Goal: Task Accomplishment & Management: Complete application form

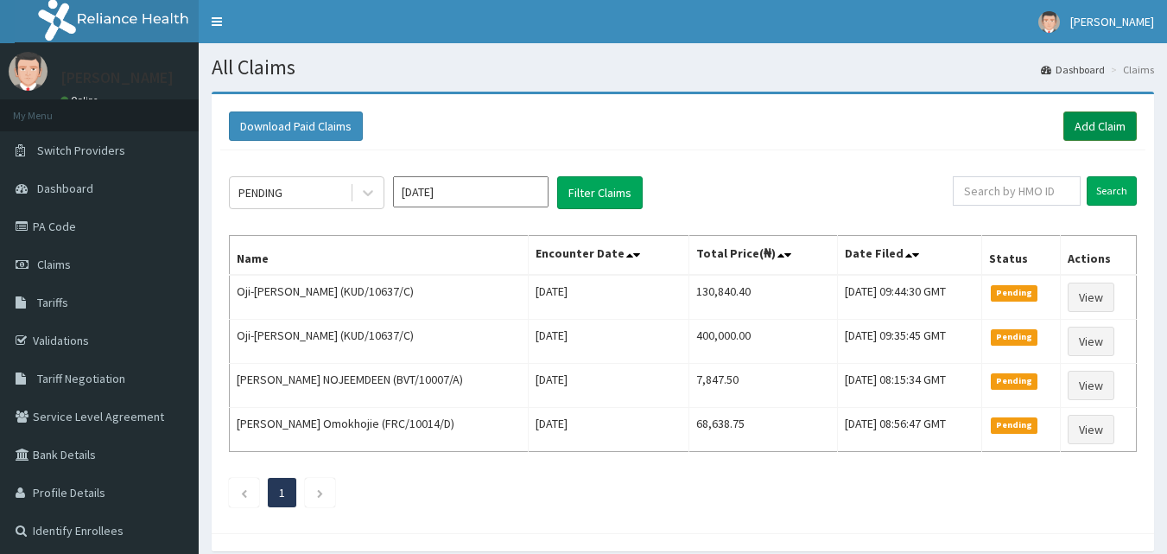
click at [1100, 123] on link "Add Claim" at bounding box center [1100, 125] width 73 height 29
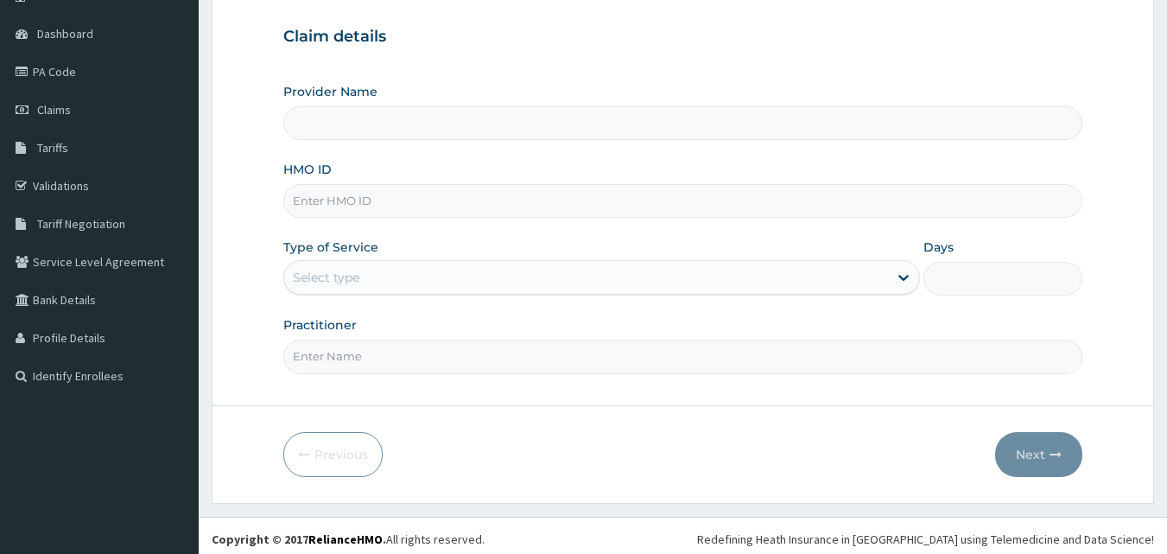
scroll to position [159, 0]
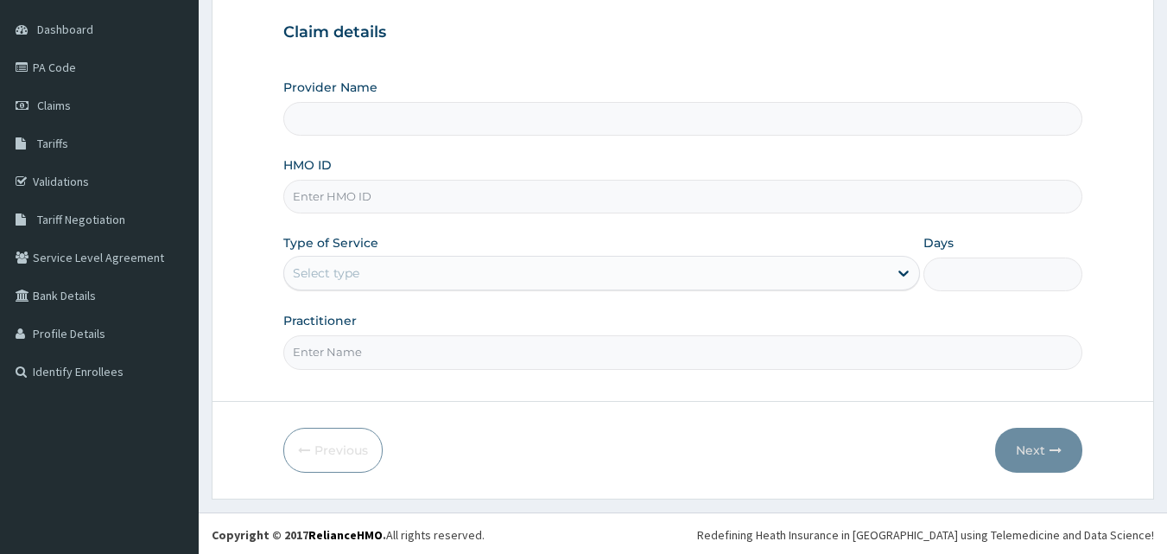
type input "[GEOGRAPHIC_DATA] and Maternity home"
click at [504, 195] on input "HMO ID" at bounding box center [683, 197] width 800 height 34
paste input "LSHS-000002118777/3"
type input "L"
paste input "CSW/10020/A"
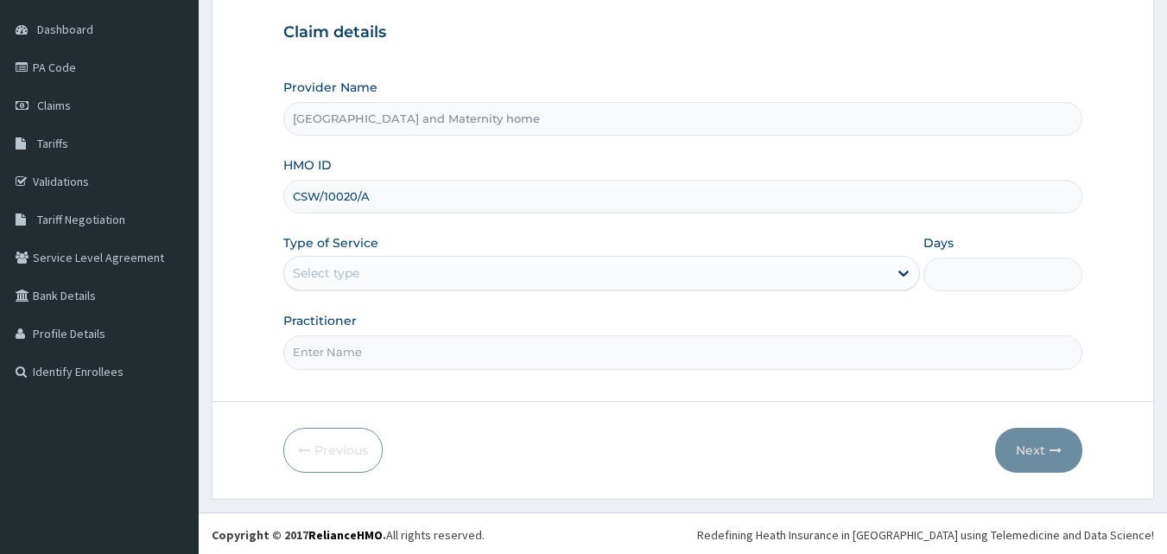
type input "CSW/10020/A"
click at [376, 265] on div "Select type" at bounding box center [586, 273] width 604 height 28
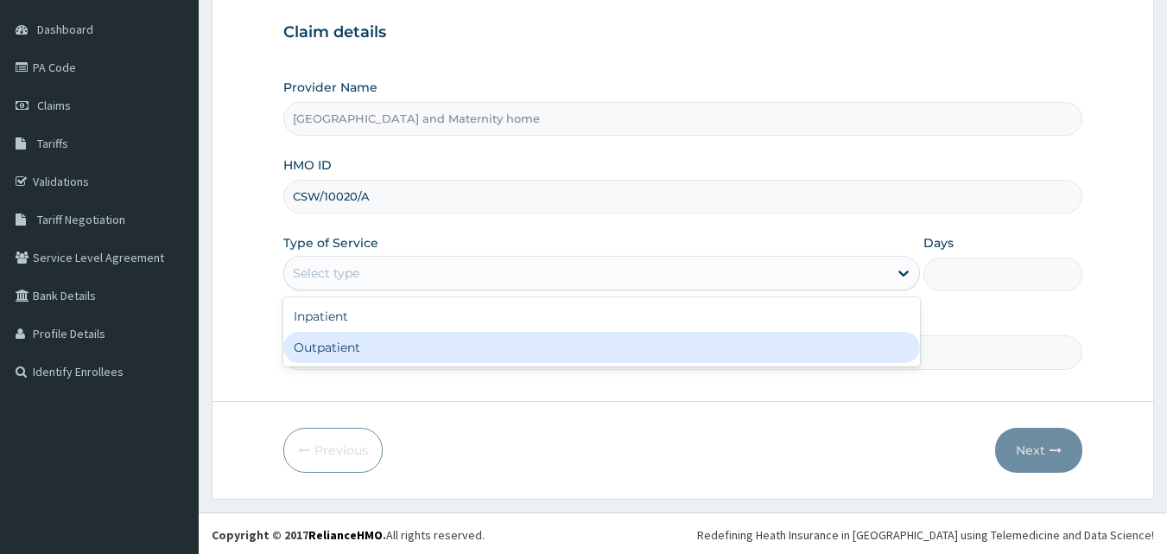
click at [374, 338] on div "Outpatient" at bounding box center [601, 347] width 637 height 31
type input "1"
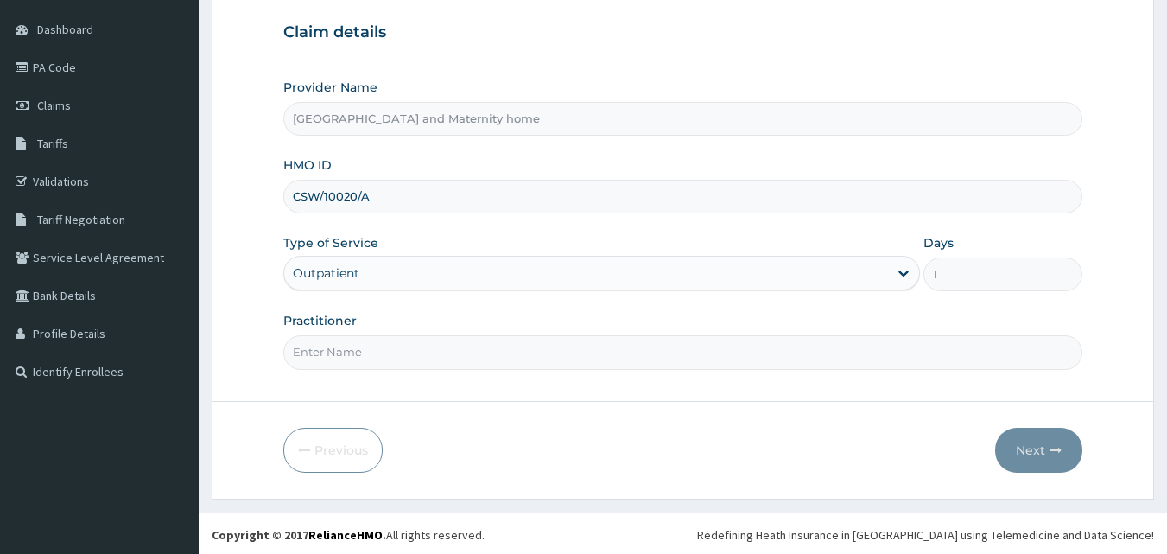
click at [360, 359] on input "Practitioner" at bounding box center [683, 352] width 800 height 34
type input "DR. MBONU CLINTON"
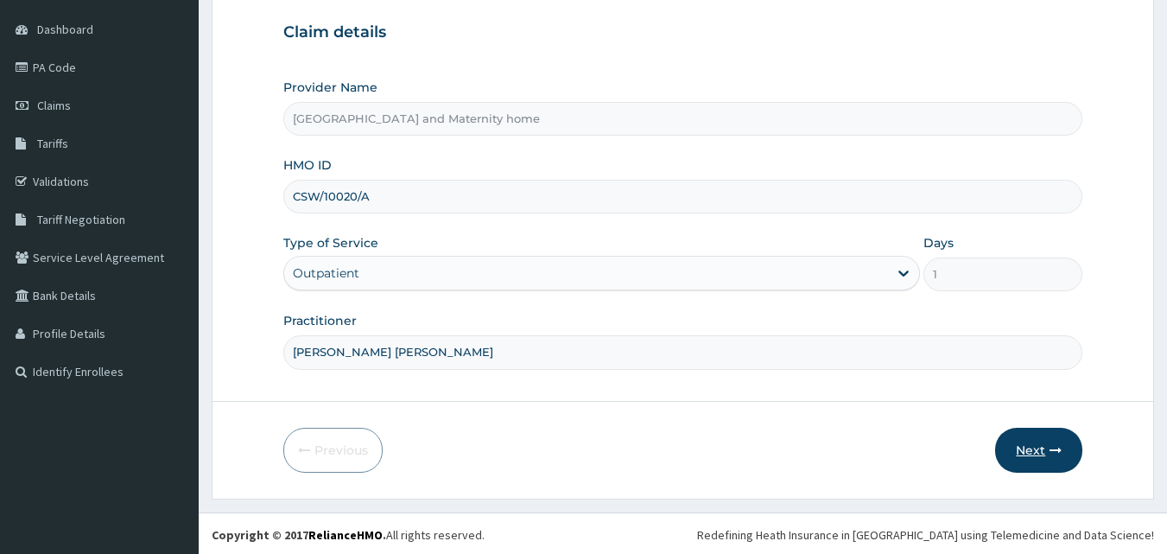
click at [1040, 447] on button "Next" at bounding box center [1038, 450] width 87 height 45
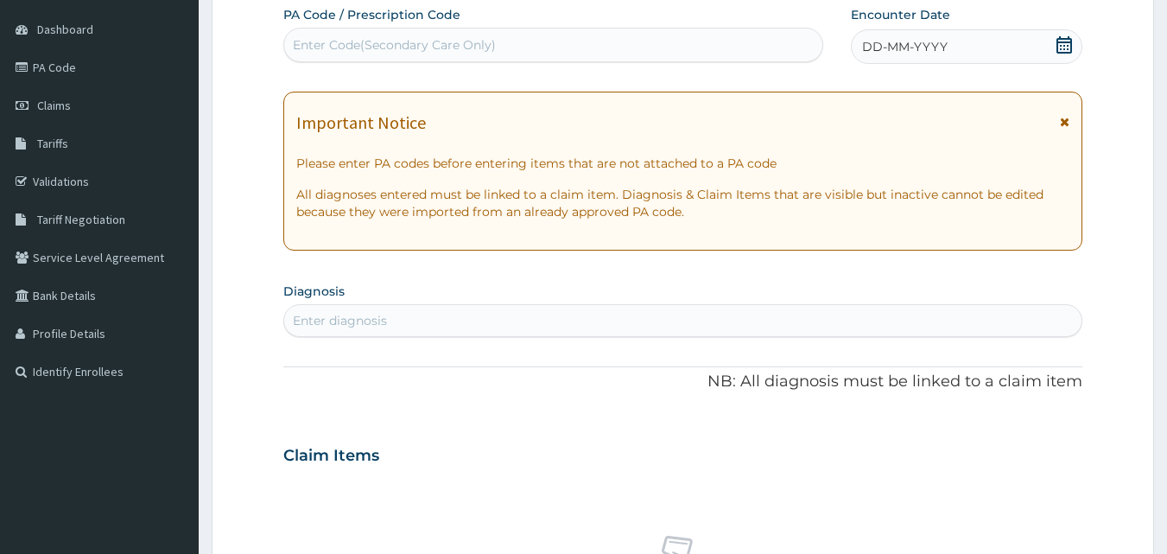
click at [1062, 51] on icon at bounding box center [1064, 44] width 17 height 17
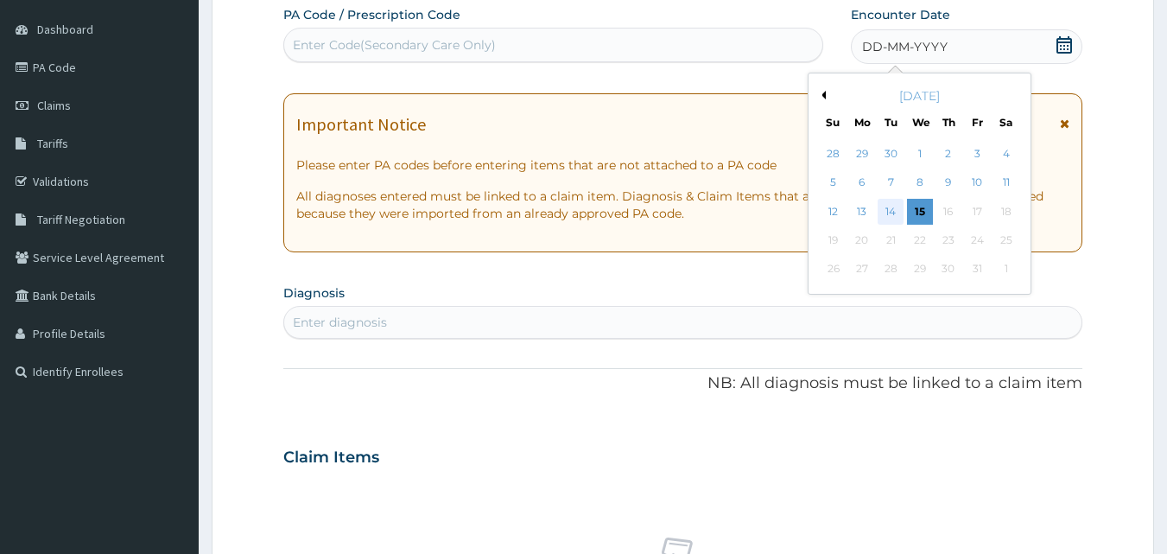
click at [894, 212] on div "14" at bounding box center [892, 212] width 26 height 26
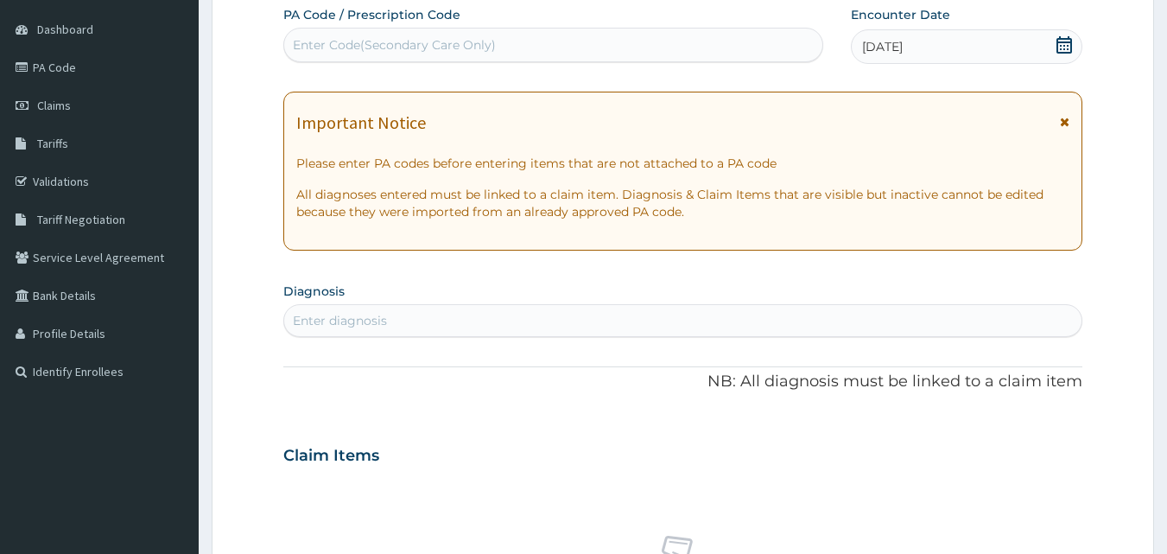
click at [669, 320] on div "Enter diagnosis" at bounding box center [683, 321] width 798 height 28
type input "MALARIA"
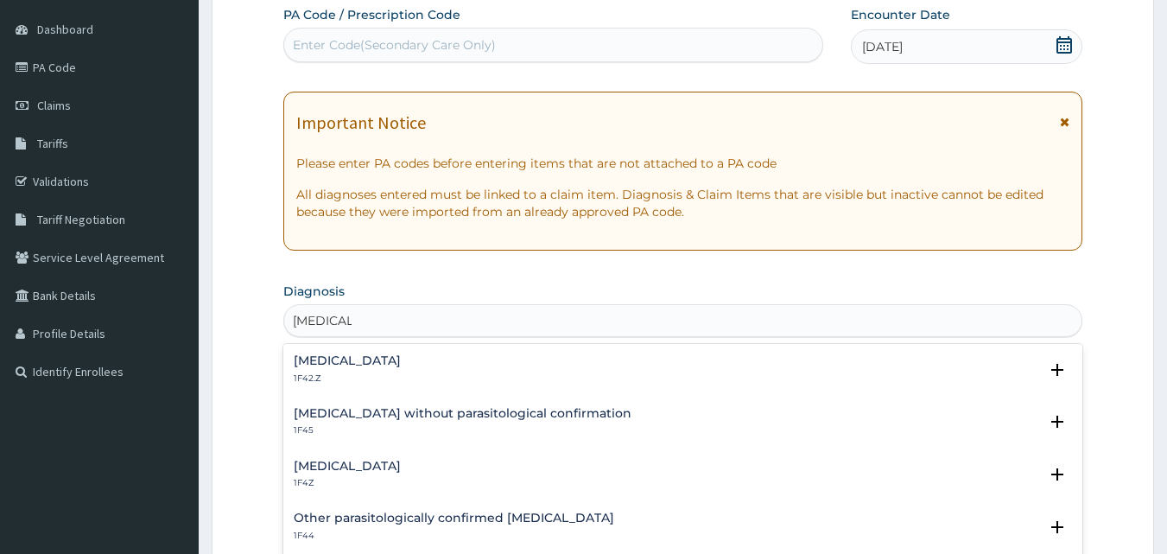
click at [354, 471] on h4 "Malaria, unspecified" at bounding box center [347, 466] width 107 height 13
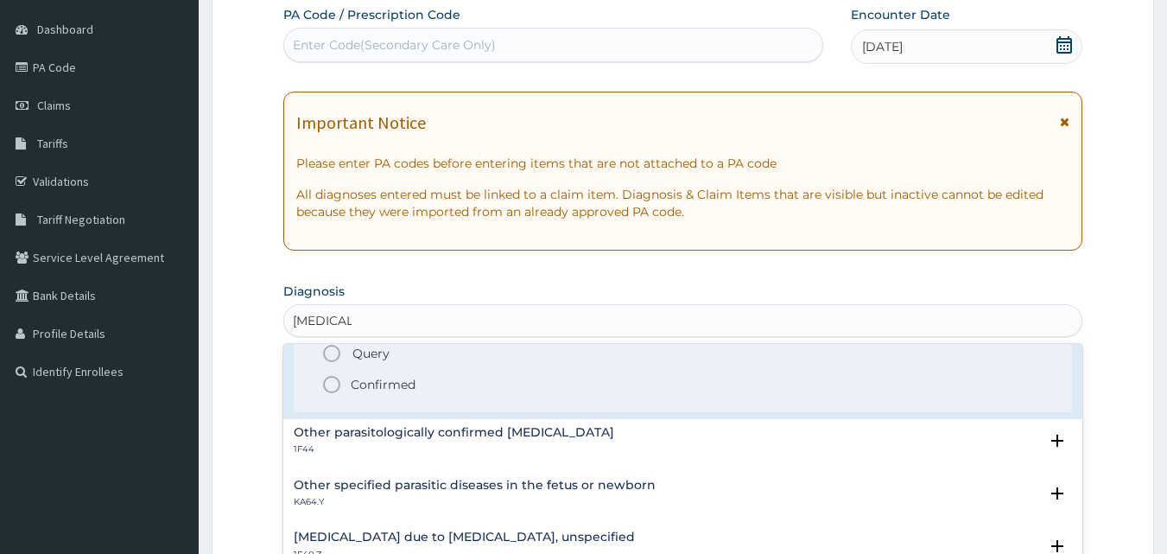
scroll to position [185, 0]
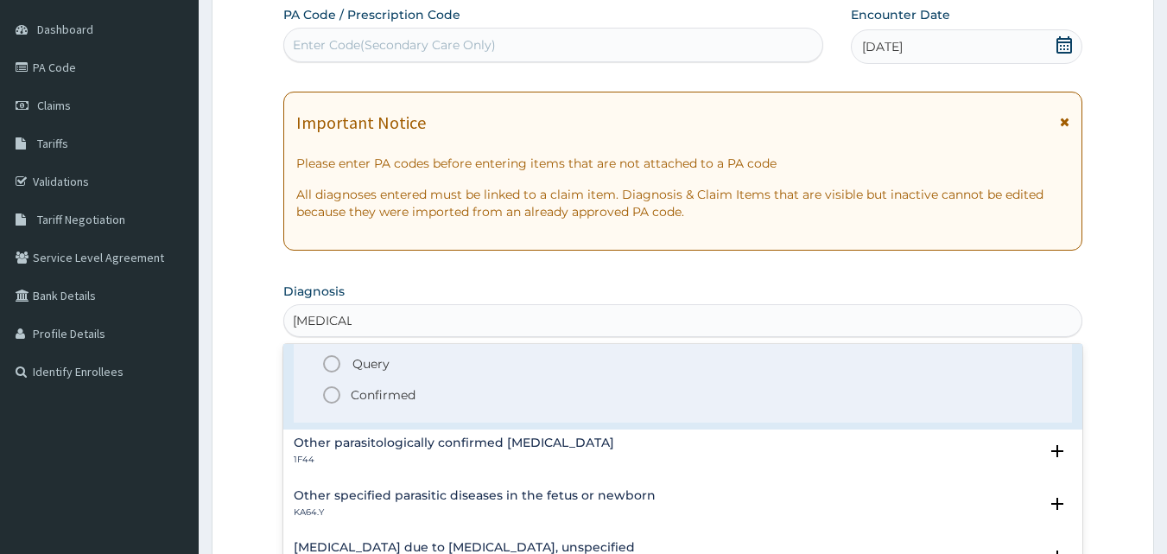
click at [333, 391] on icon "status option filled" at bounding box center [331, 394] width 21 height 21
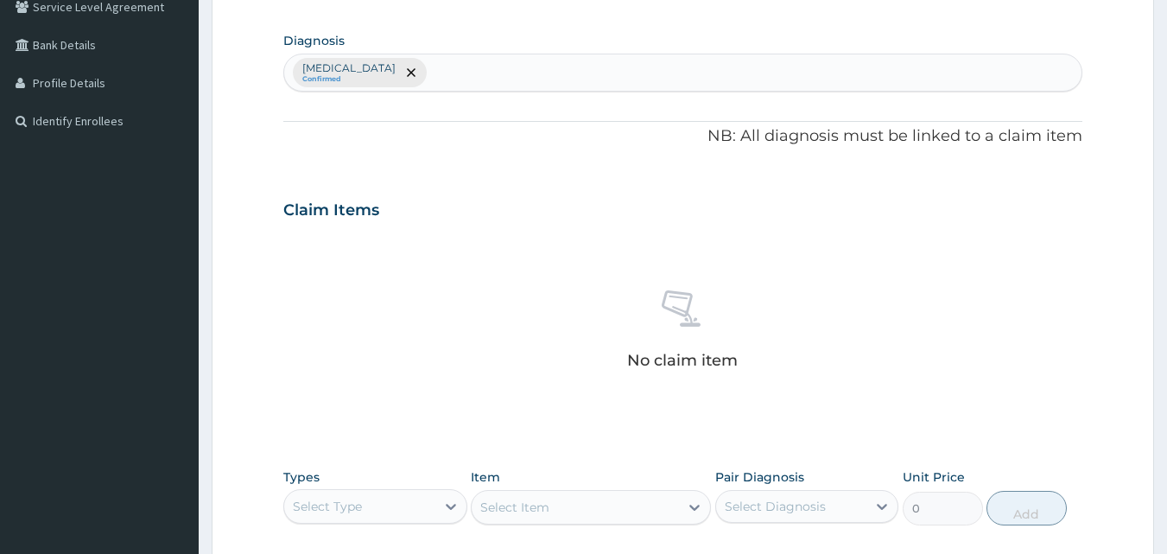
scroll to position [399, 0]
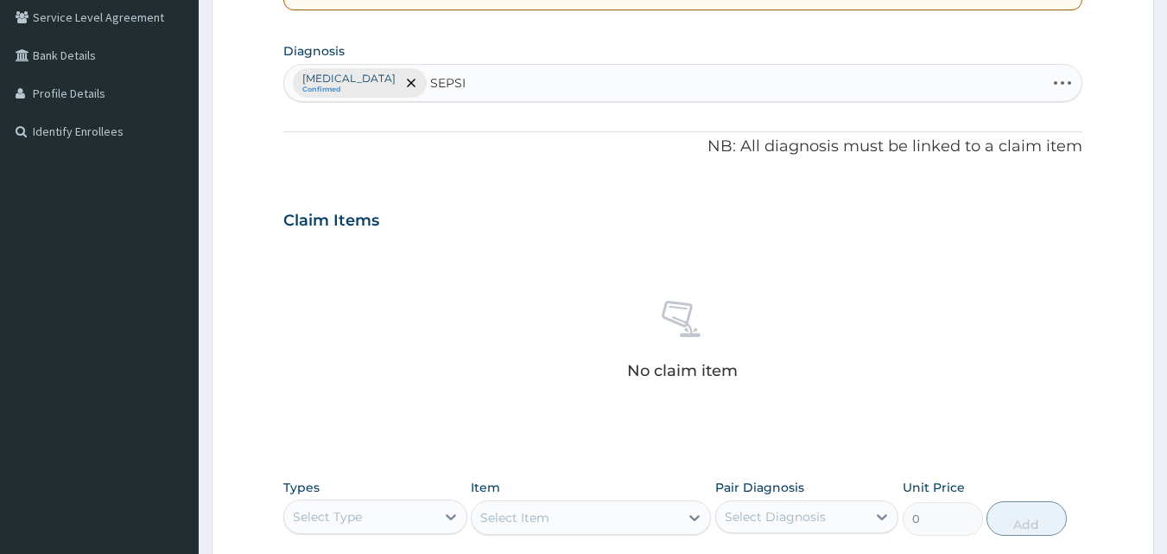
type input "SEPSIS"
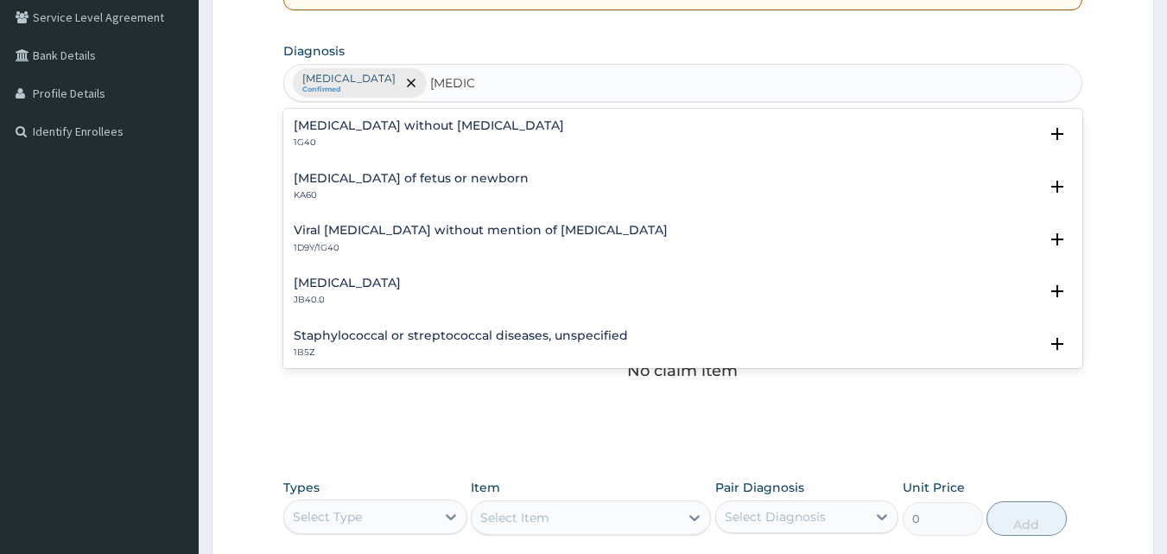
click at [422, 126] on h4 "Sepsis without septic shock" at bounding box center [429, 125] width 270 height 13
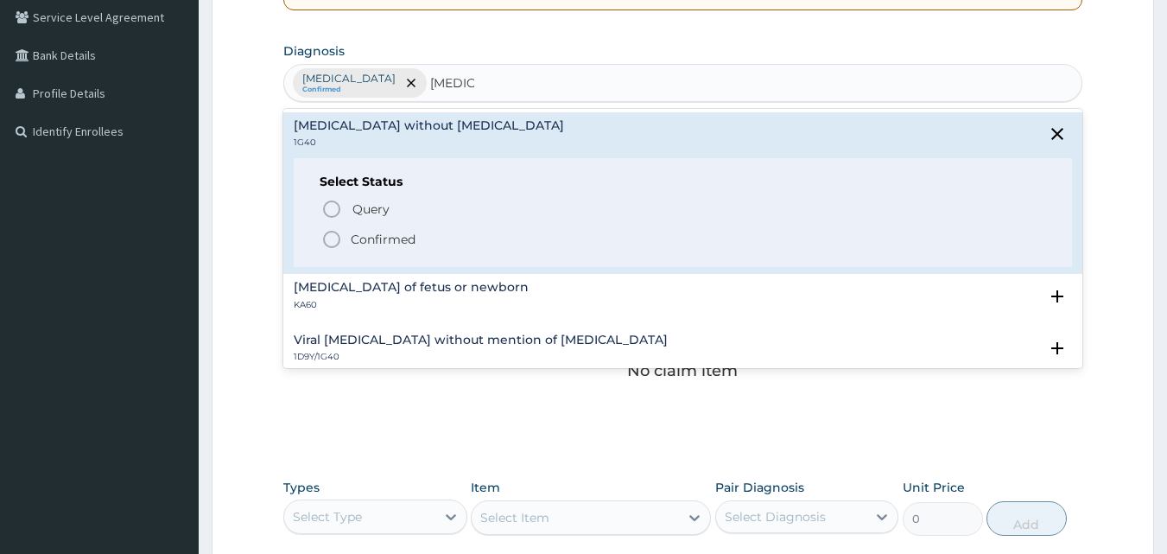
click at [331, 240] on icon "status option filled" at bounding box center [331, 239] width 21 height 21
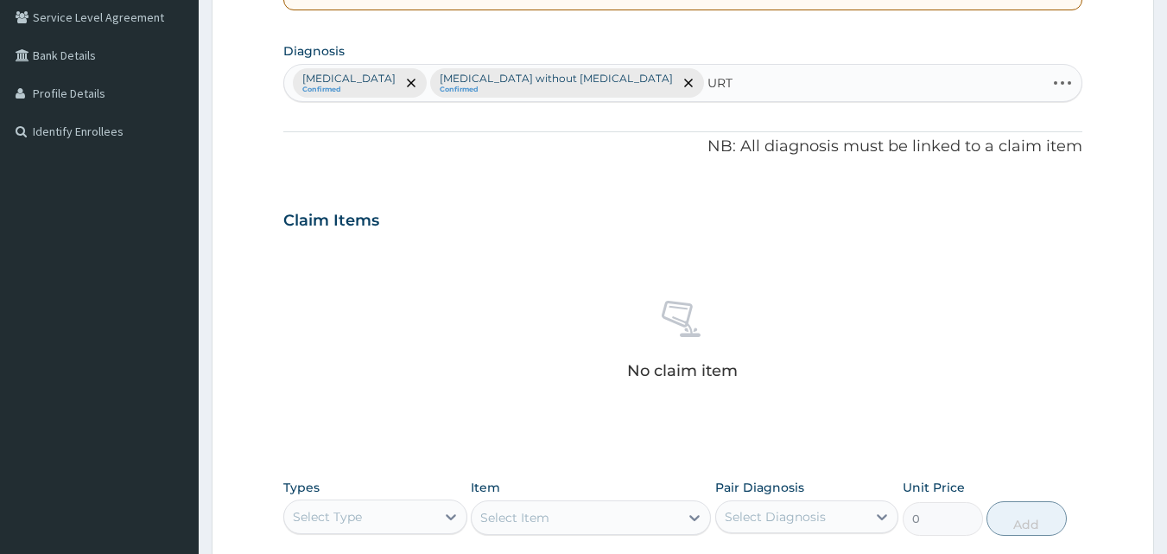
type input "URTI"
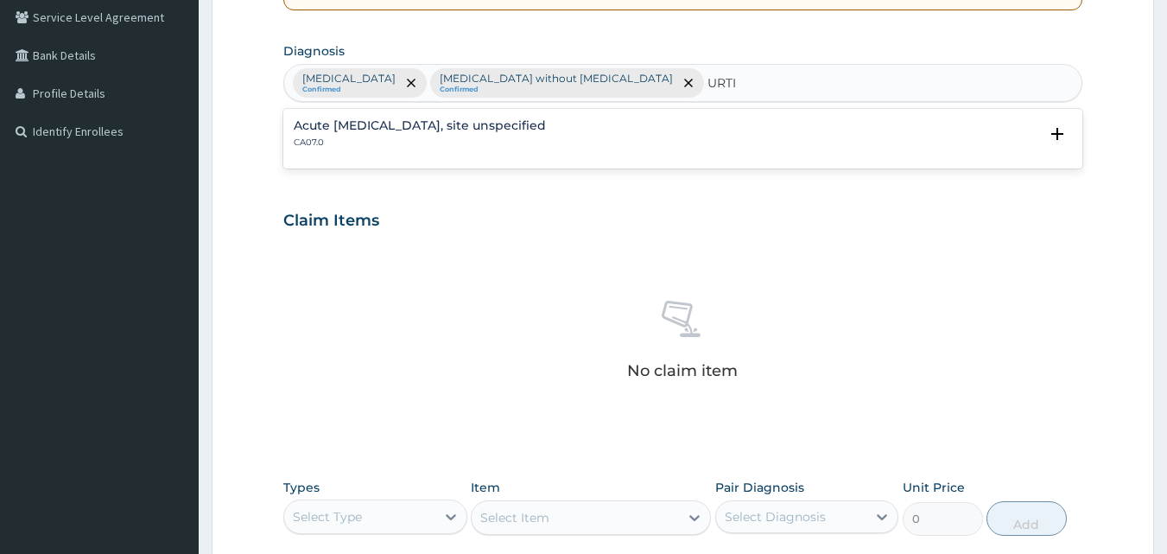
click at [315, 130] on h4 "Acute upper respiratory infection, site unspecified" at bounding box center [420, 125] width 252 height 13
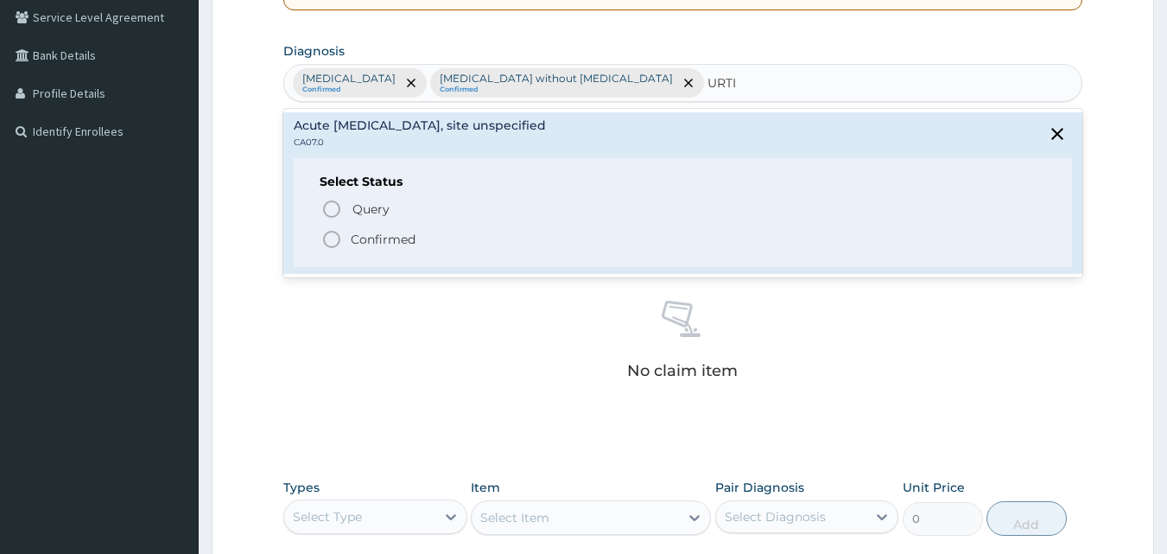
click at [332, 242] on icon "status option filled" at bounding box center [331, 239] width 21 height 21
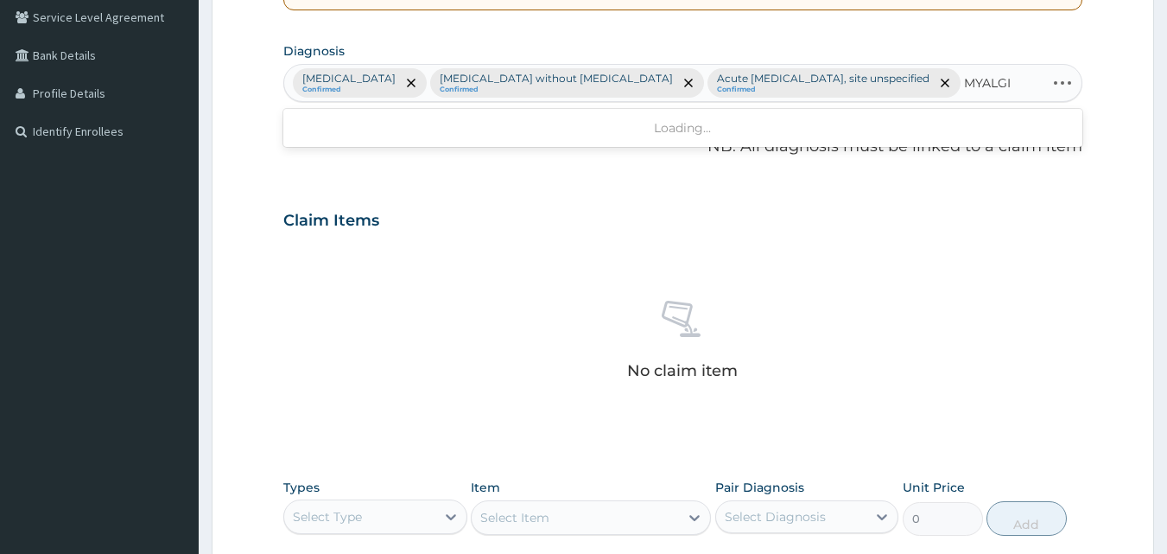
type input "MYALGIA"
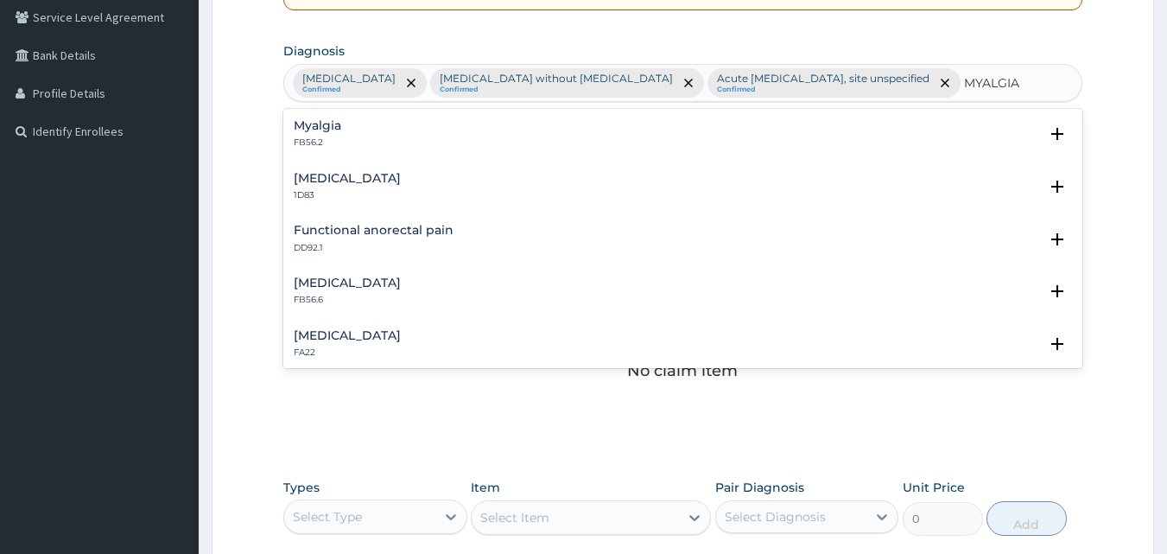
click at [304, 126] on h4 "Myalgia" at bounding box center [318, 125] width 48 height 13
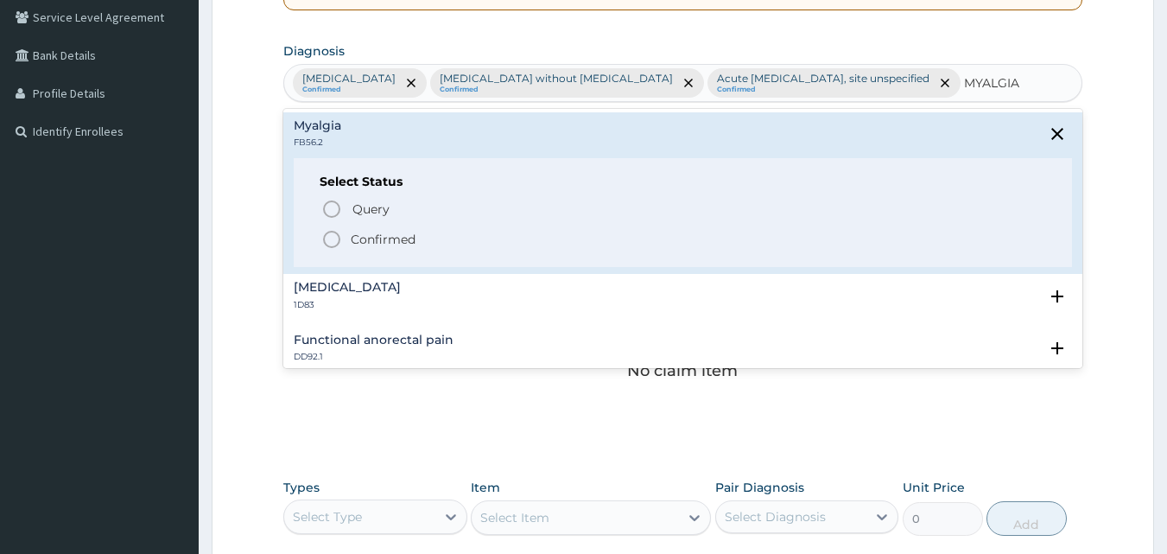
click at [336, 236] on icon "status option filled" at bounding box center [331, 239] width 21 height 21
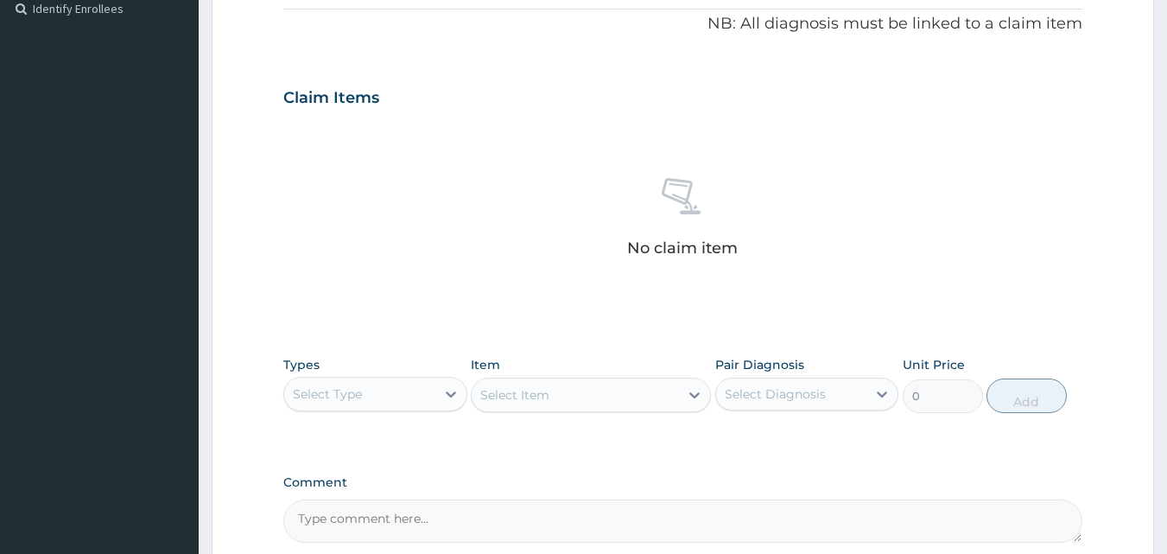
scroll to position [692, 0]
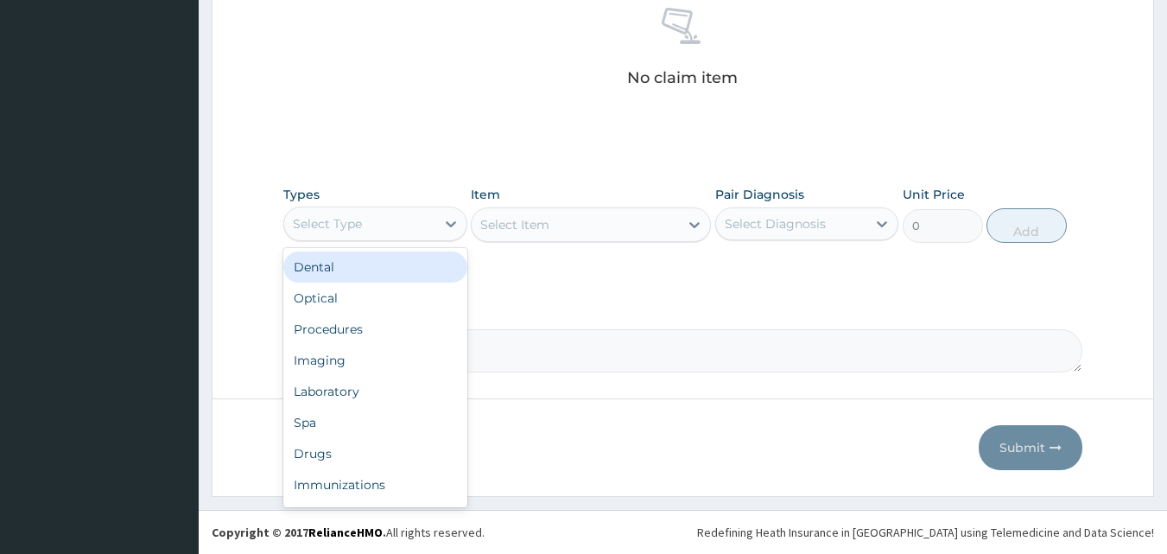
click at [359, 324] on div "Procedures" at bounding box center [375, 329] width 184 height 31
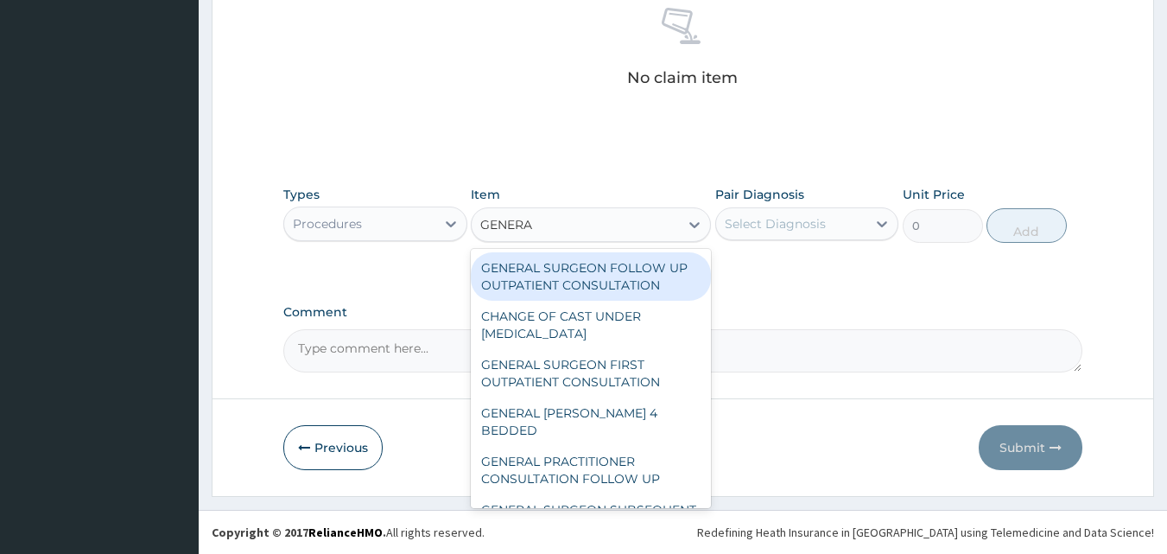
type input "GENERAL"
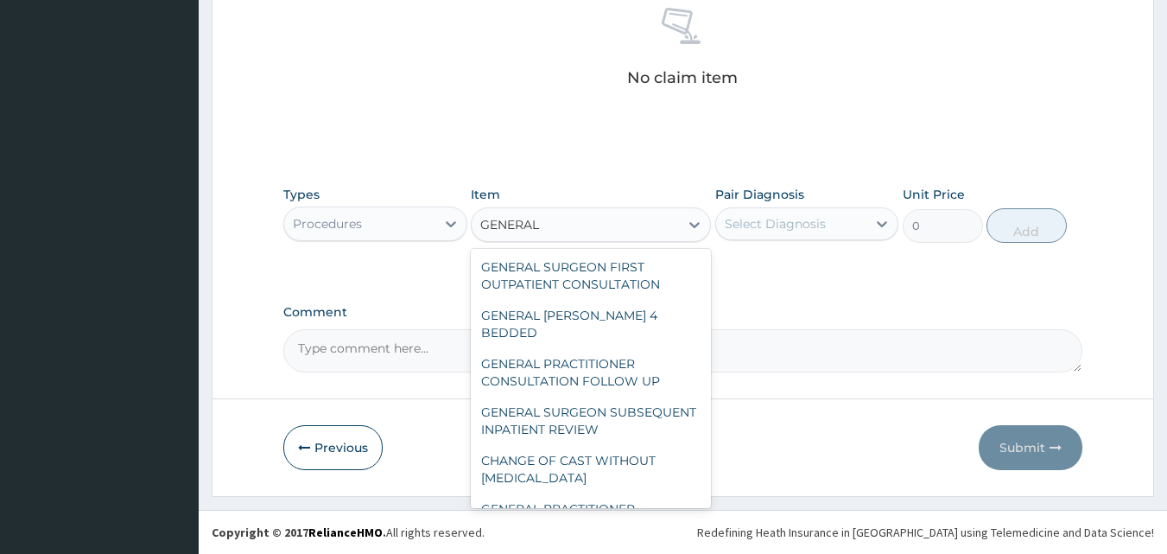
scroll to position [249, 0]
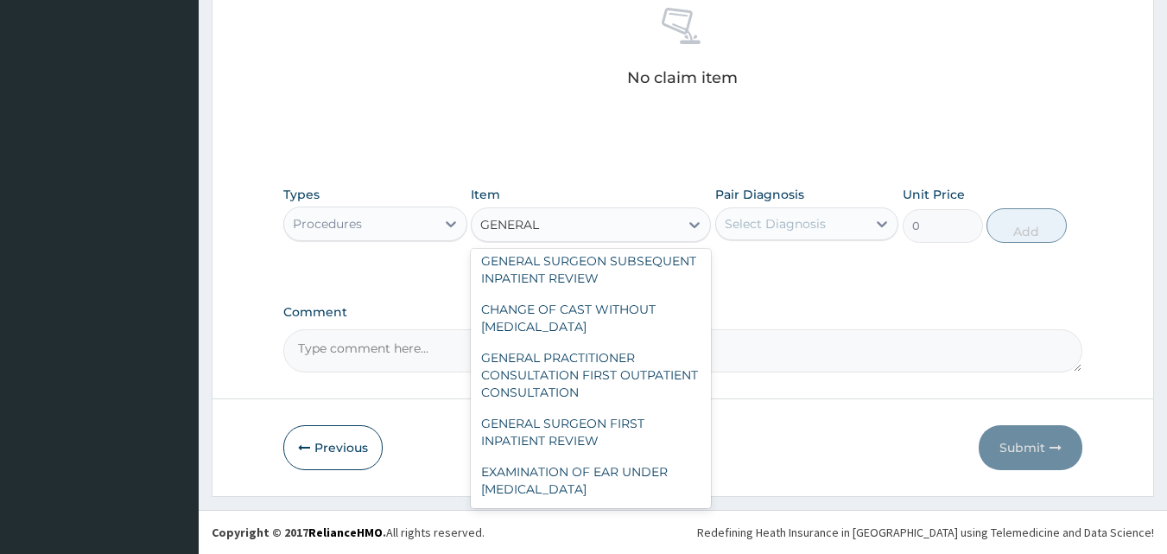
click at [605, 390] on div "GENERAL PRACTITIONER CONSULTATION FIRST OUTPATIENT CONSULTATION" at bounding box center [591, 375] width 240 height 66
type input "3547.5"
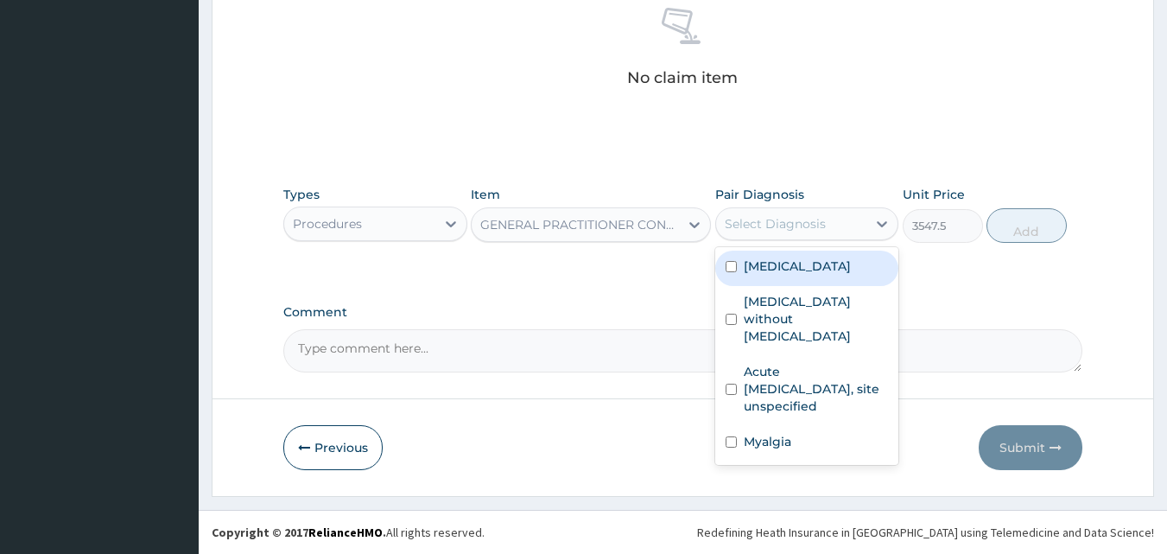
click at [810, 270] on label "Malaria, unspecified" at bounding box center [797, 265] width 107 height 17
checkbox input "true"
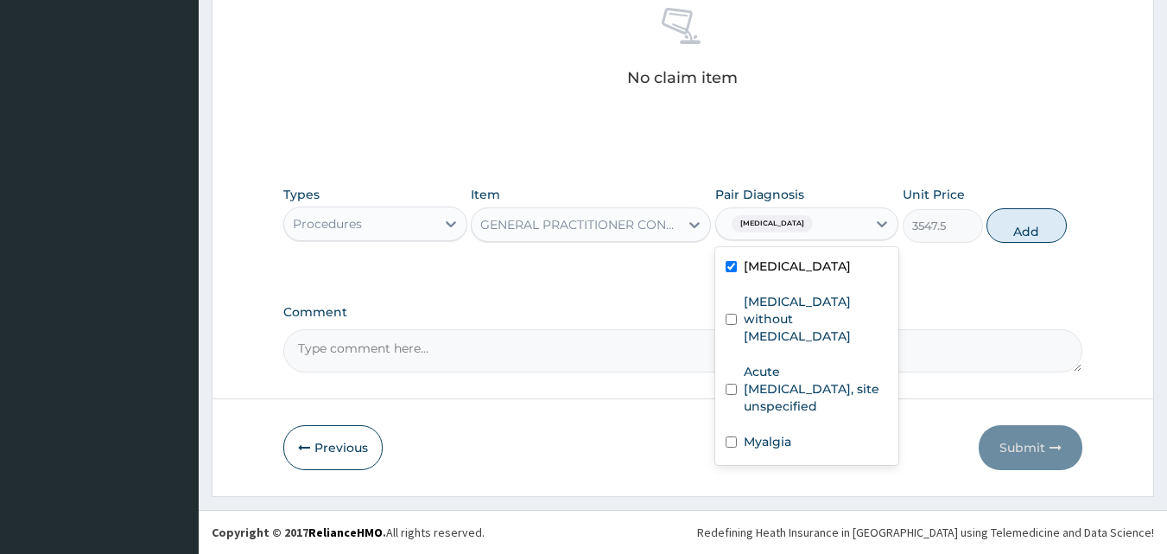
click at [794, 317] on label "Sepsis without septic shock" at bounding box center [816, 319] width 145 height 52
checkbox input "true"
click at [796, 380] on label "Acute upper respiratory infection, site unspecified" at bounding box center [816, 389] width 145 height 52
checkbox input "true"
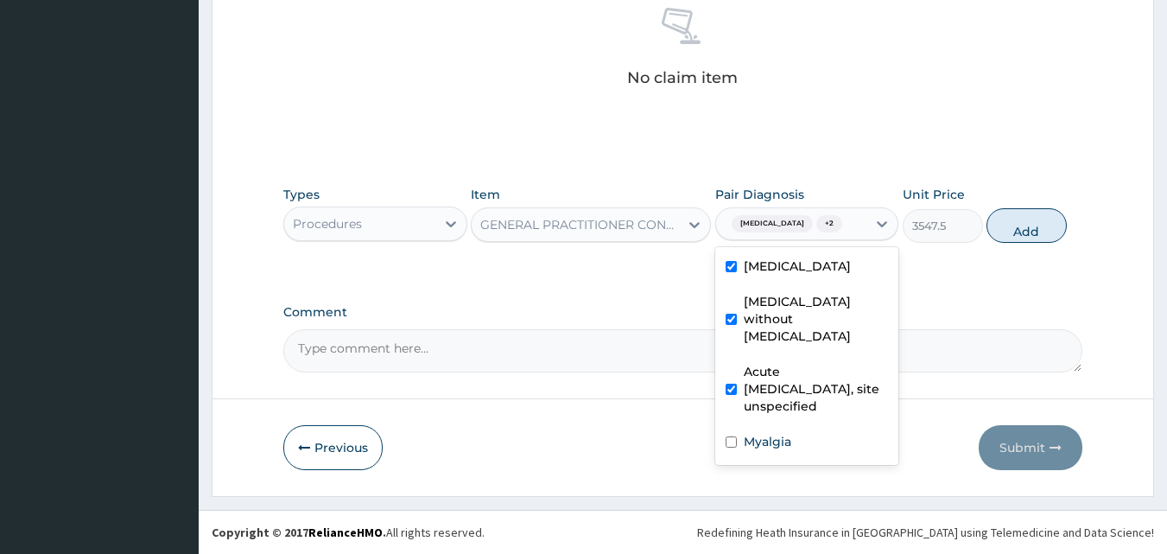
click at [780, 433] on label "Myalgia" at bounding box center [768, 441] width 48 height 17
checkbox input "true"
click at [1054, 235] on button "Add" at bounding box center [1027, 225] width 80 height 35
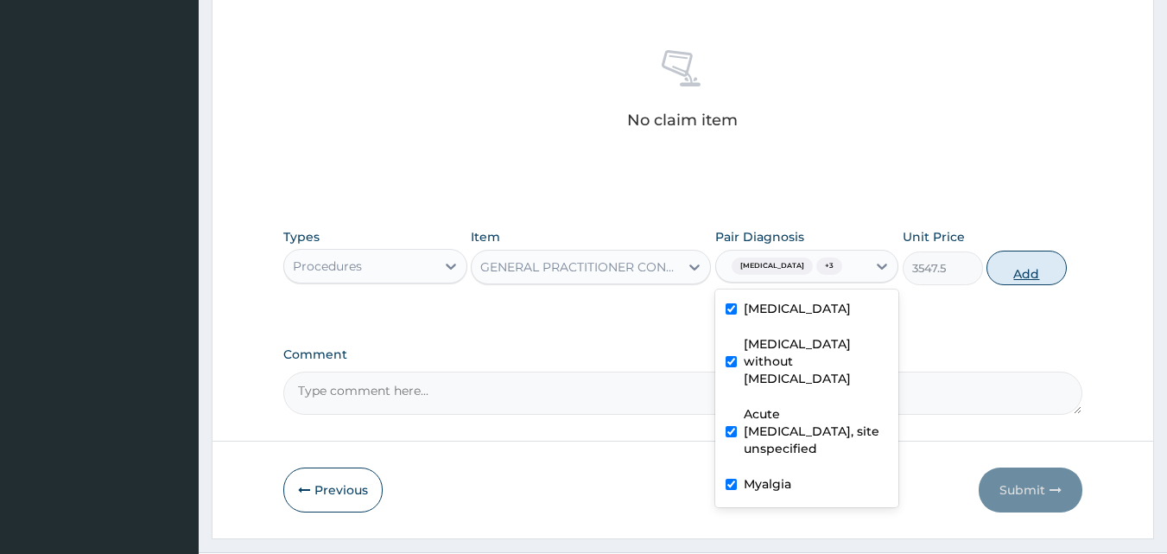
type input "0"
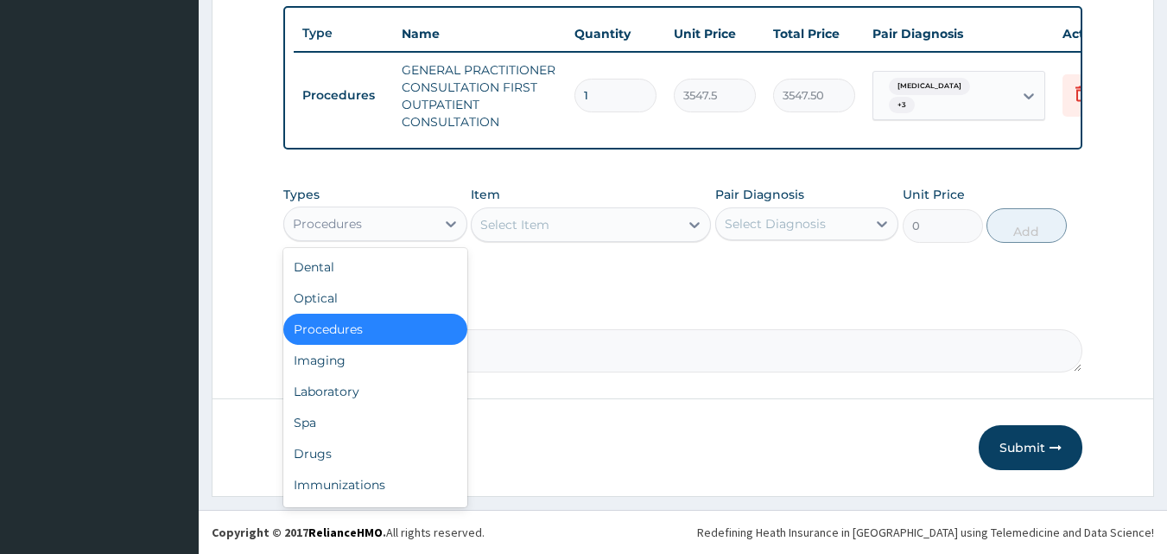
click at [413, 395] on div "Laboratory" at bounding box center [375, 391] width 184 height 31
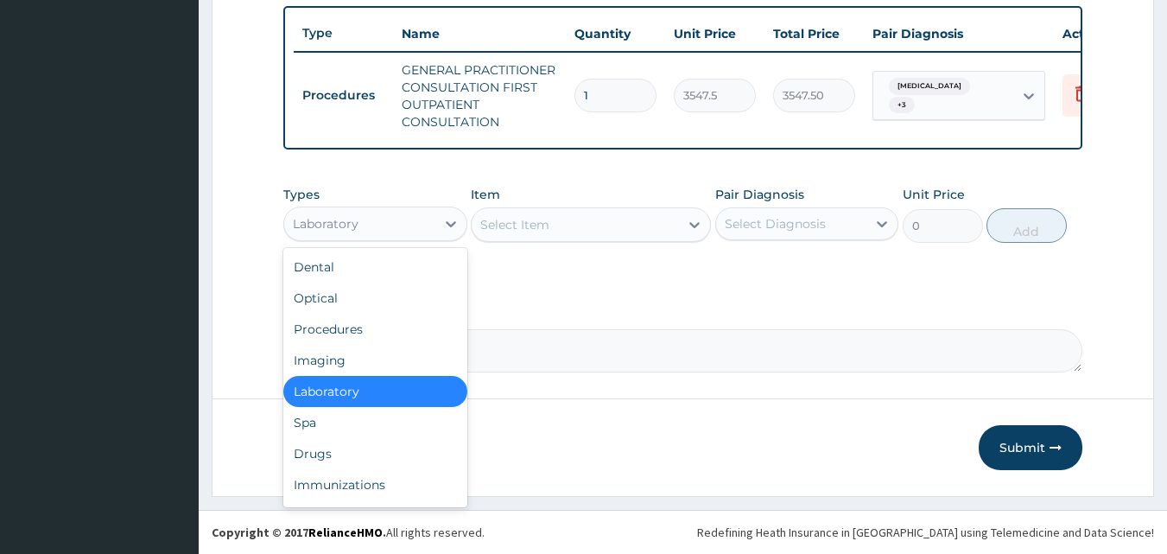
click at [375, 458] on div "Drugs" at bounding box center [375, 453] width 184 height 31
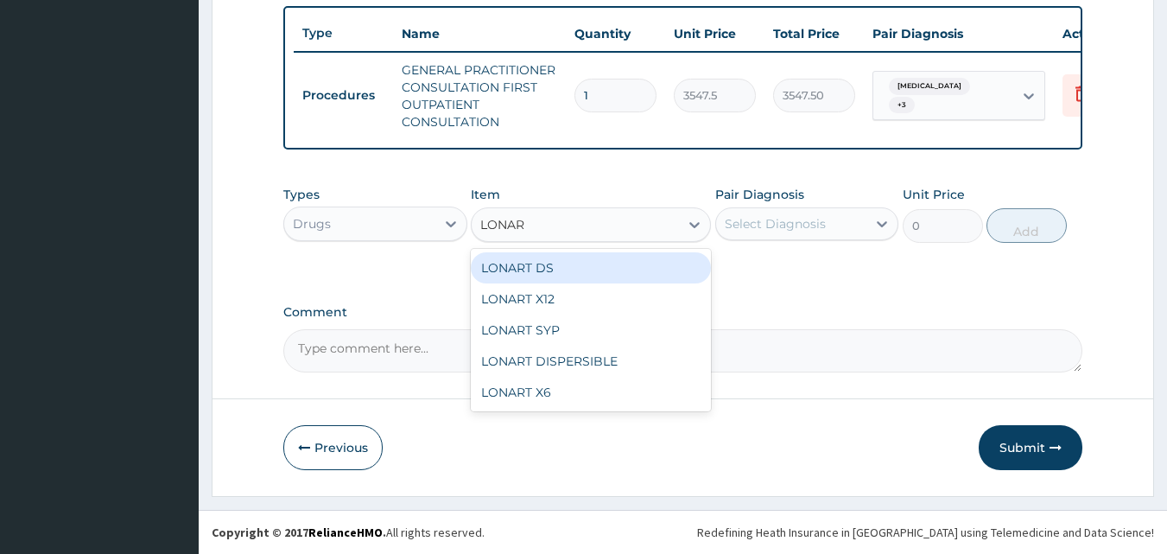
type input "LONART"
click at [654, 260] on div "LONART DS" at bounding box center [591, 267] width 240 height 31
type input "473"
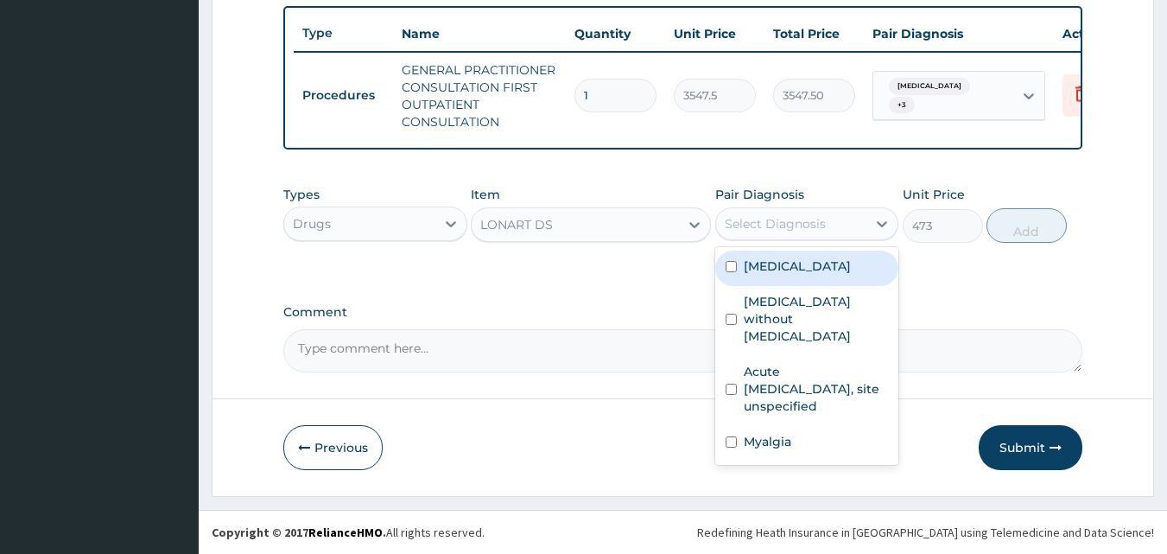
click at [835, 266] on label "Malaria, unspecified" at bounding box center [797, 265] width 107 height 17
checkbox input "true"
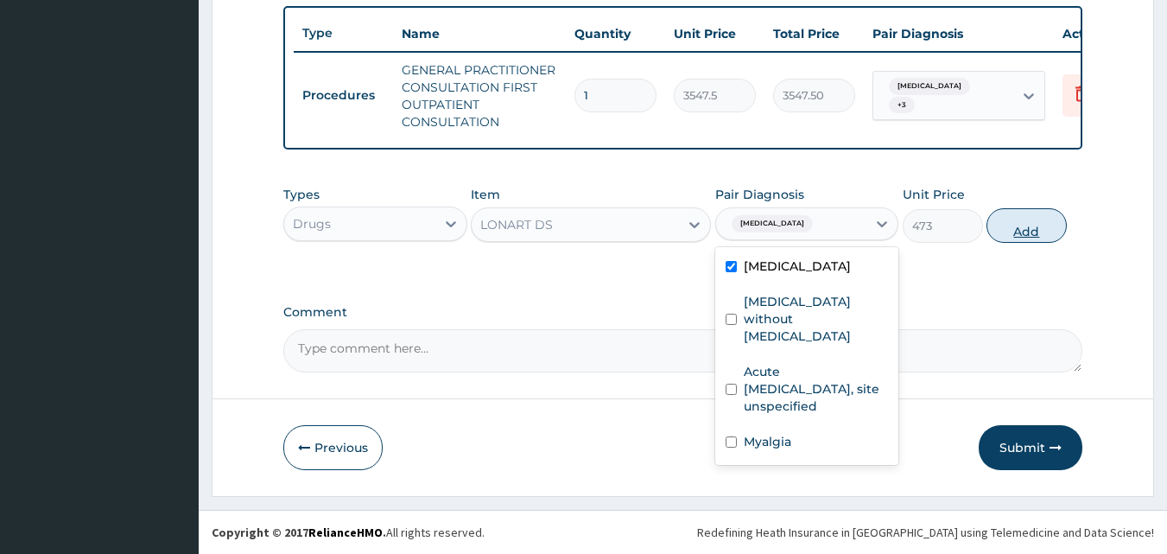
click at [1031, 234] on button "Add" at bounding box center [1027, 225] width 80 height 35
type input "0"
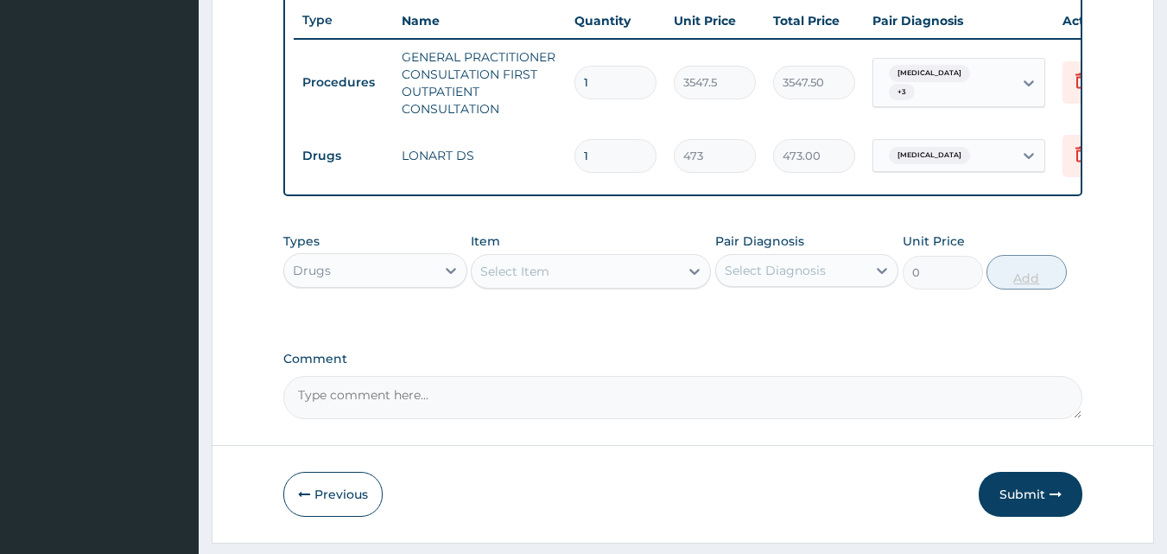
type input "0.00"
type input "6"
type input "2838.00"
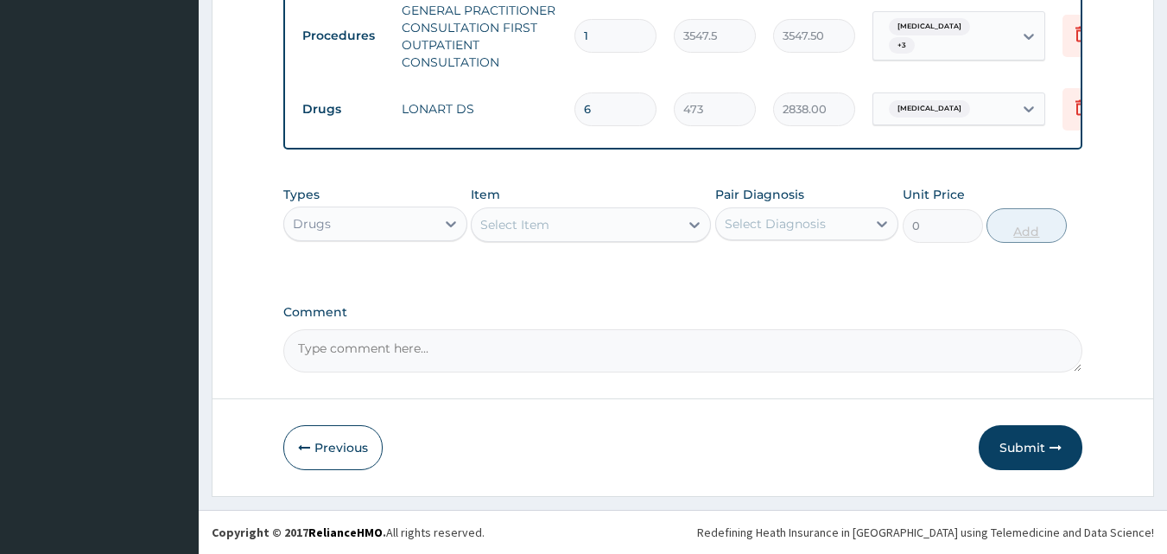
type input "6"
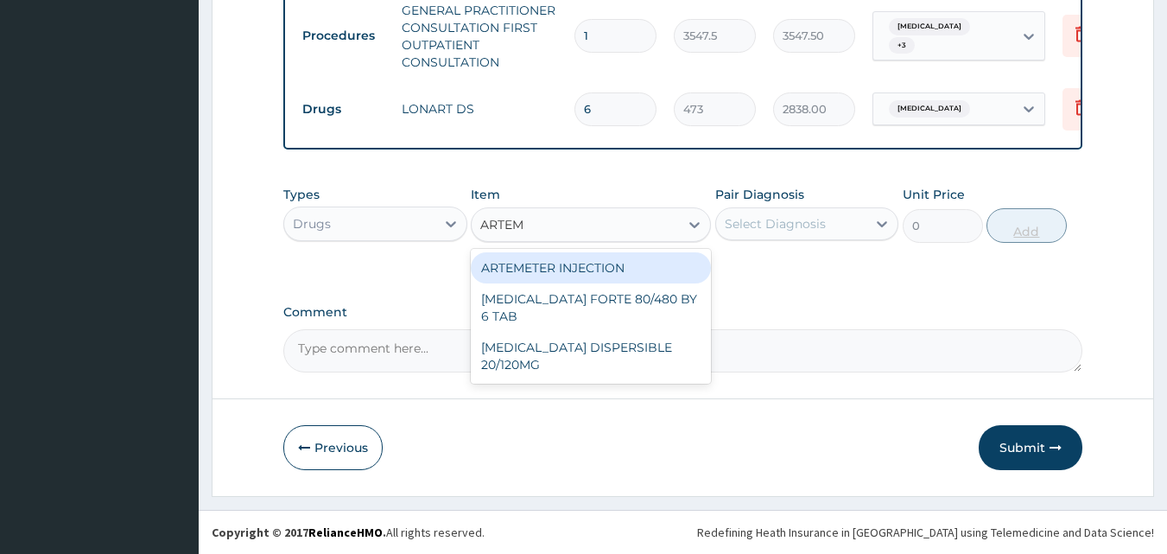
type input "ARTEME"
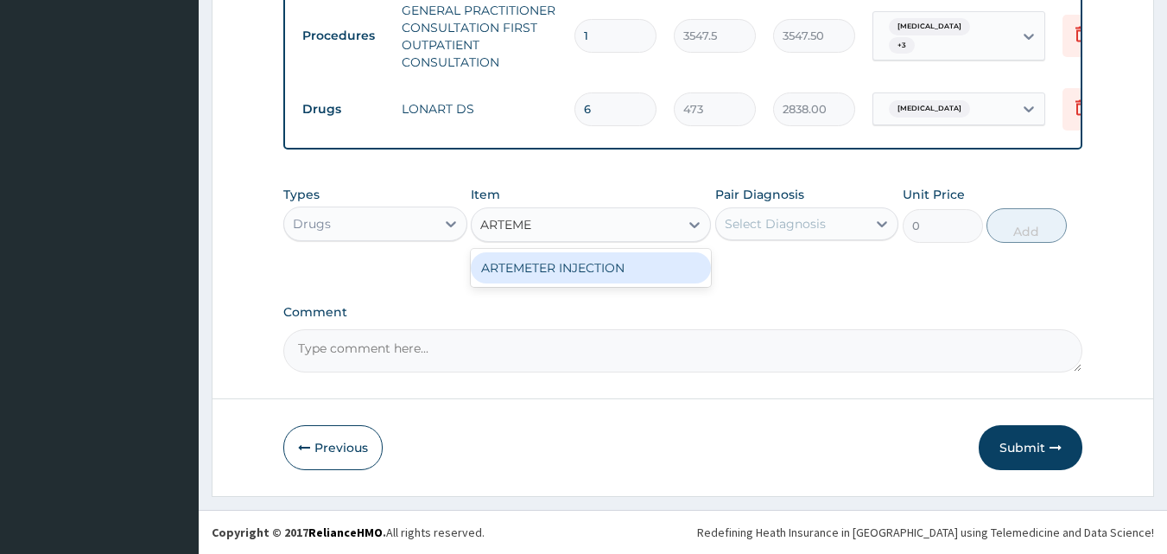
click at [626, 270] on div "ARTEMETER INJECTION" at bounding box center [591, 267] width 240 height 31
type input "946"
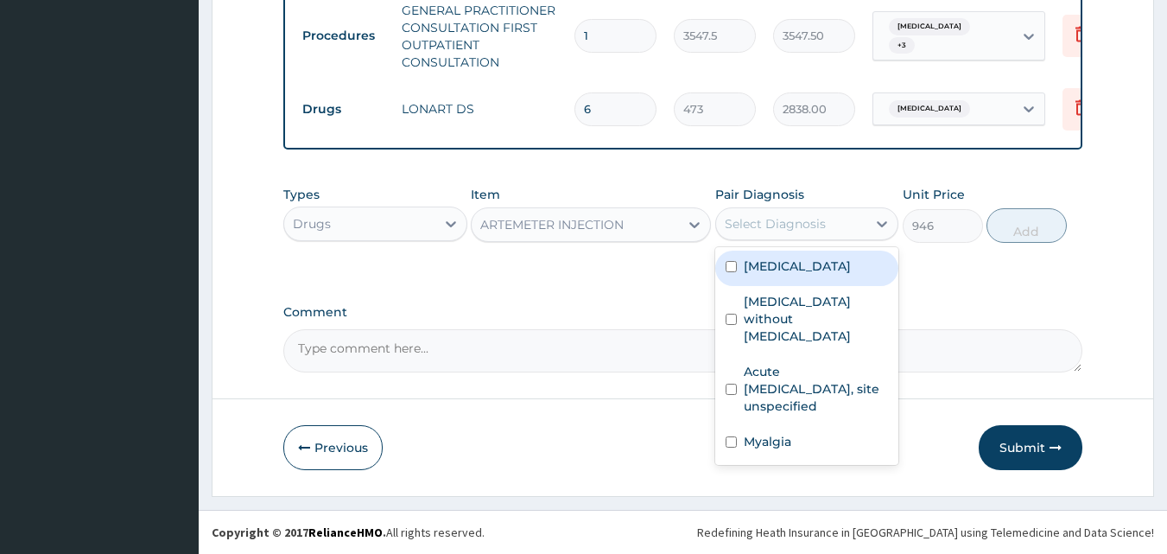
click at [843, 272] on label "Malaria, unspecified" at bounding box center [797, 265] width 107 height 17
checkbox input "true"
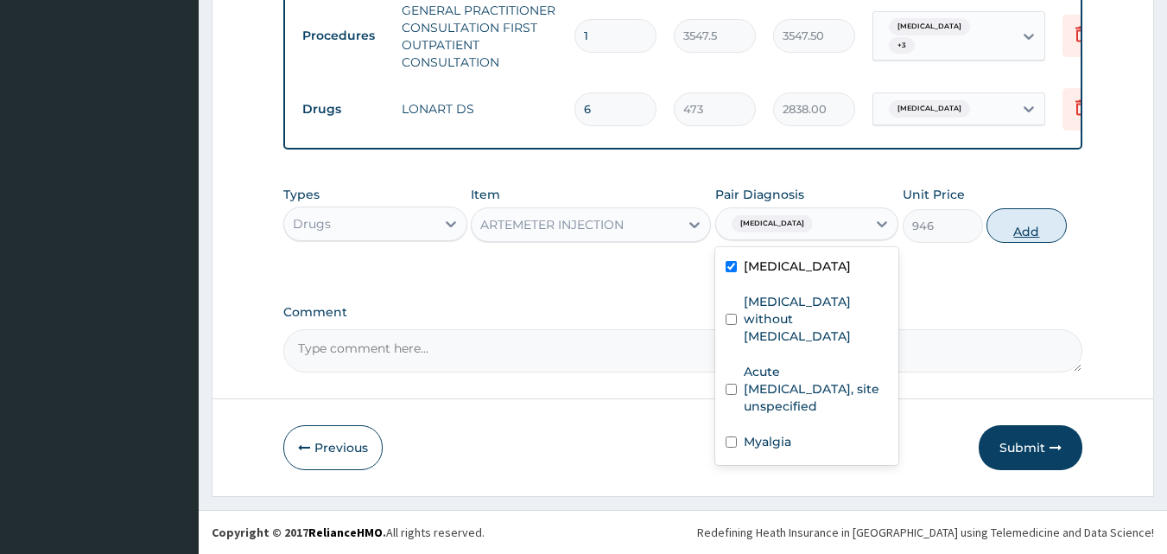
click at [1029, 229] on button "Add" at bounding box center [1027, 225] width 80 height 35
type input "0"
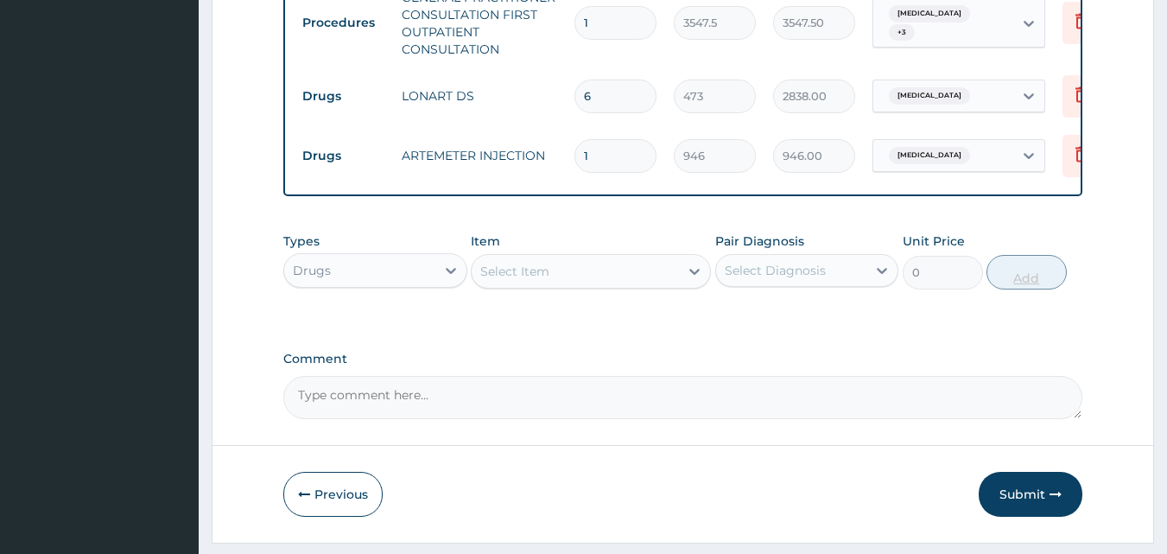
type input "0.00"
type input "2"
type input "1892.00"
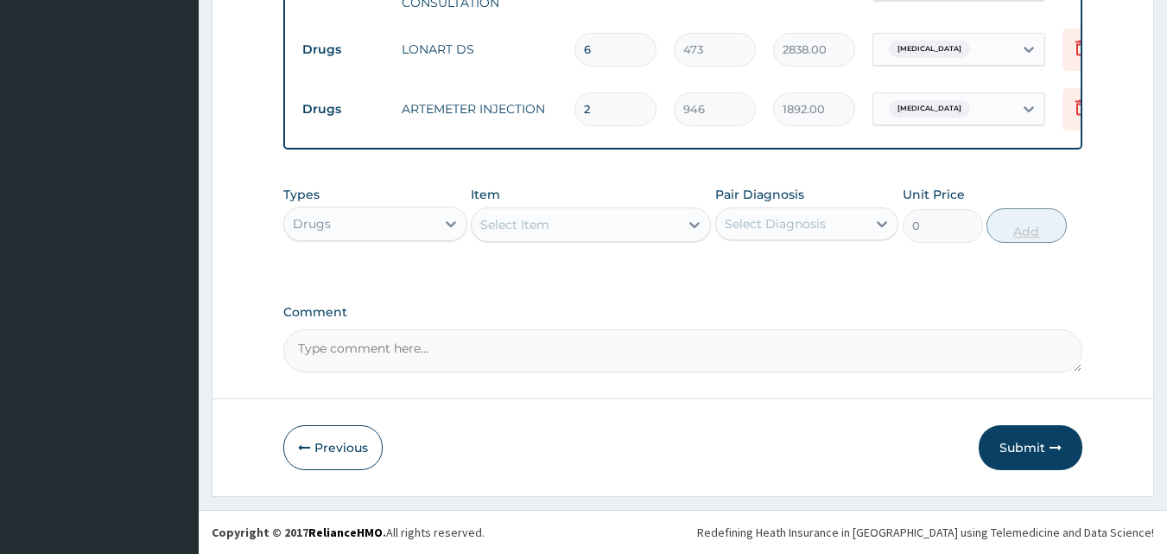
type input "2"
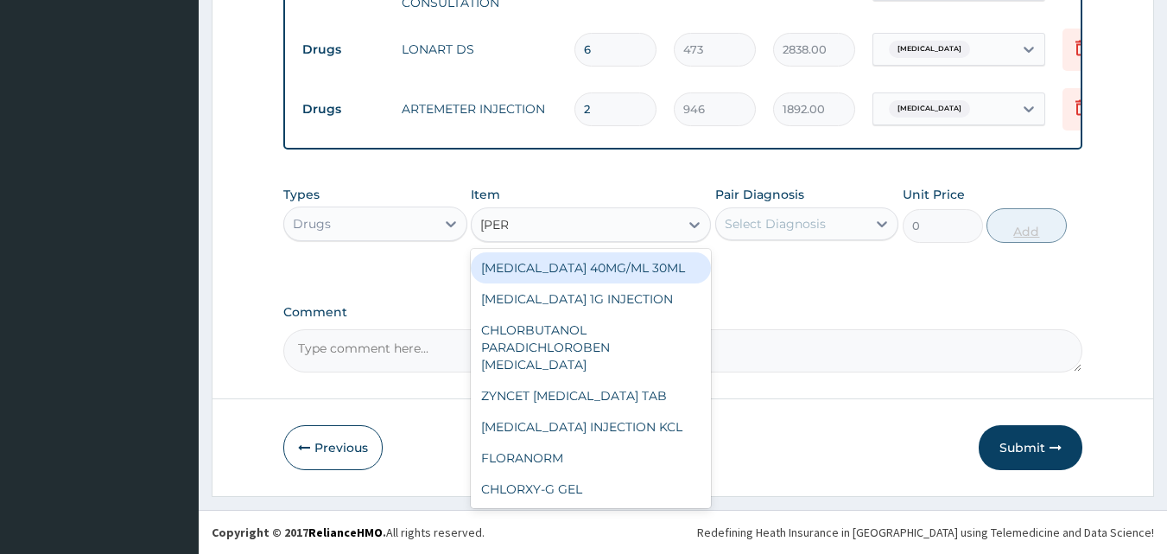
type input "LORAT"
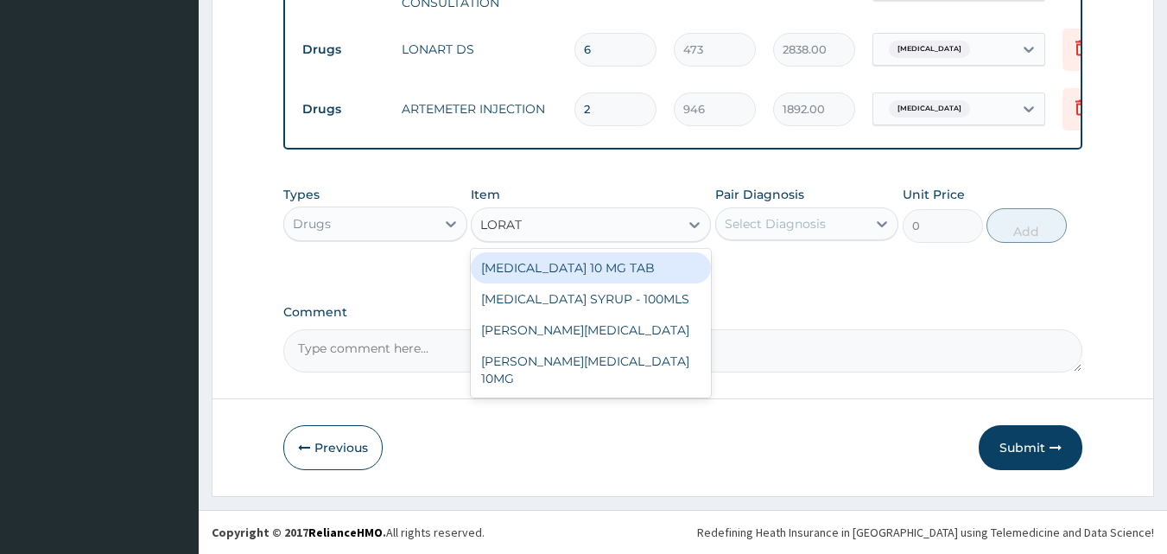
click at [651, 270] on div "LORATADINE 10 MG TAB" at bounding box center [591, 267] width 240 height 31
type input "59.125"
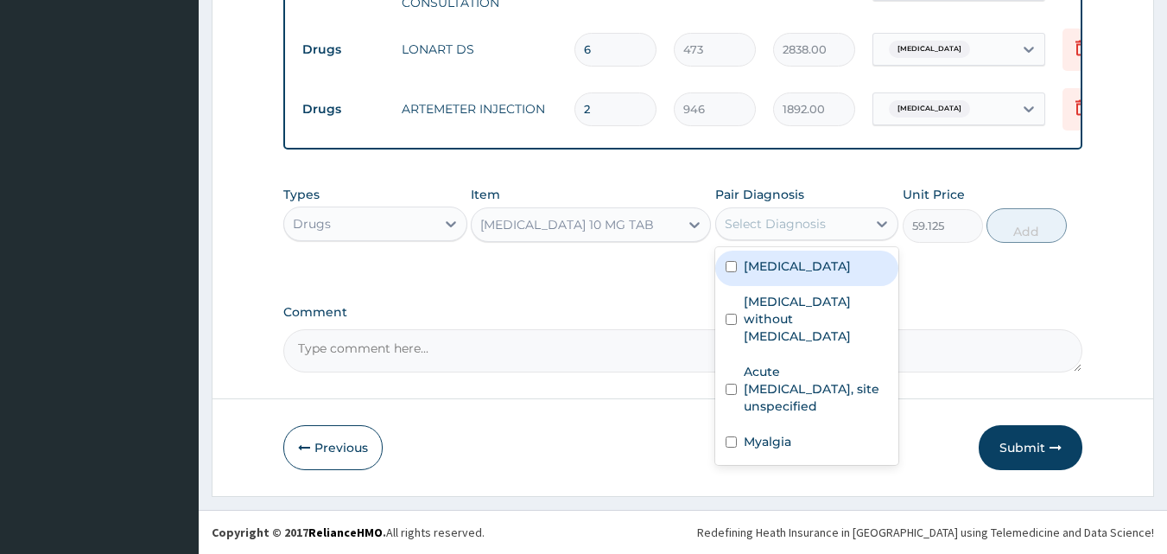
click at [802, 391] on label "Acute upper respiratory infection, site unspecified" at bounding box center [816, 389] width 145 height 52
checkbox input "true"
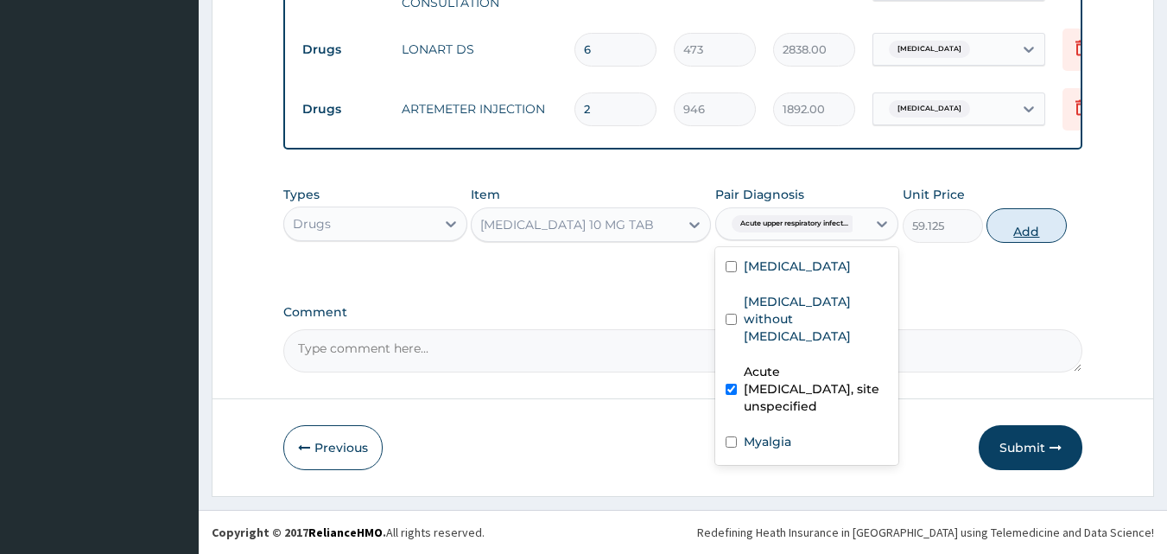
click at [1032, 231] on button "Add" at bounding box center [1027, 225] width 80 height 35
type input "0"
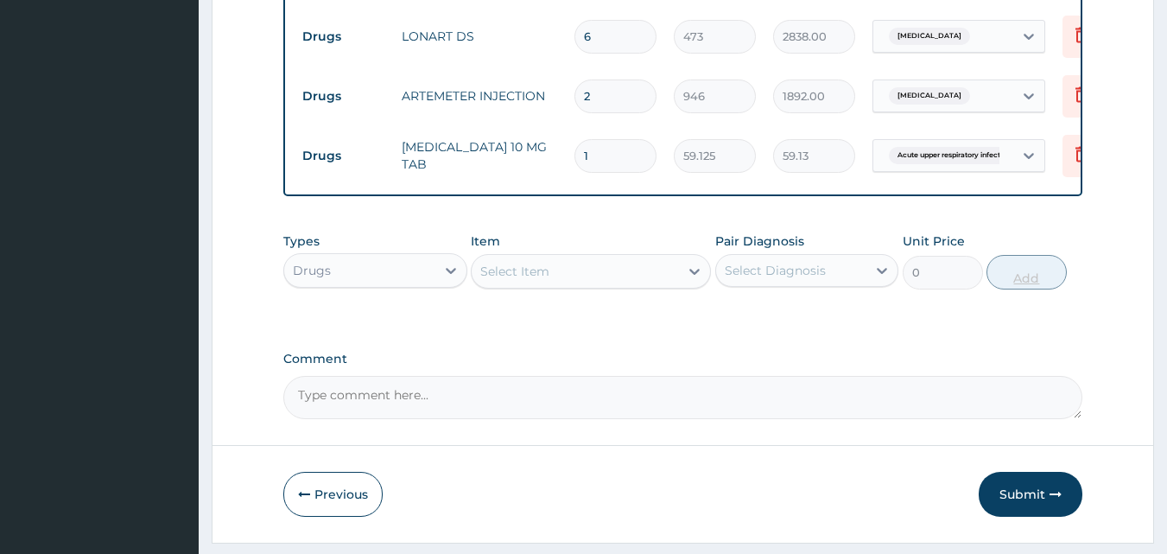
type input "10"
type input "591.25"
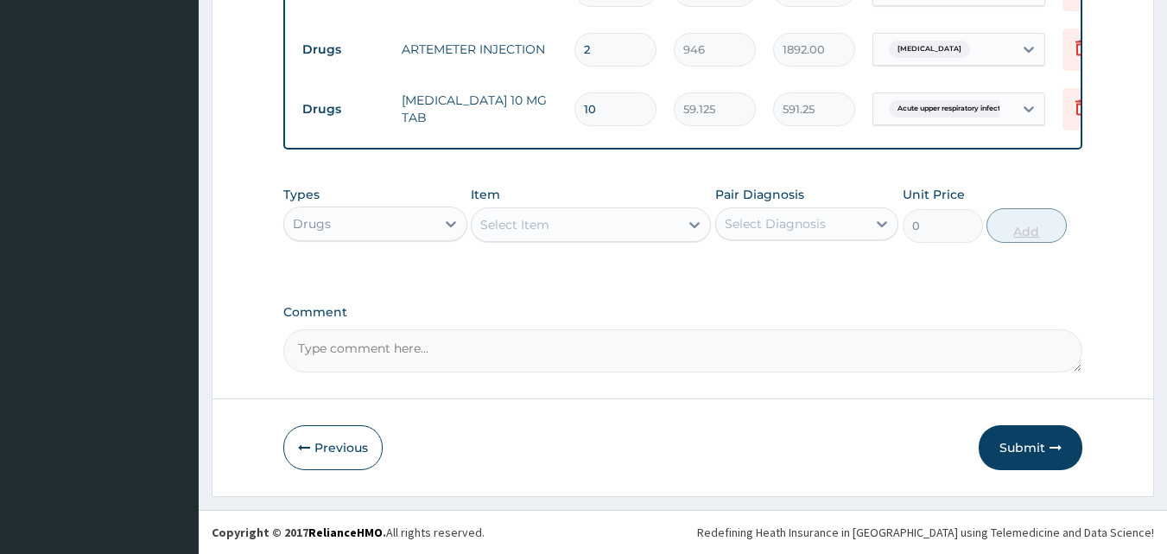
type input "10"
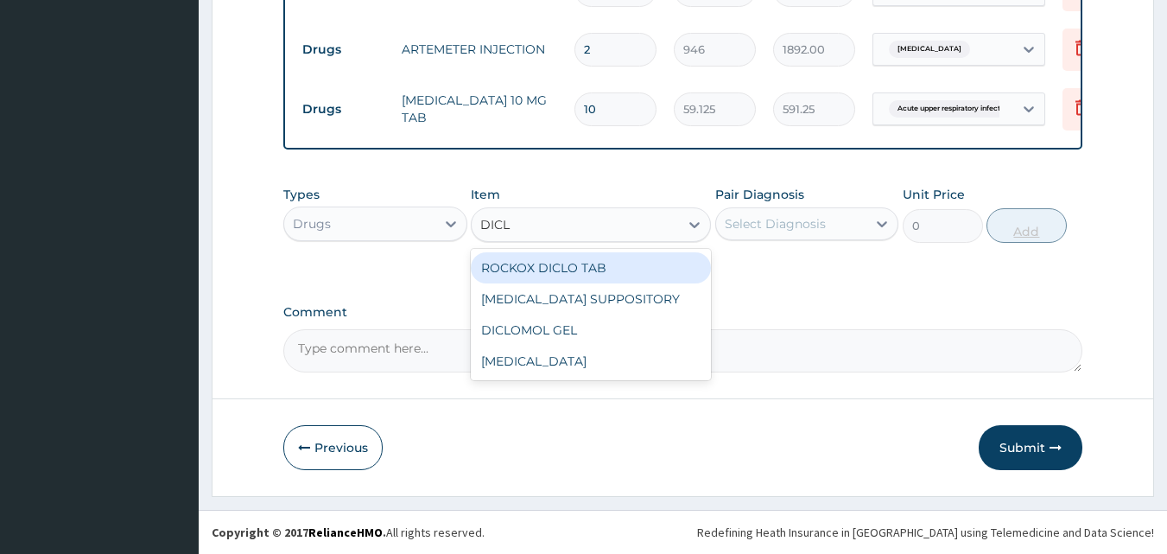
type input "DICLO"
click at [625, 361] on div "DICLOFENAC" at bounding box center [591, 361] width 240 height 31
type input "591.25"
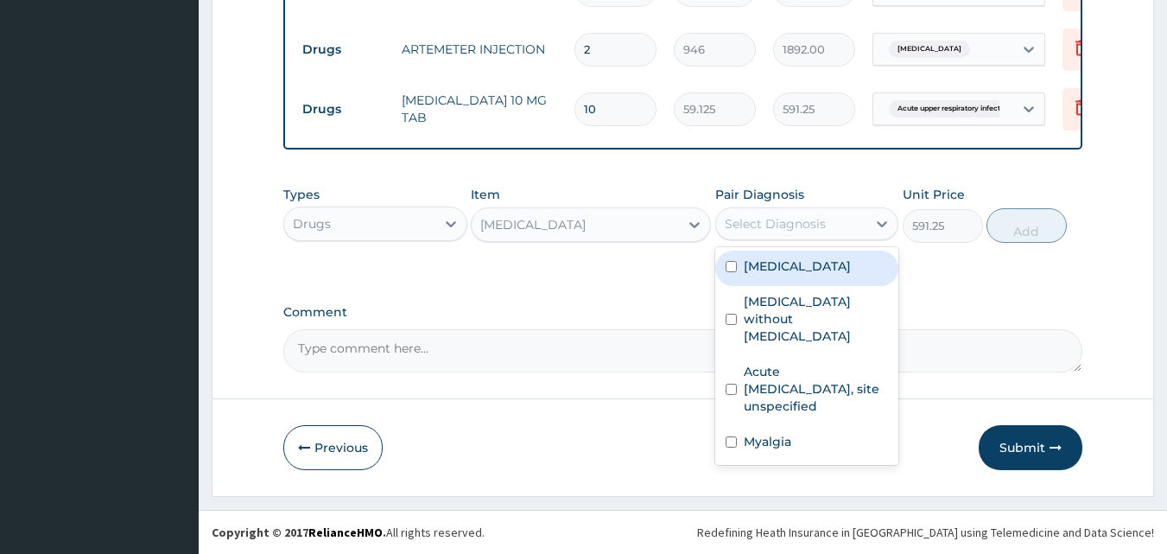
click at [787, 426] on div "Myalgia" at bounding box center [807, 443] width 184 height 35
checkbox input "true"
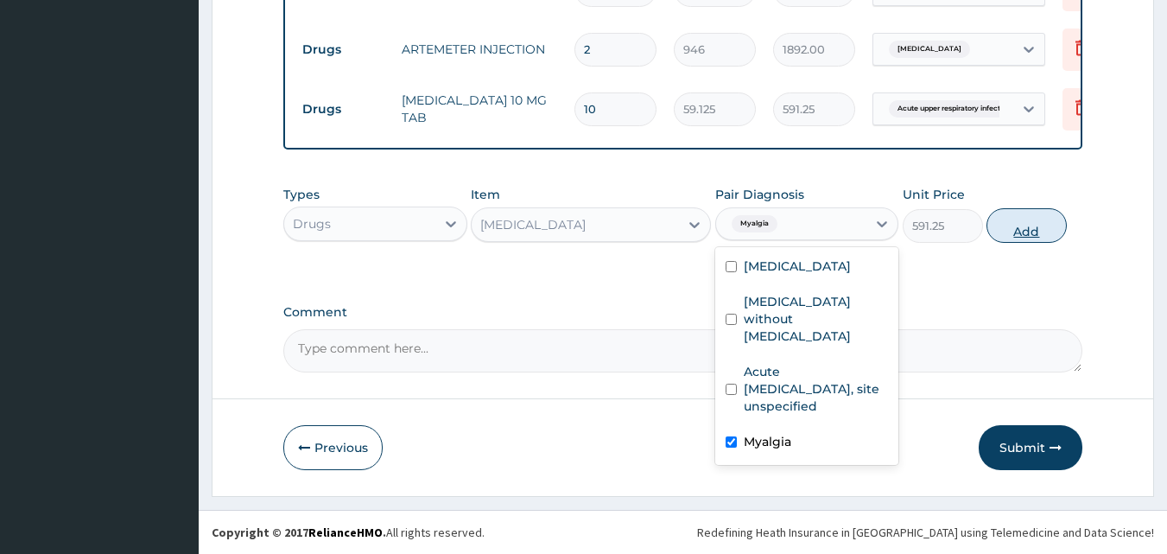
click at [1021, 226] on button "Add" at bounding box center [1027, 225] width 80 height 35
type input "0"
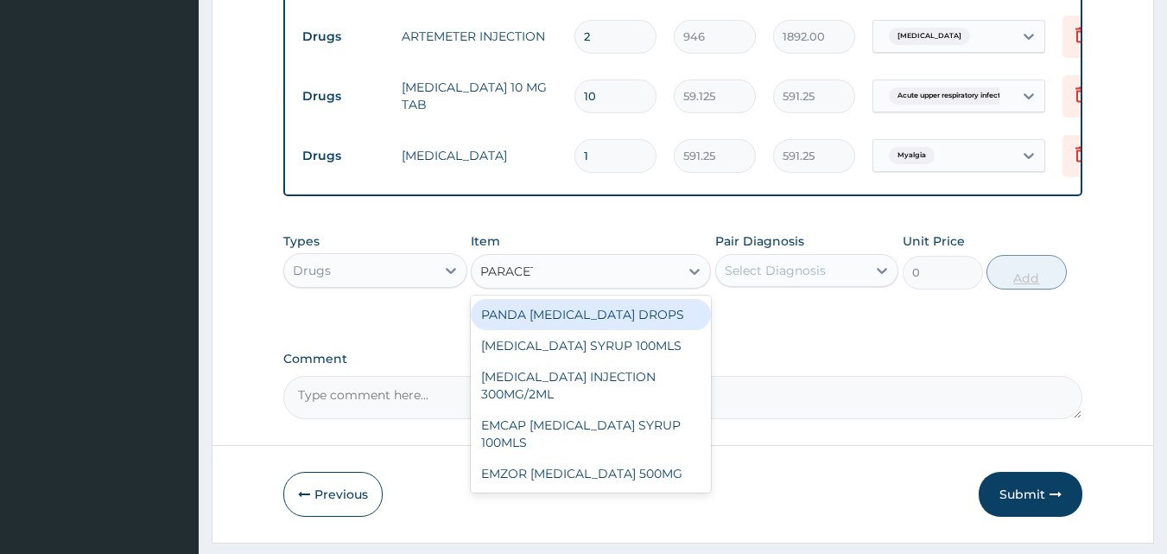
type input "PARACETA"
click at [605, 489] on div "EMZOR PARACETAMOL 500MG" at bounding box center [591, 473] width 240 height 31
type input "23.64999961853027"
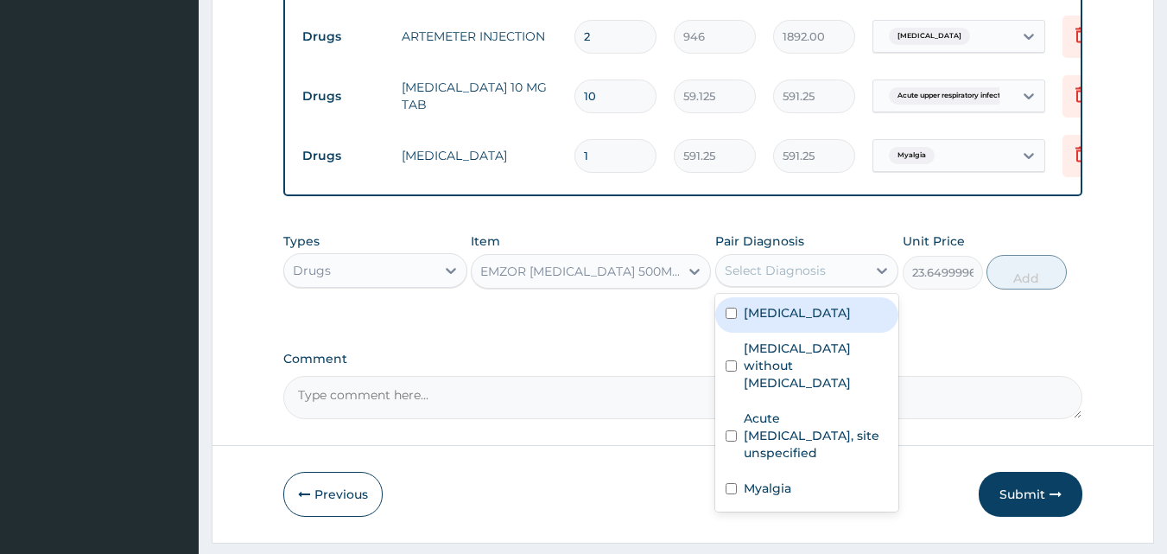
click at [832, 319] on label "Malaria, unspecified" at bounding box center [797, 312] width 107 height 17
checkbox input "true"
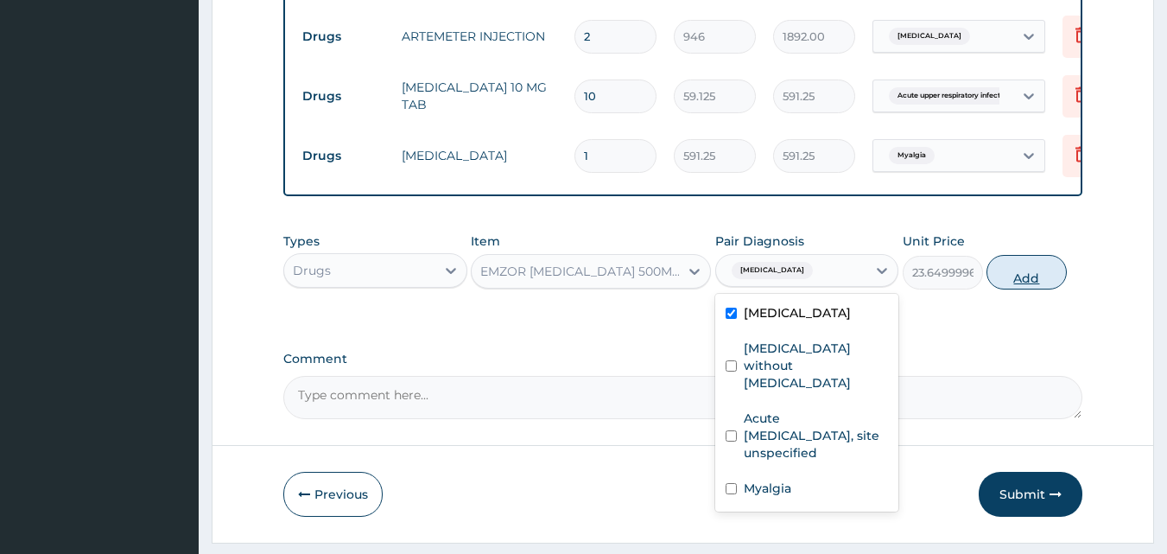
click at [1027, 286] on button "Add" at bounding box center [1027, 272] width 80 height 35
type input "0"
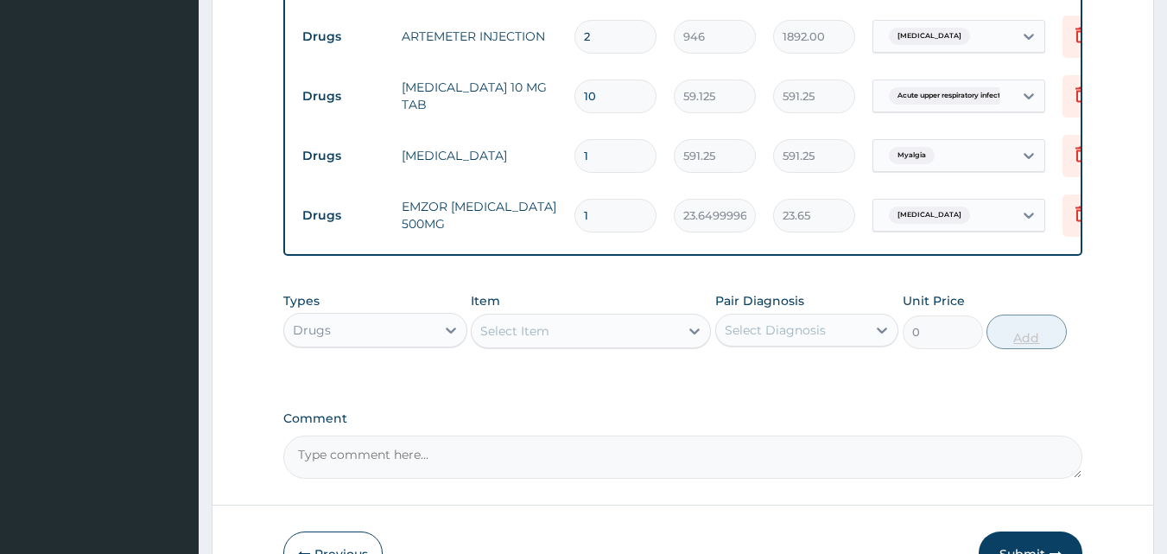
type input "18"
type input "425.70"
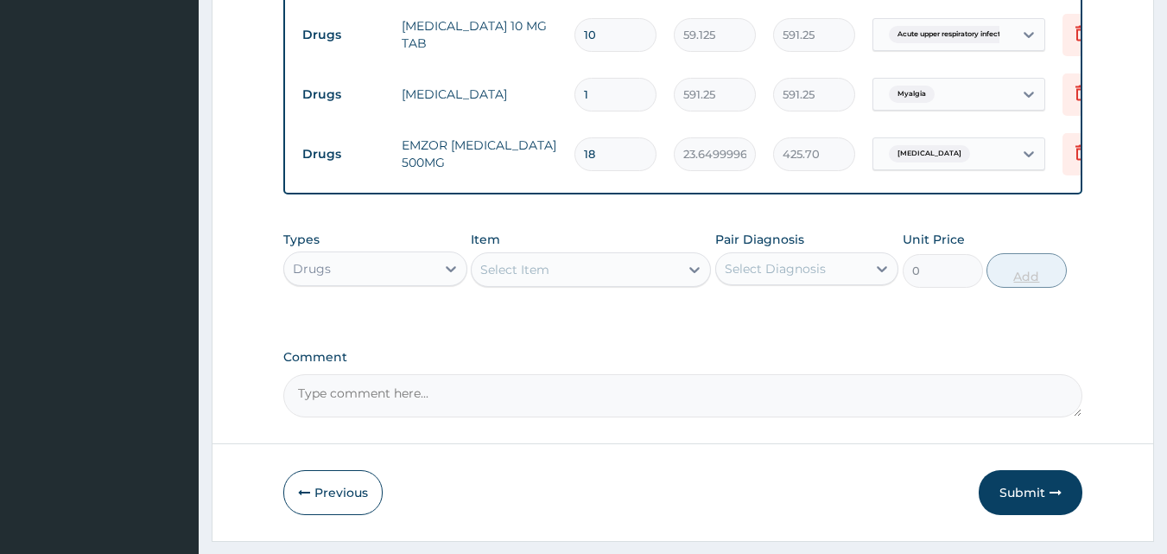
scroll to position [948, 0]
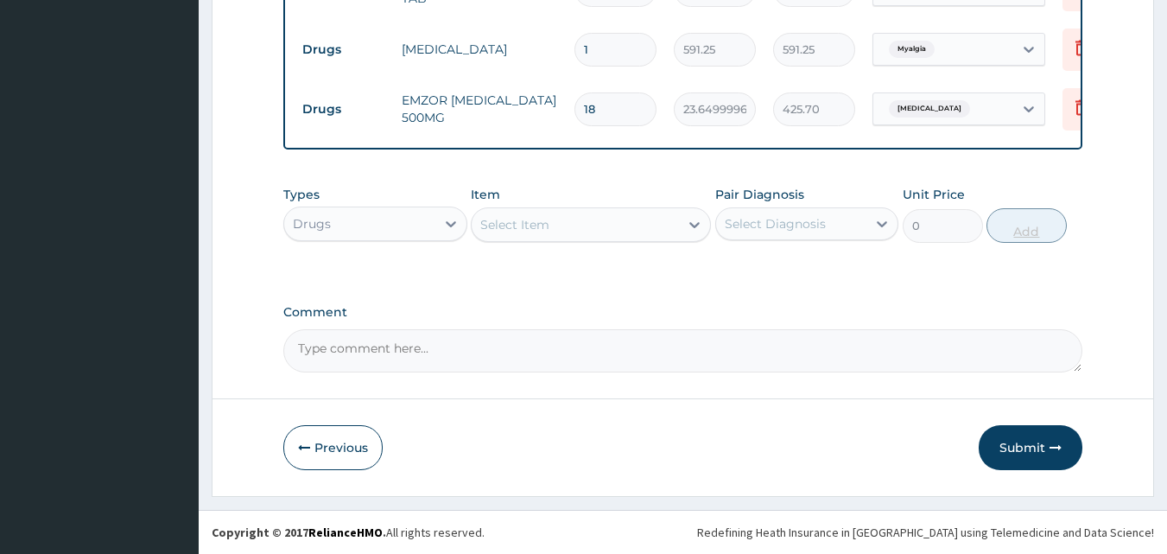
type input "18"
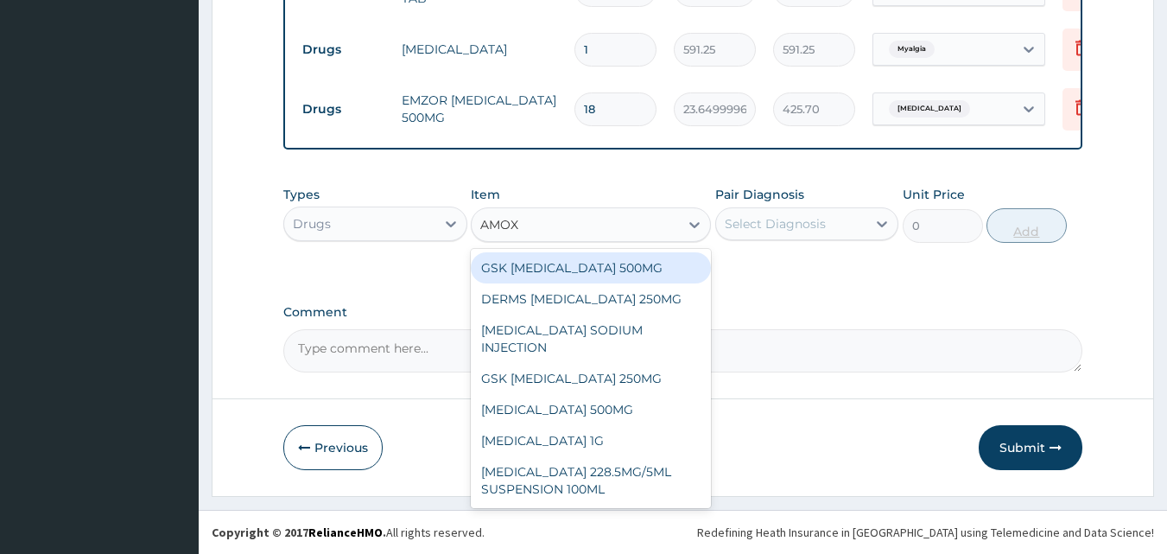
type input "AMOXI"
click at [616, 401] on div "AMOXICILLIN 500MG" at bounding box center [591, 409] width 240 height 31
type input "70.94999694824219"
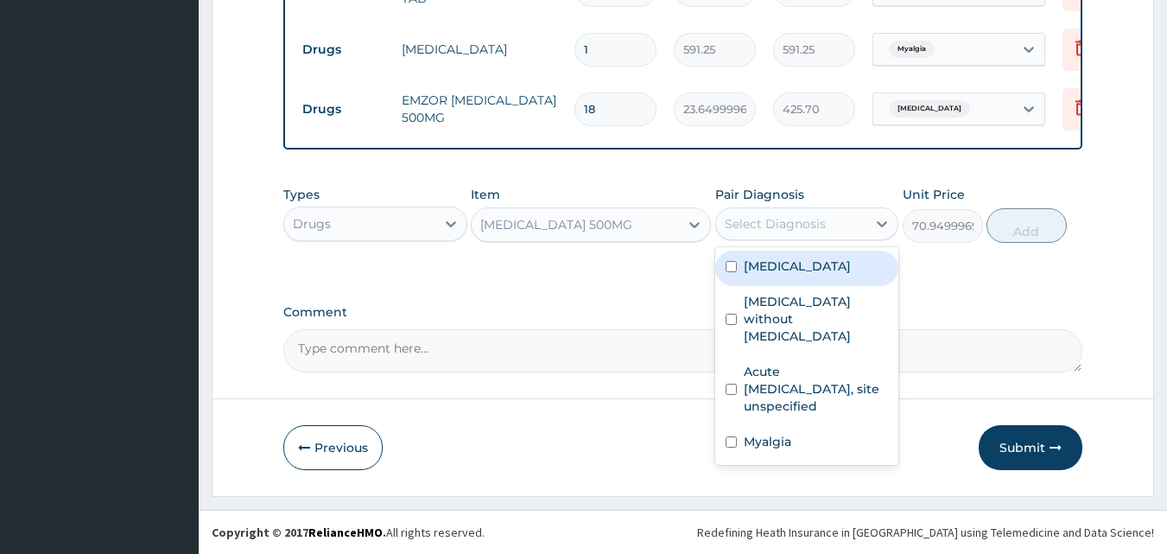
click at [823, 318] on label "Sepsis without septic shock" at bounding box center [816, 319] width 145 height 52
checkbox input "true"
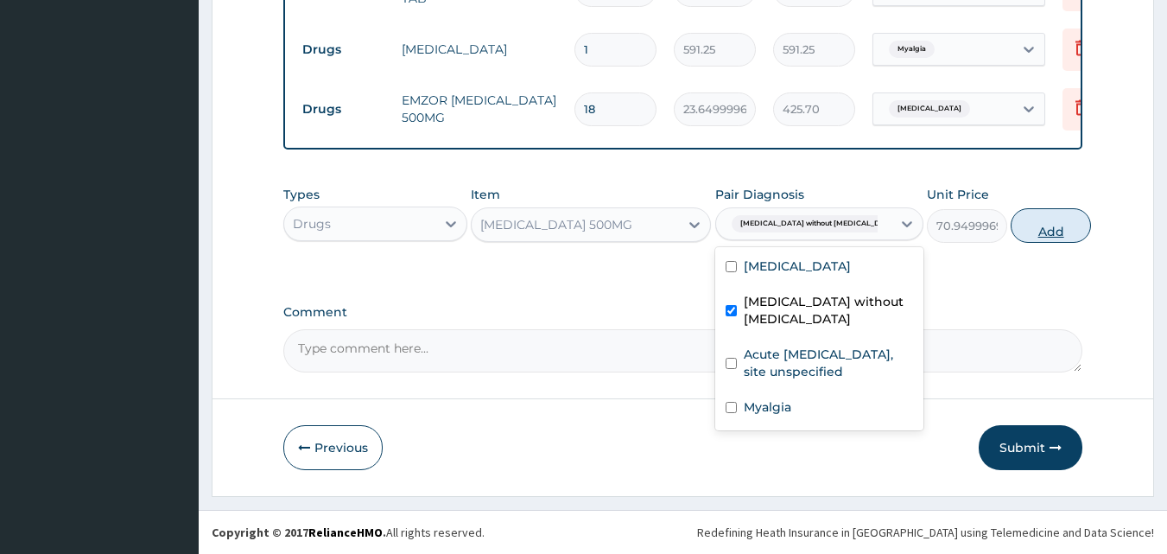
click at [1011, 234] on button "Add" at bounding box center [1051, 225] width 80 height 35
type input "0"
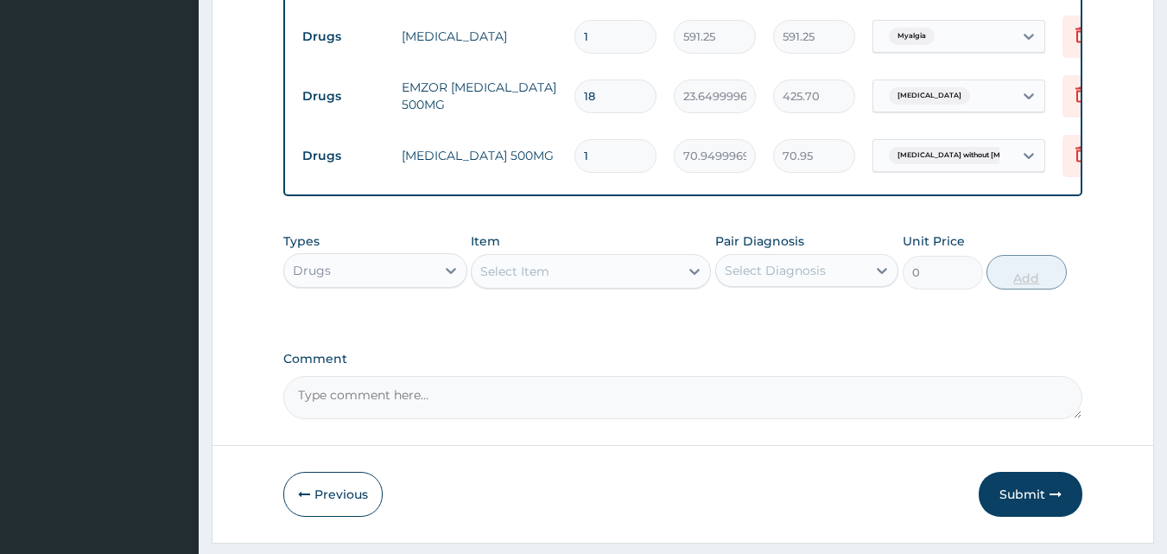
type input "15"
type input "1064.25"
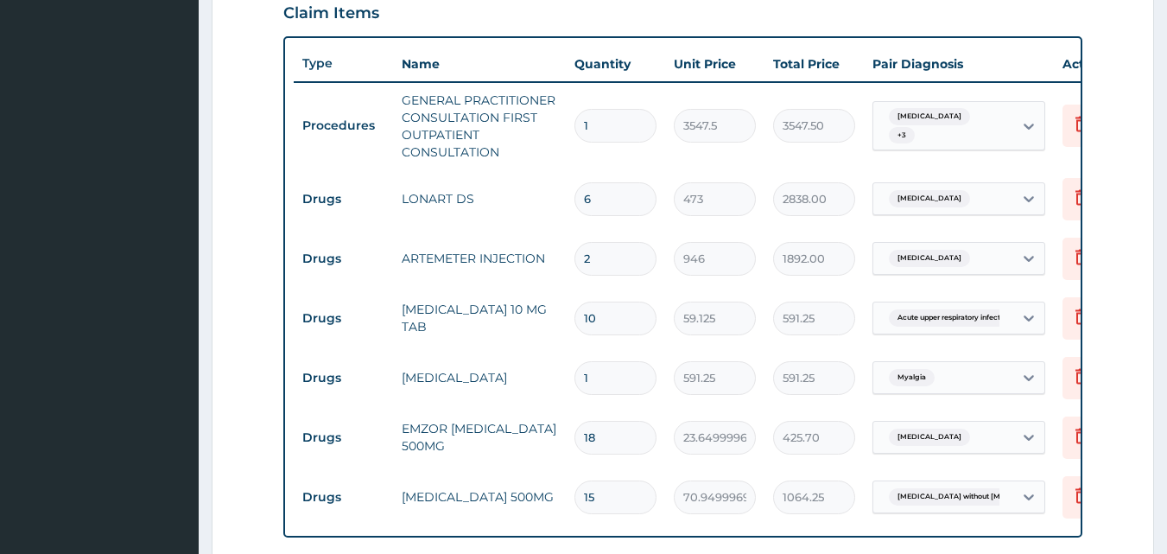
scroll to position [604, 0]
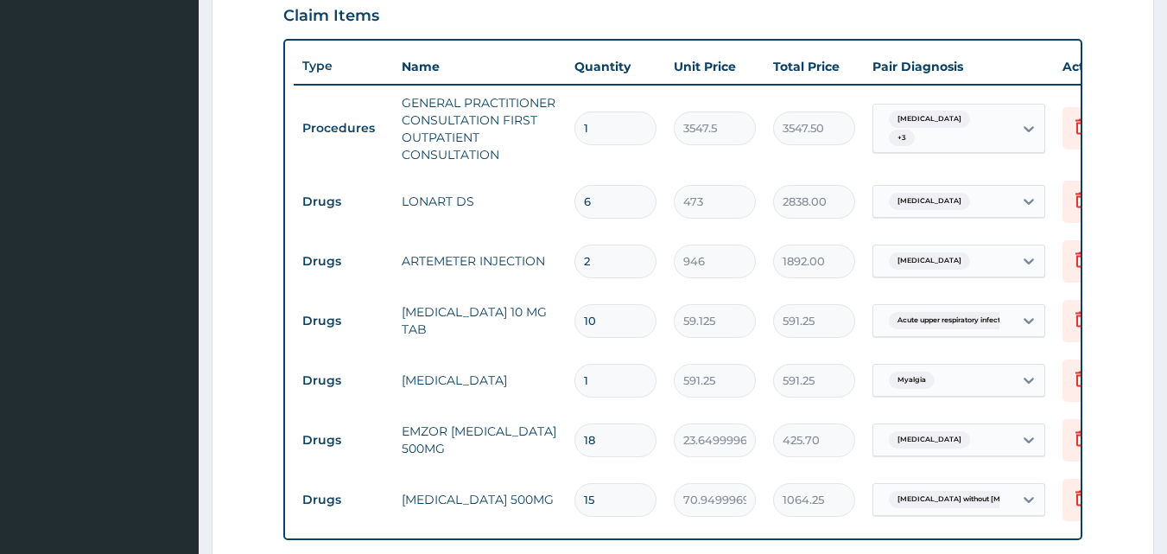
type input "15"
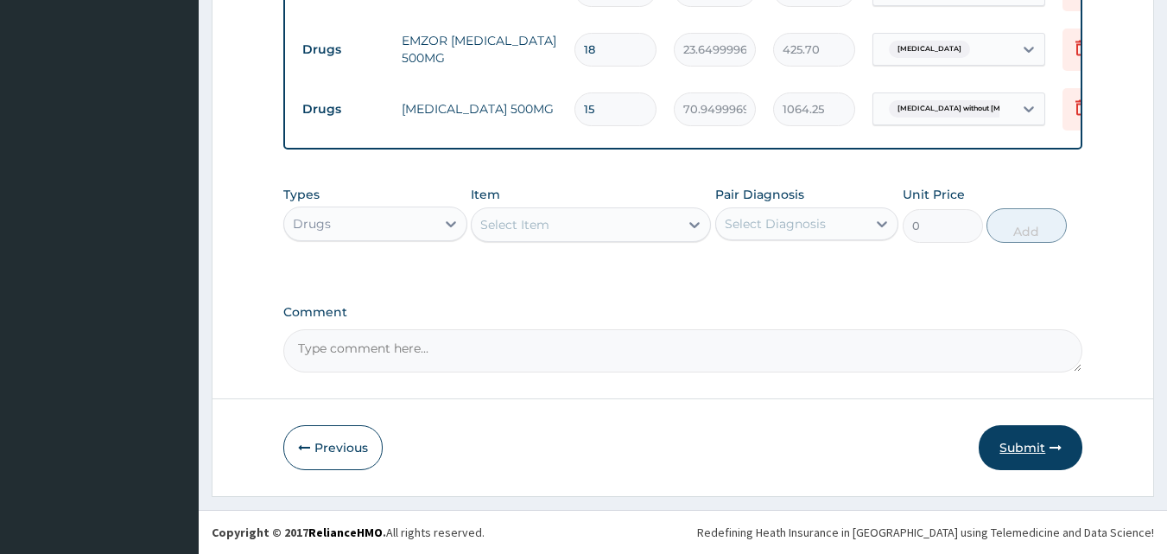
click at [1038, 449] on button "Submit" at bounding box center [1031, 447] width 104 height 45
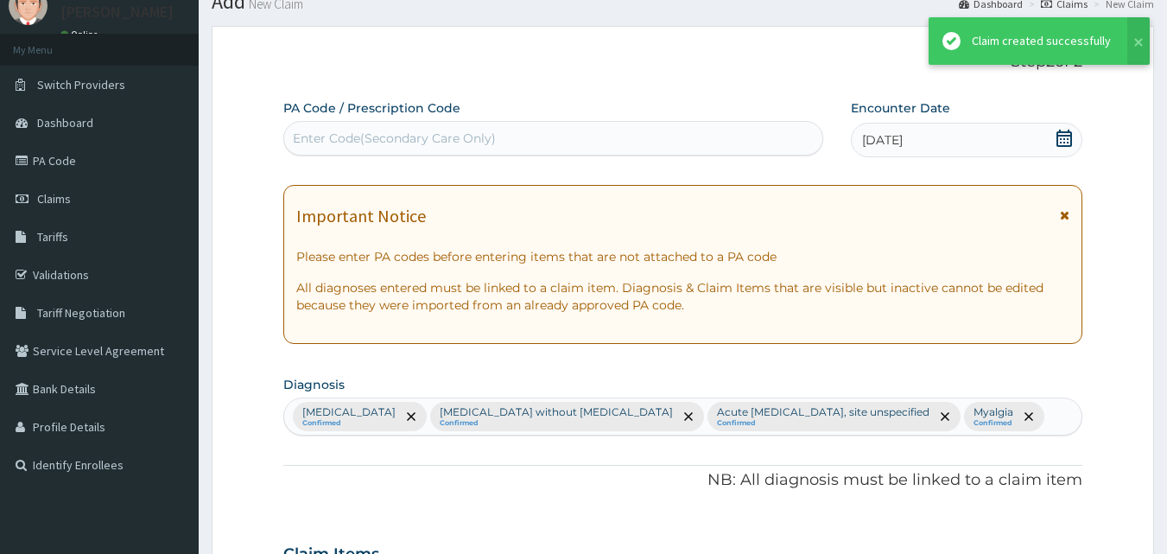
scroll to position [1007, 0]
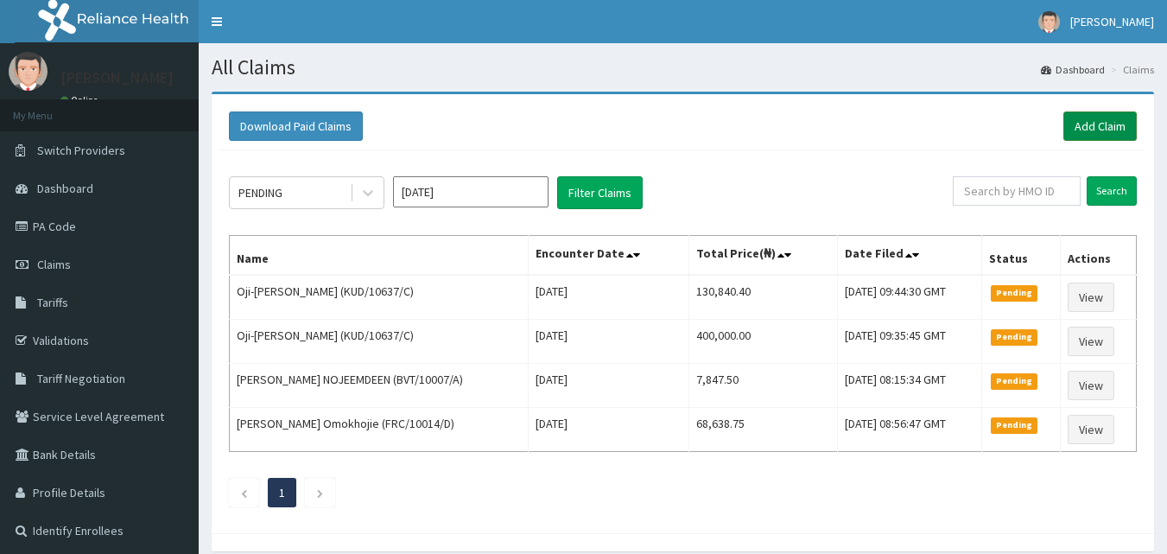
click at [1108, 125] on link "Add Claim" at bounding box center [1100, 125] width 73 height 29
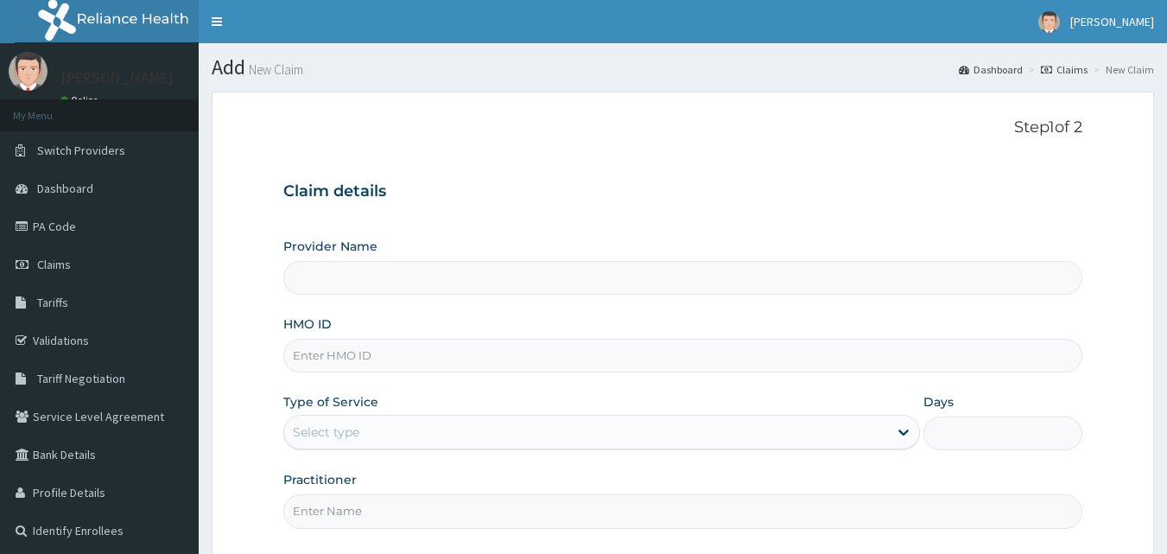
type input "[GEOGRAPHIC_DATA] and Maternity home"
click at [453, 356] on input "HMO ID" at bounding box center [683, 356] width 800 height 34
paste input "OKB/10591/A"
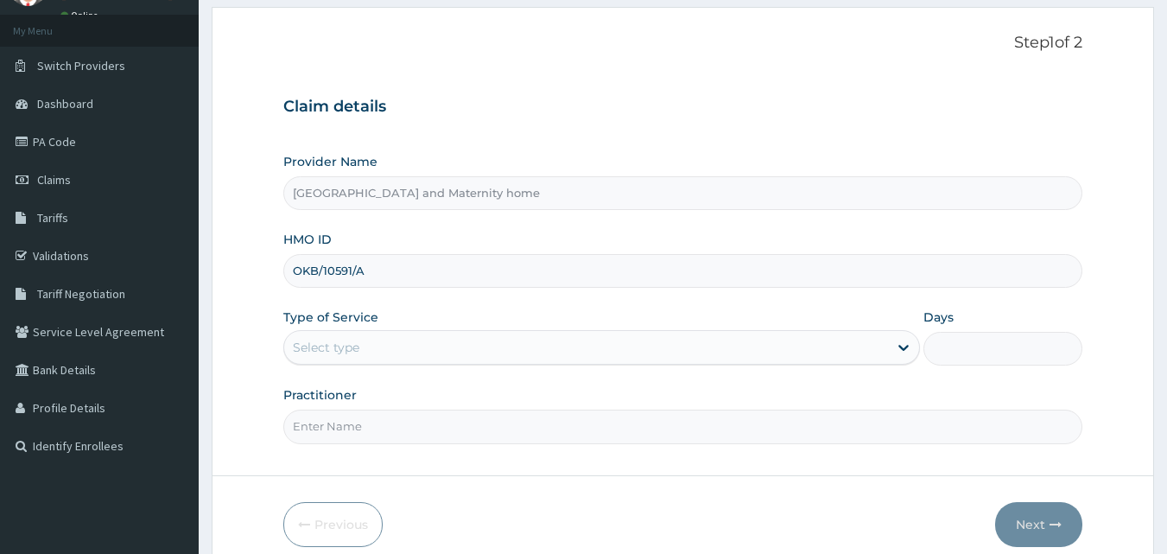
scroll to position [162, 0]
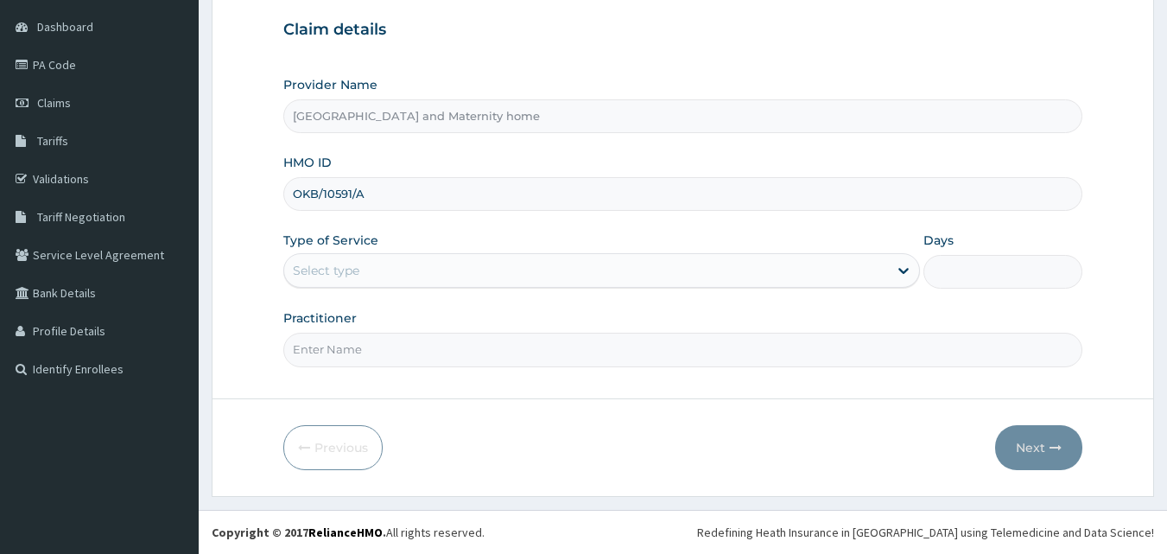
type input "OKB/10591/A"
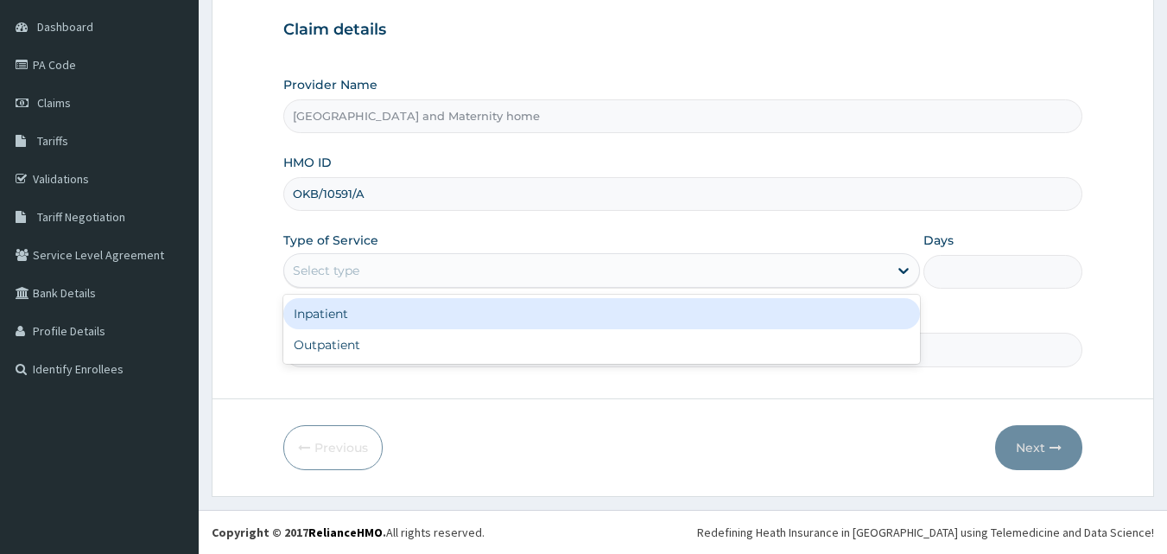
click at [445, 268] on div "Select type" at bounding box center [586, 271] width 604 height 28
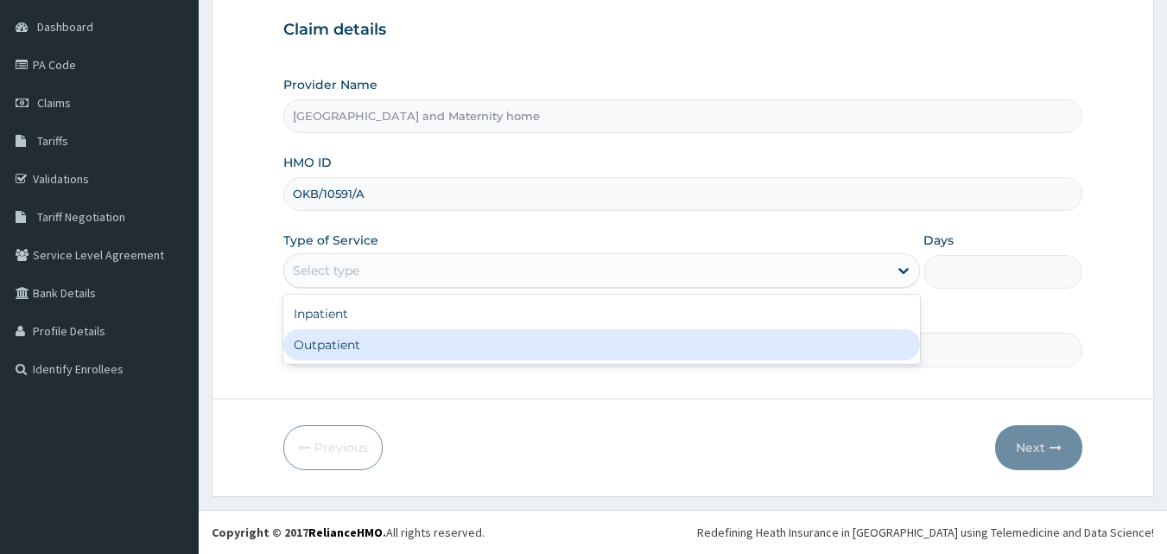
click at [443, 339] on div "Outpatient" at bounding box center [601, 344] width 637 height 31
type input "1"
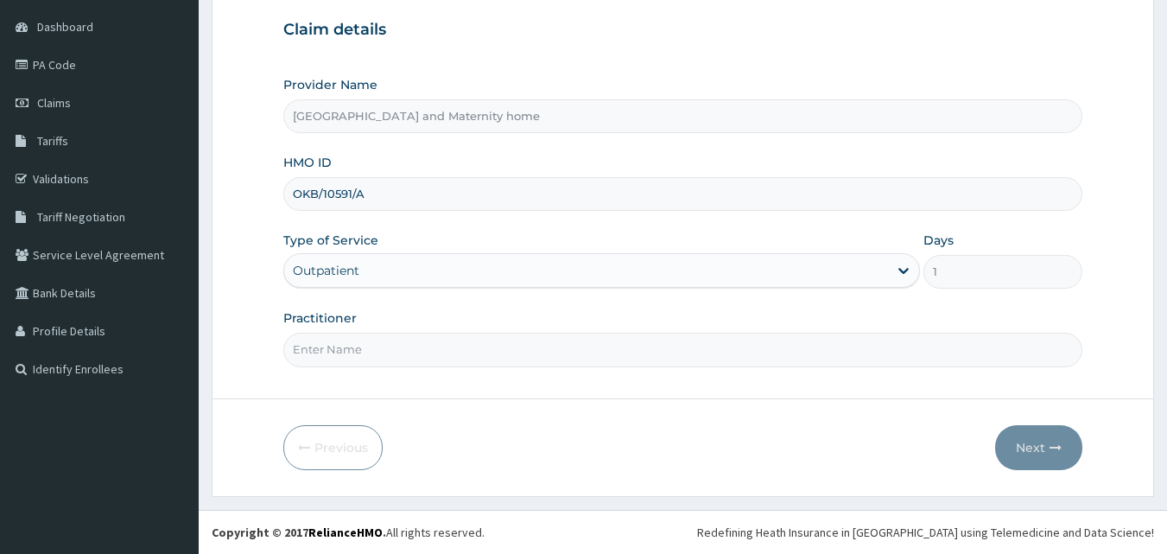
click at [432, 333] on input "Practitioner" at bounding box center [683, 350] width 800 height 34
type input "DR. OKOUGWU CHINEDU"
click at [1058, 453] on icon "button" at bounding box center [1056, 447] width 12 height 12
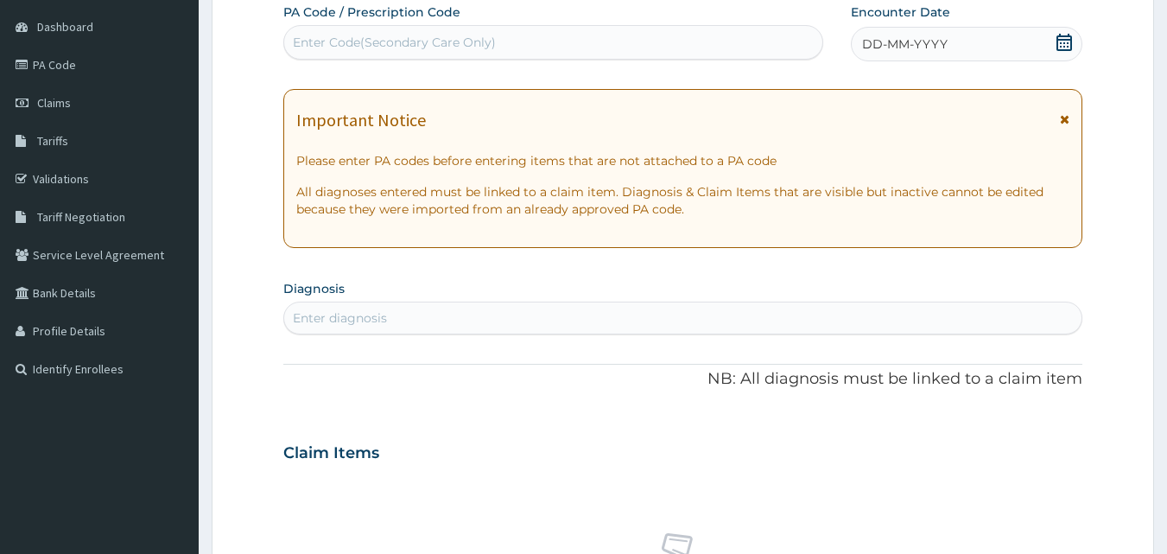
click at [1064, 41] on icon at bounding box center [1064, 42] width 17 height 17
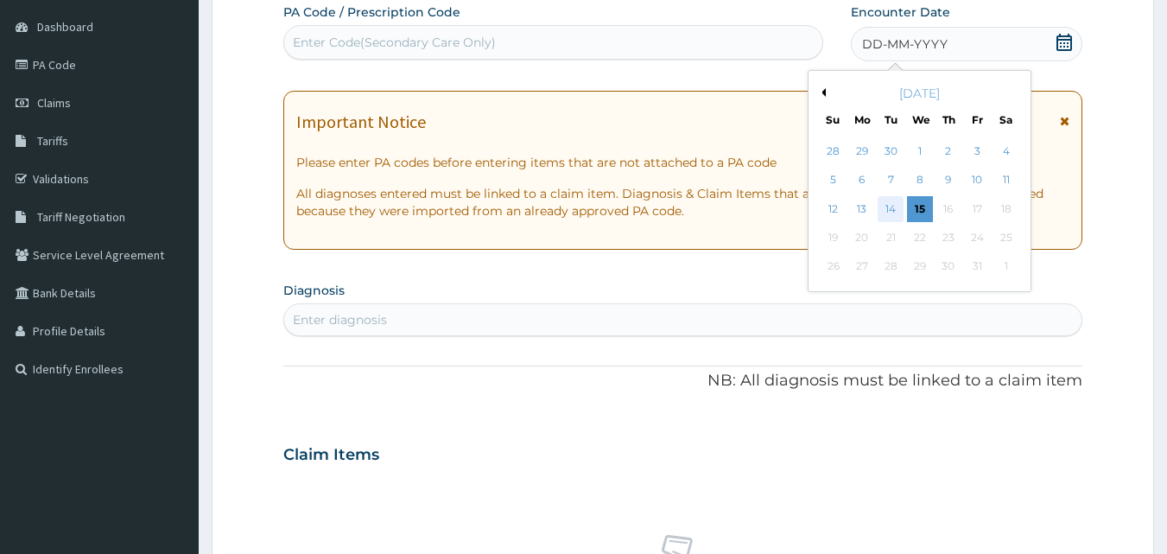
click at [892, 200] on div "14" at bounding box center [892, 209] width 26 height 26
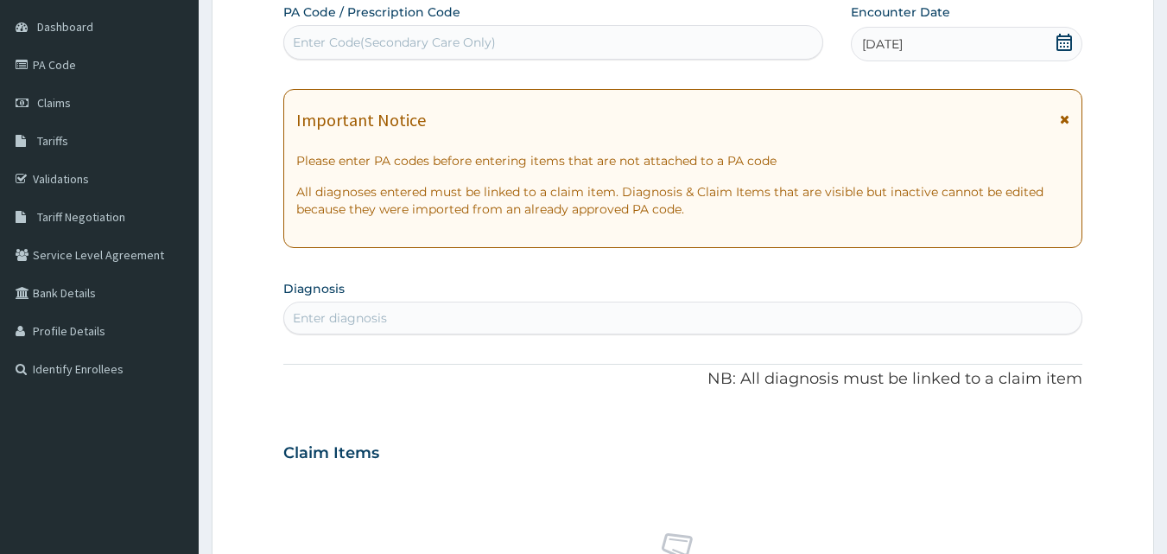
click at [551, 321] on div "Enter diagnosis" at bounding box center [683, 318] width 798 height 28
type input "MALARIA"
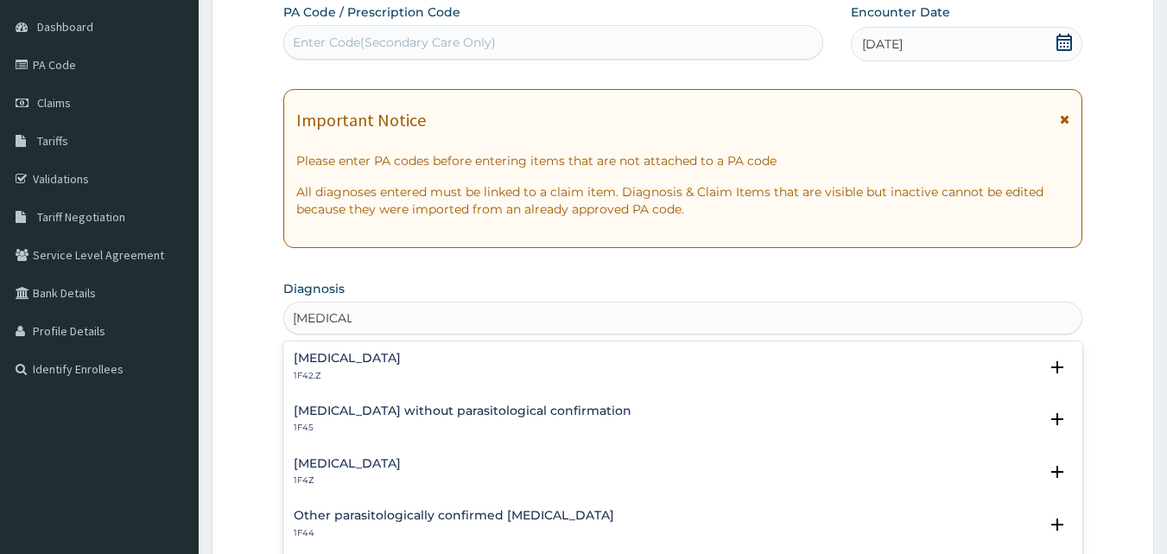
click at [367, 468] on h4 "Malaria, unspecified" at bounding box center [347, 463] width 107 height 13
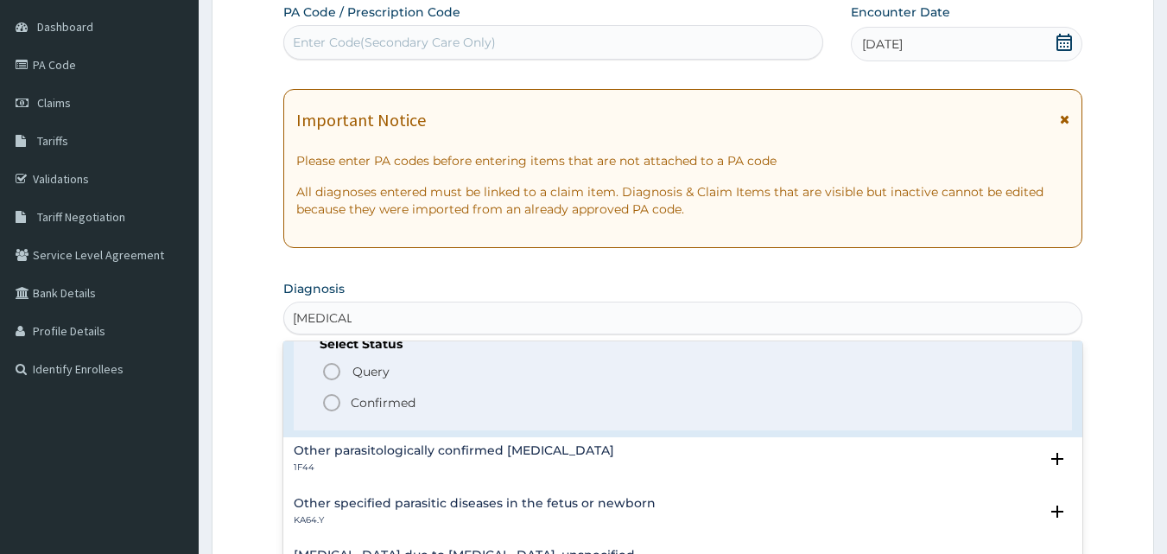
scroll to position [178, 0]
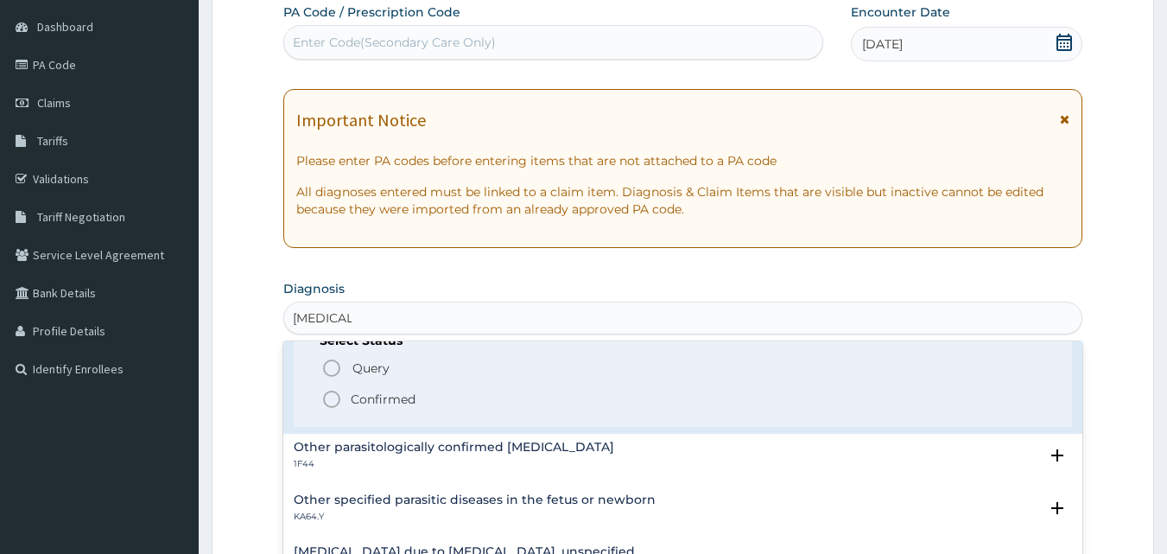
click at [340, 399] on icon "status option filled" at bounding box center [331, 399] width 21 height 21
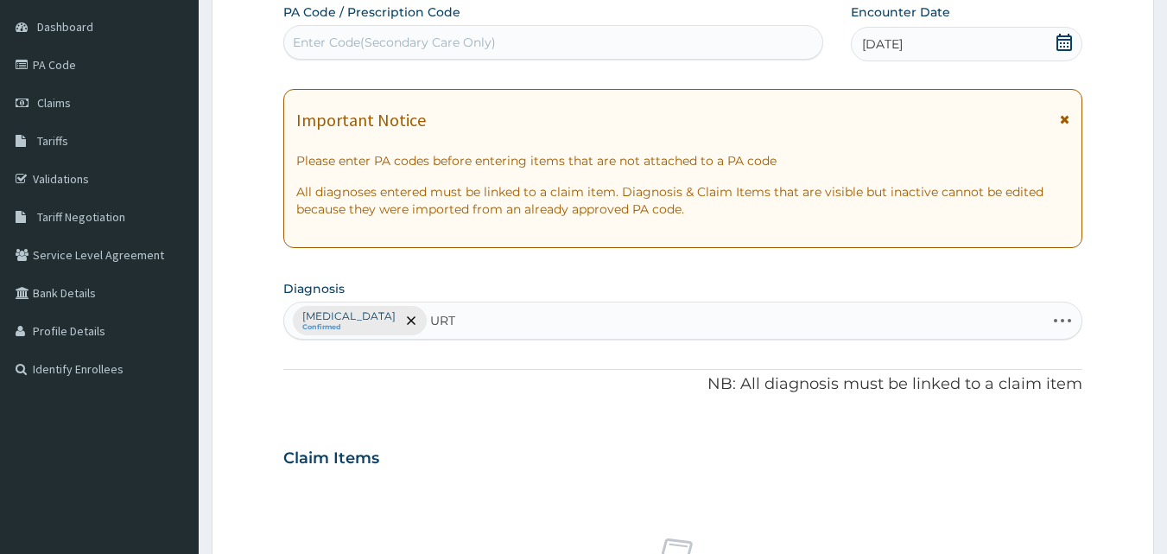
type input "URTI"
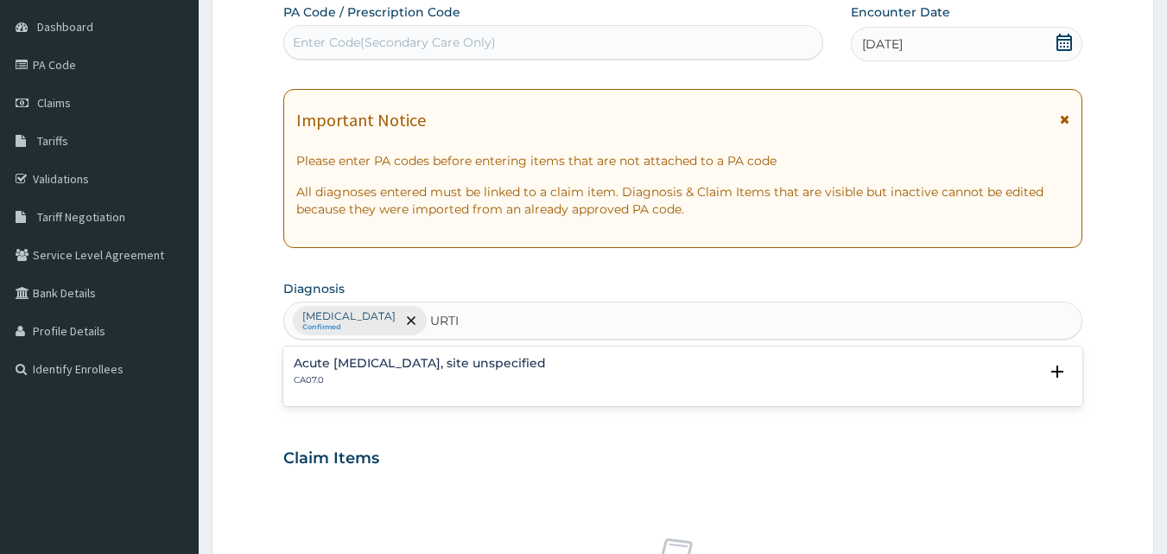
click at [487, 367] on h4 "Acute upper respiratory infection, site unspecified" at bounding box center [420, 363] width 252 height 13
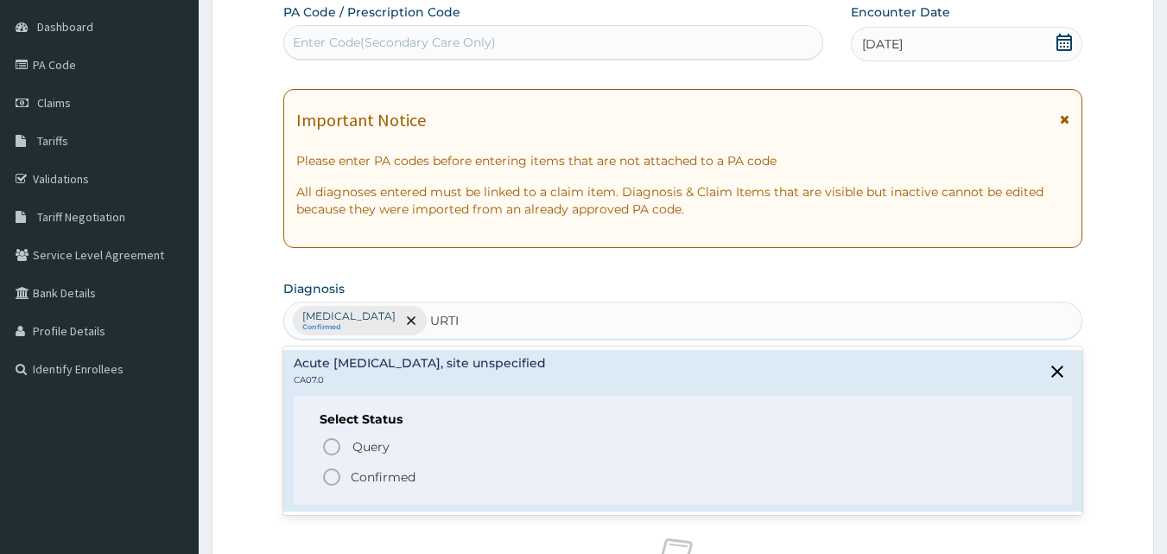
click at [333, 479] on icon "status option filled" at bounding box center [331, 477] width 21 height 21
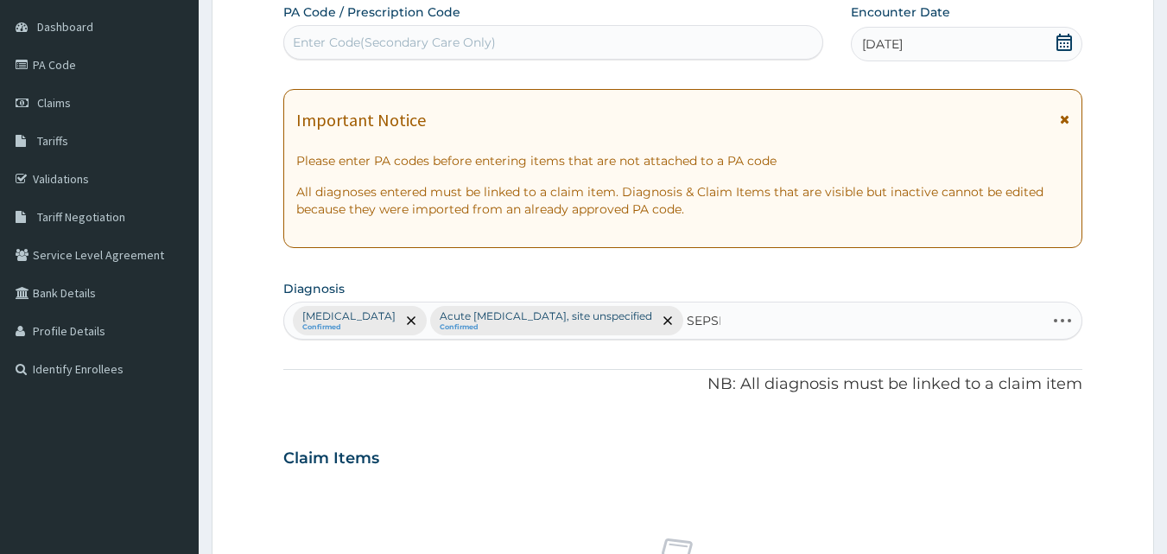
type input "SEPSIS"
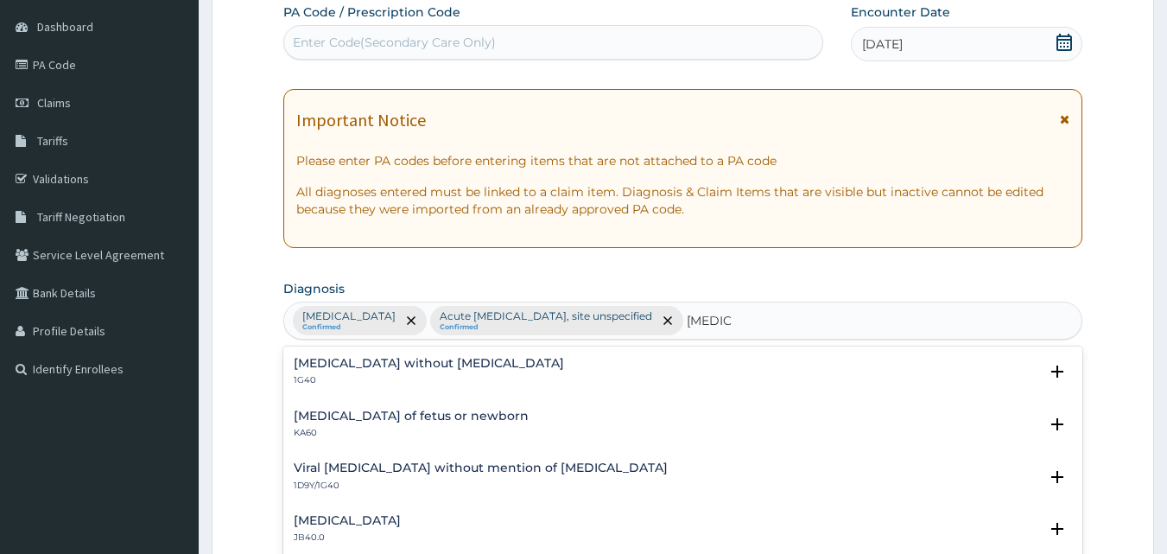
click at [354, 360] on h4 "Sepsis without septic shock" at bounding box center [429, 363] width 270 height 13
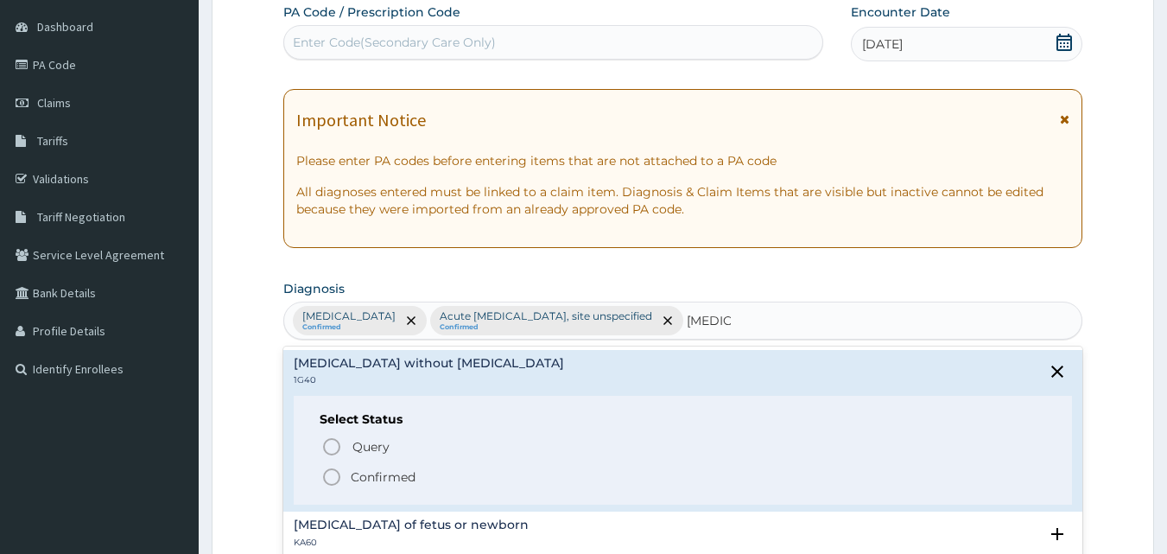
click at [328, 475] on icon "status option filled" at bounding box center [331, 477] width 21 height 21
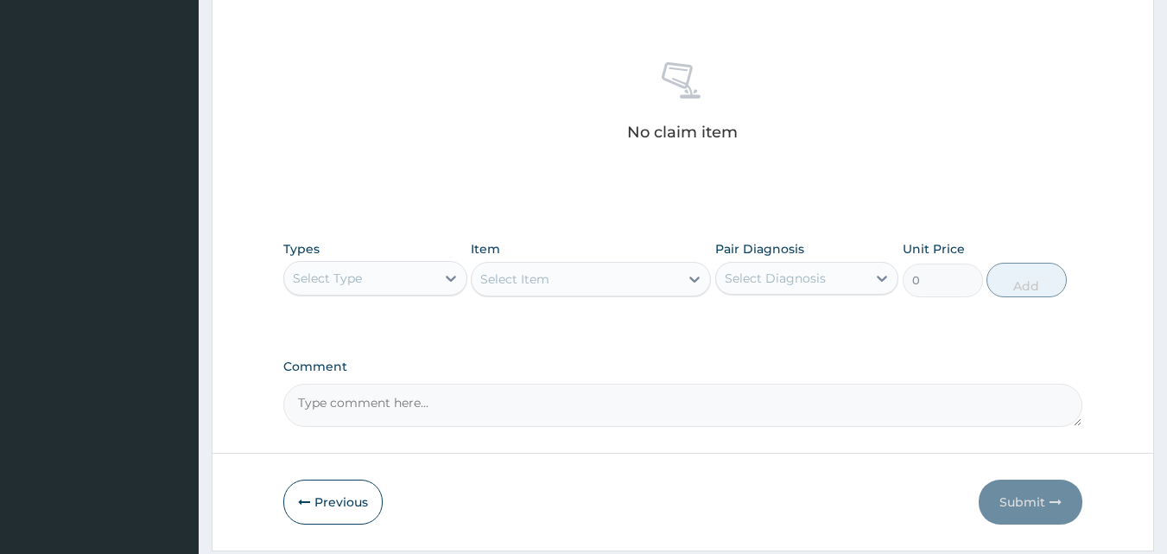
scroll to position [692, 0]
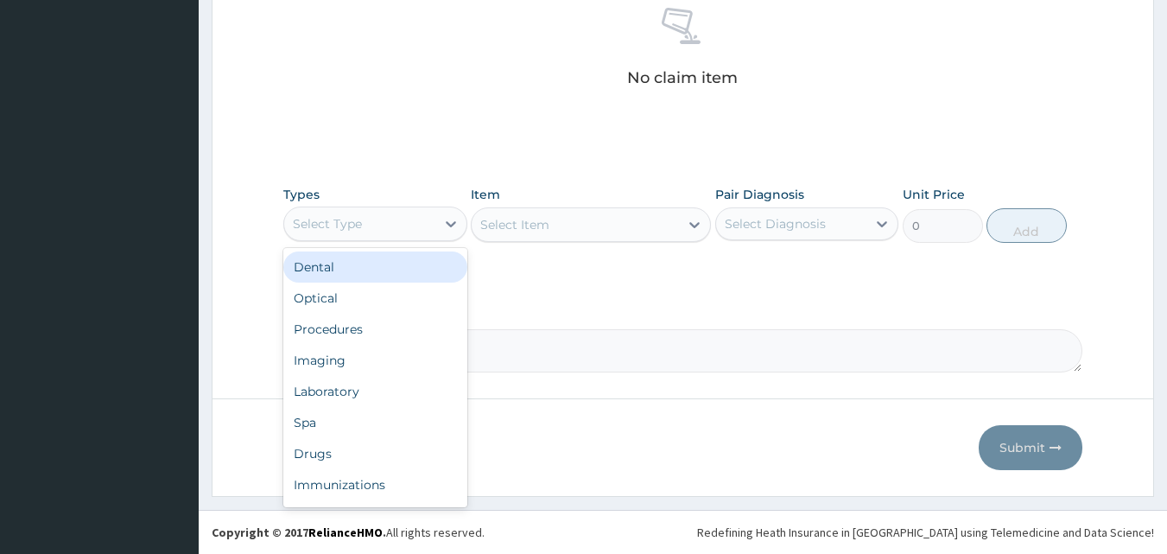
click at [370, 321] on div "Procedures" at bounding box center [375, 329] width 184 height 31
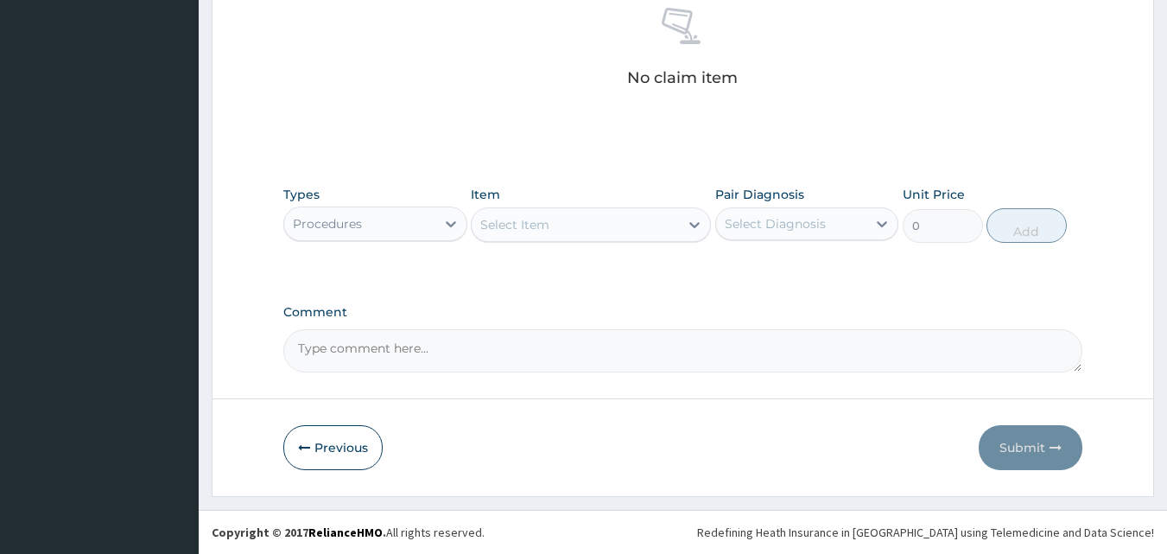
click at [586, 223] on div "Select Item" at bounding box center [575, 225] width 207 height 28
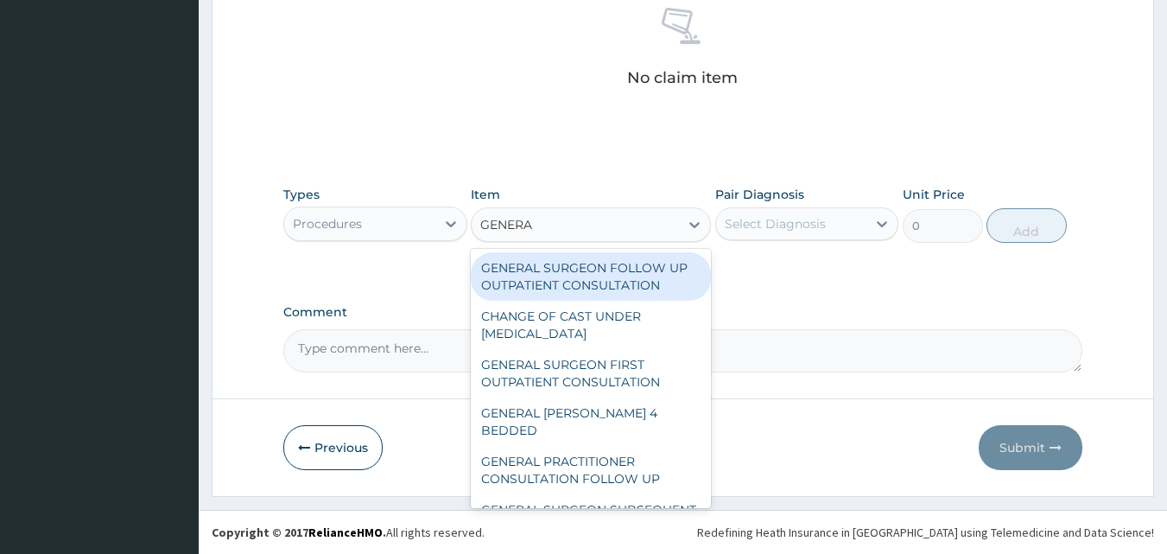
type input "GENERAL"
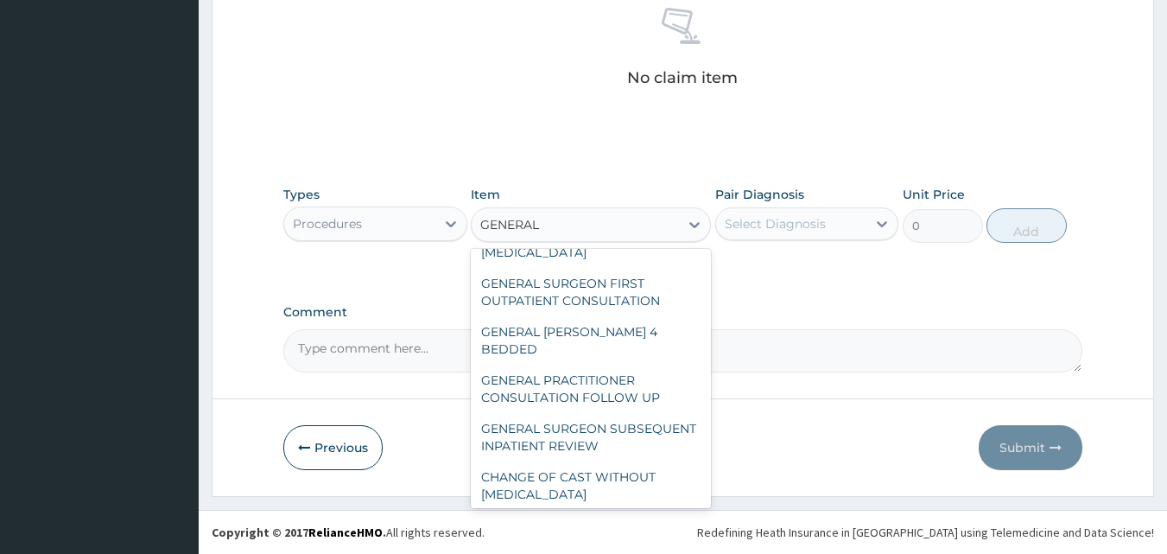
scroll to position [249, 0]
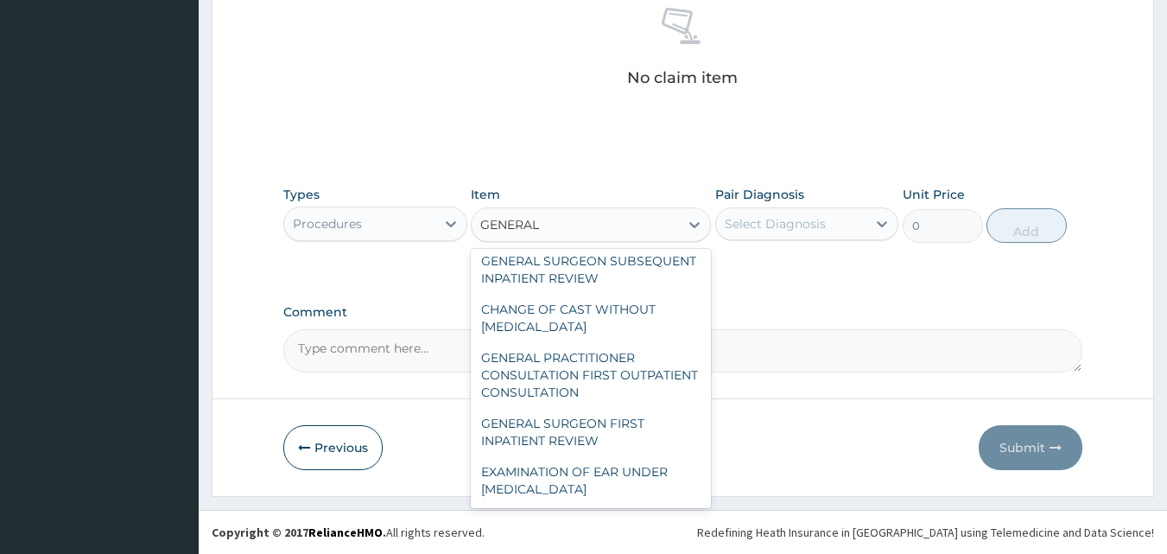
click at [588, 377] on div "GENERAL PRACTITIONER CONSULTATION FIRST OUTPATIENT CONSULTATION" at bounding box center [591, 375] width 240 height 66
type input "3547.5"
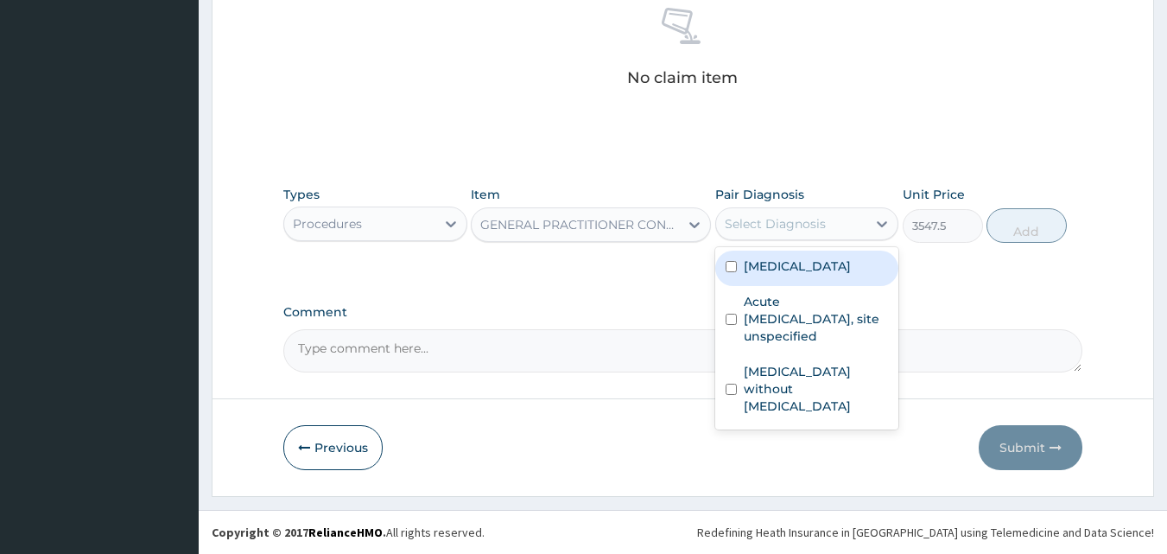
click at [829, 266] on label "Malaria, unspecified" at bounding box center [797, 265] width 107 height 17
checkbox input "true"
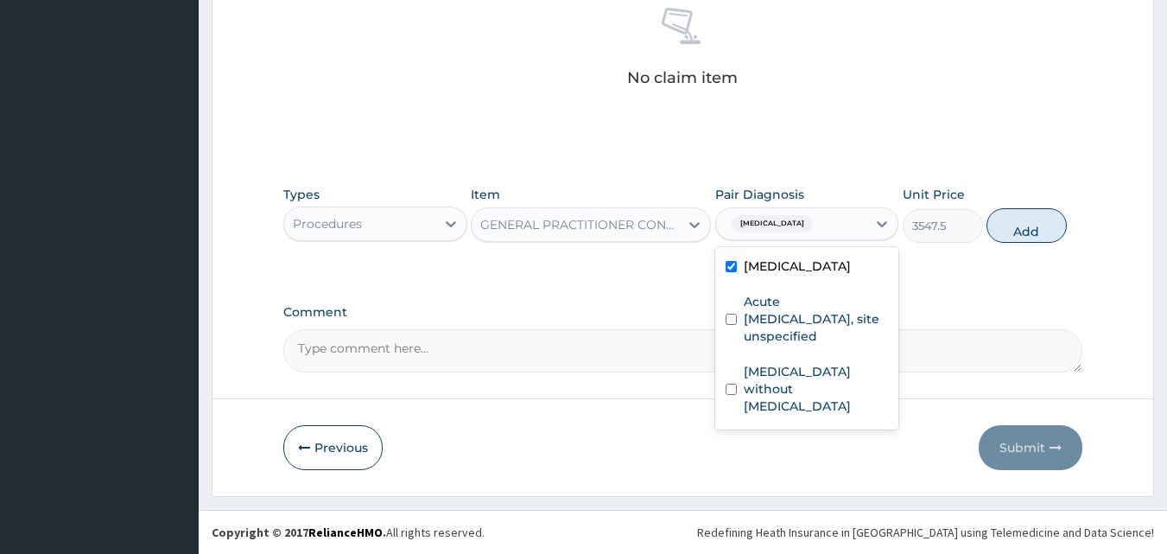
click at [799, 312] on label "Acute upper respiratory infection, site unspecified" at bounding box center [816, 319] width 145 height 52
checkbox input "true"
click at [804, 379] on label "Sepsis without septic shock" at bounding box center [816, 389] width 145 height 52
checkbox input "true"
click at [1043, 226] on button "Add" at bounding box center [1027, 225] width 80 height 35
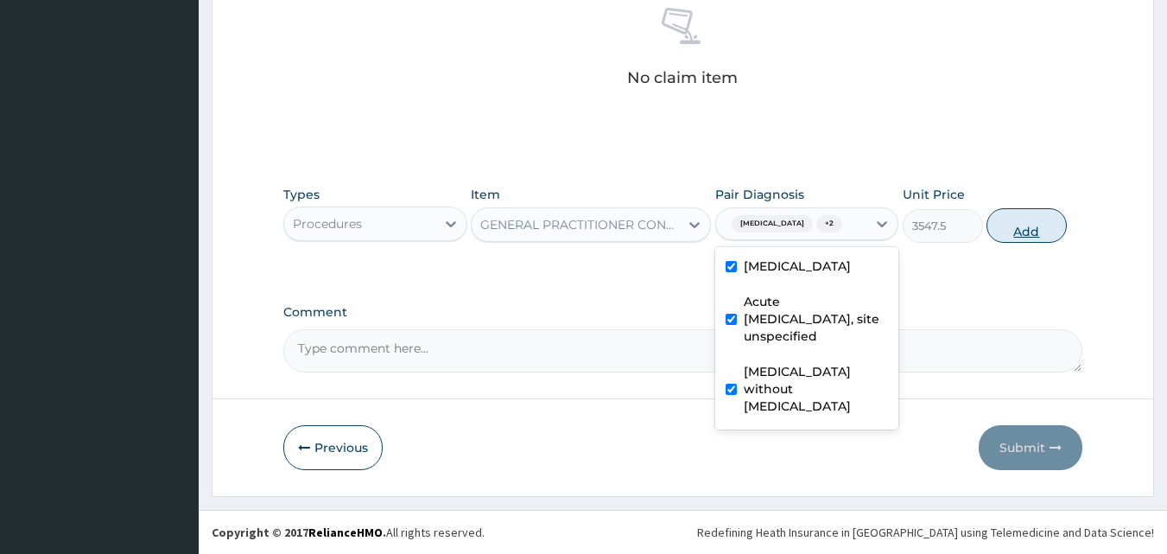
type input "0"
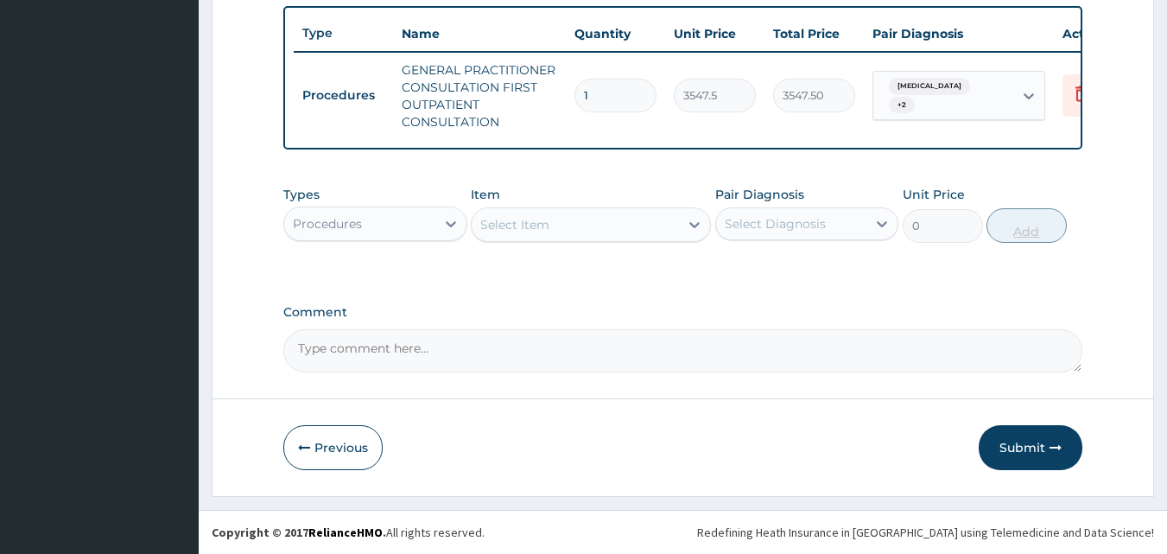
scroll to position [650, 0]
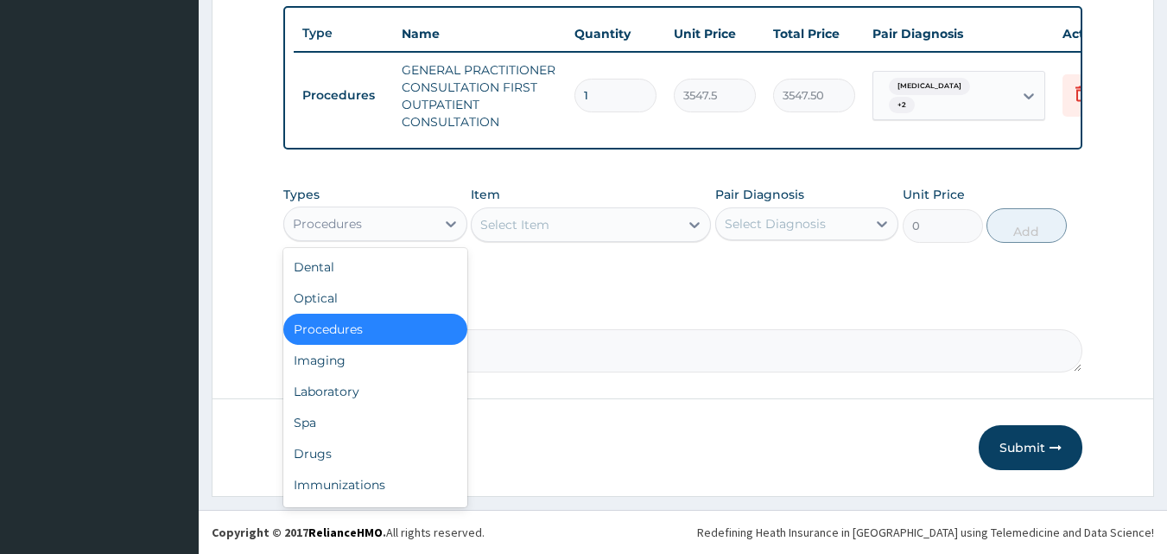
click at [365, 452] on div "Drugs" at bounding box center [375, 453] width 184 height 31
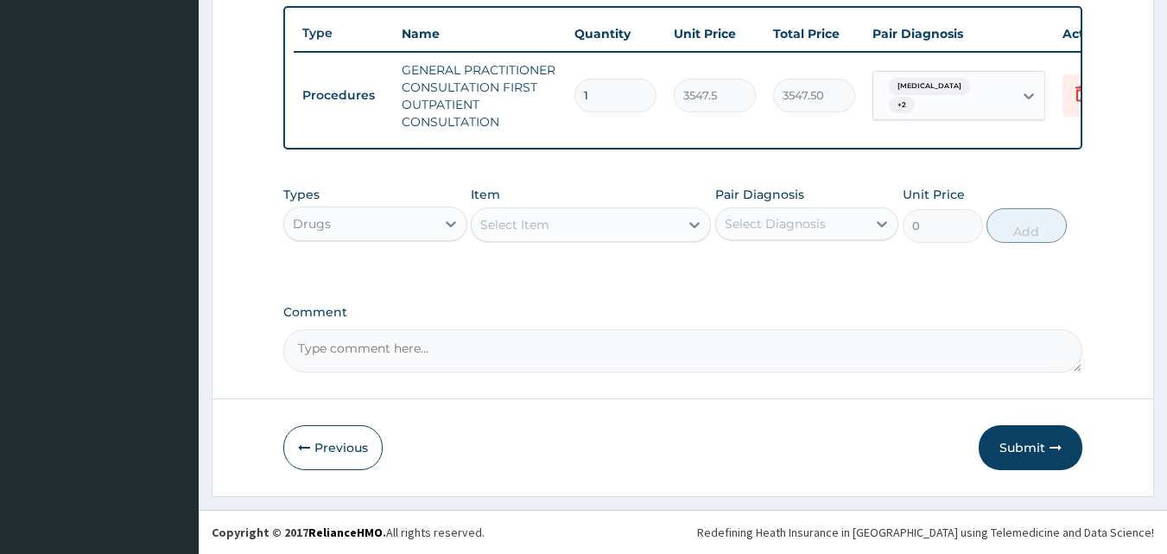
click at [533, 207] on div "Select Item" at bounding box center [591, 224] width 240 height 35
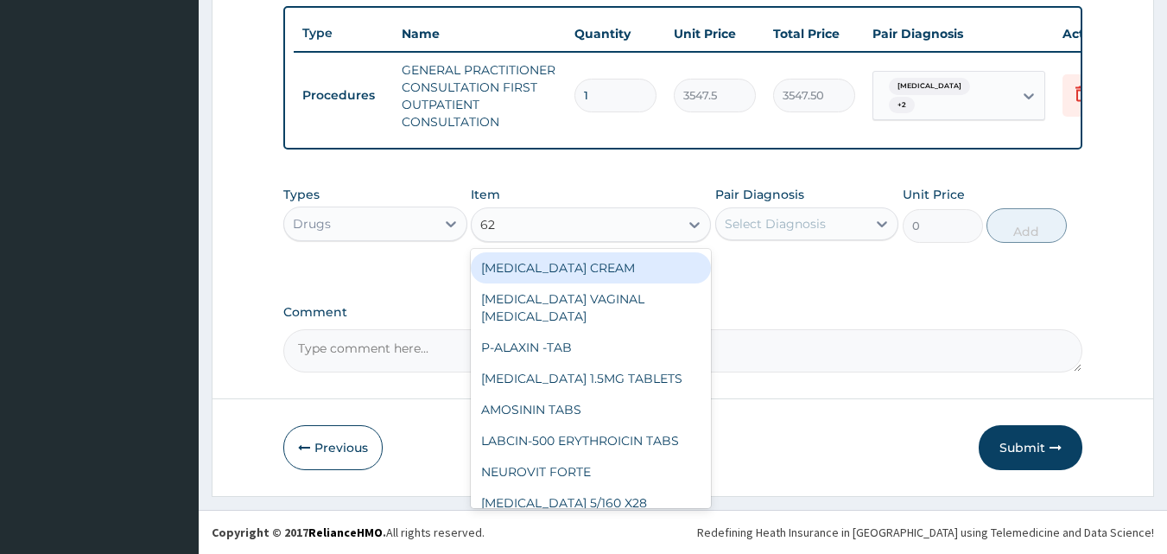
type input "625"
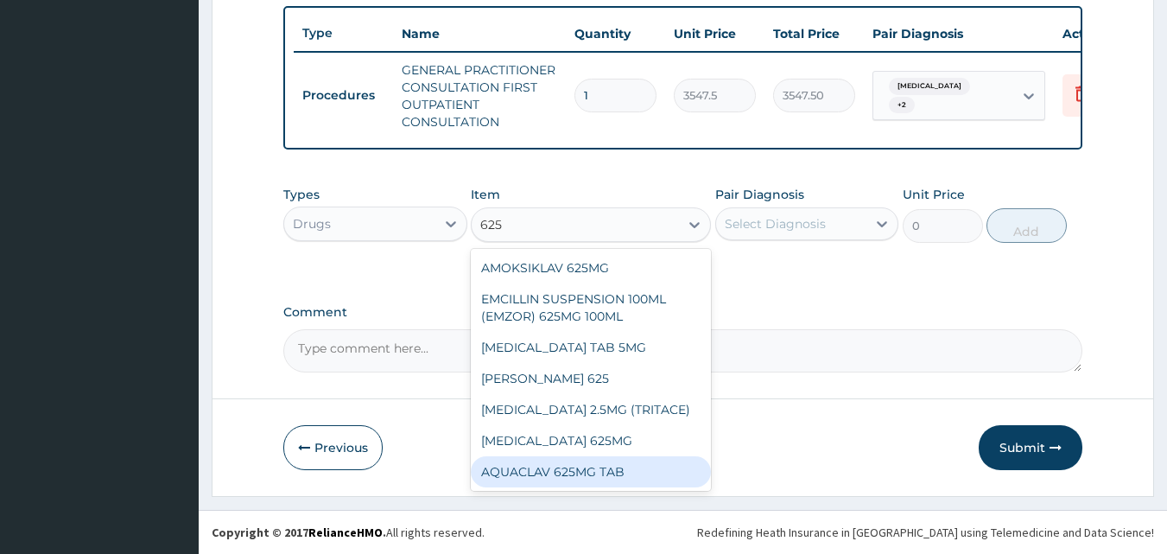
click at [534, 463] on div "AQUACLAV 625MG TAB" at bounding box center [591, 471] width 240 height 31
type input "242.4125061035156"
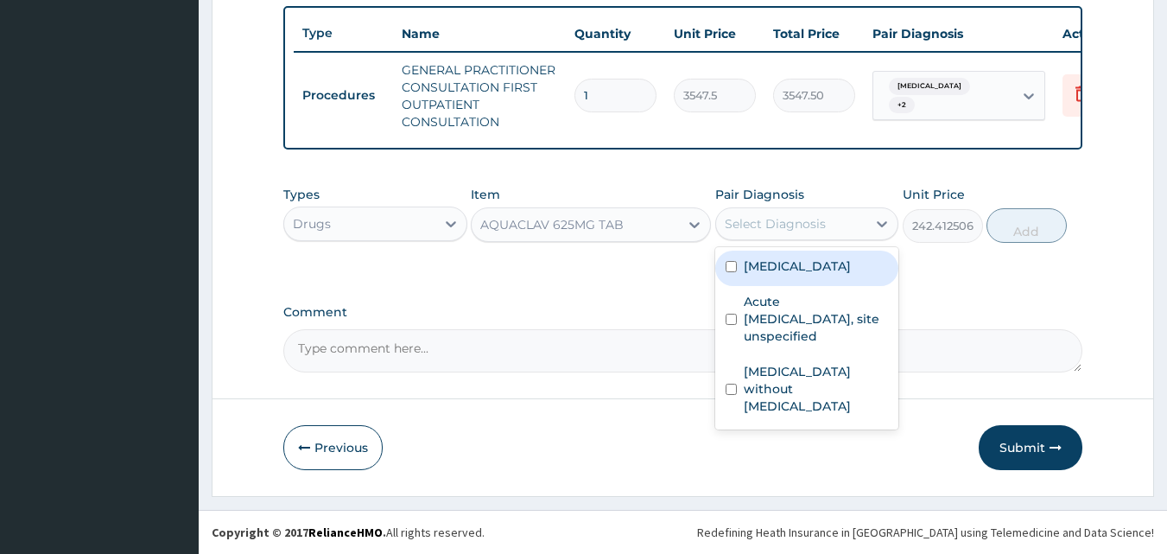
click at [773, 238] on div "Select Diagnosis" at bounding box center [807, 223] width 184 height 33
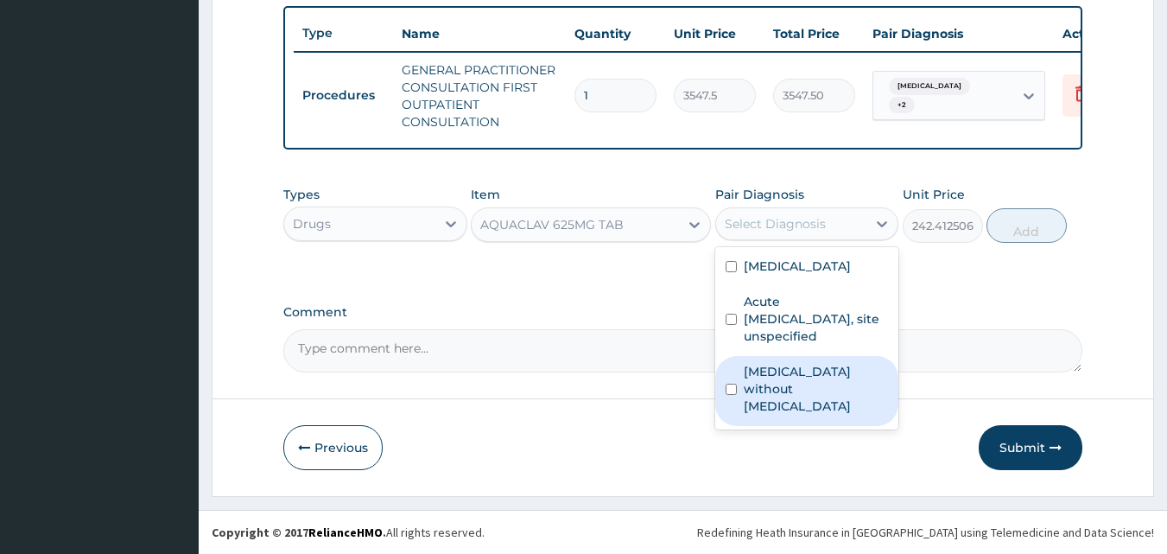
click at [774, 368] on label "Sepsis without septic shock" at bounding box center [816, 389] width 145 height 52
checkbox input "true"
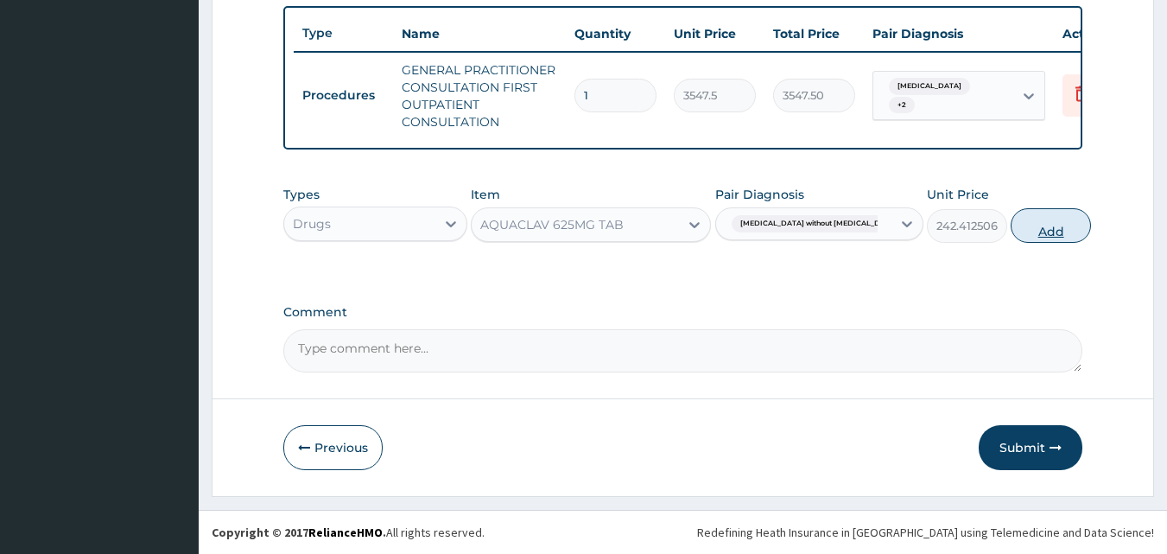
click at [1011, 226] on button "Add" at bounding box center [1051, 225] width 80 height 35
type input "0"
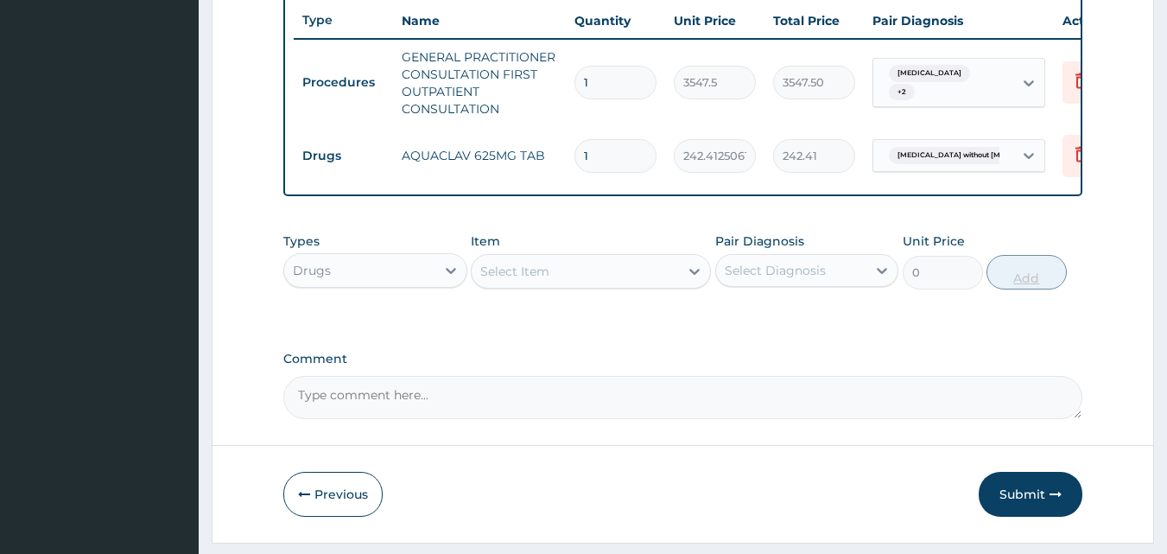
type input "10"
type input "2424.13"
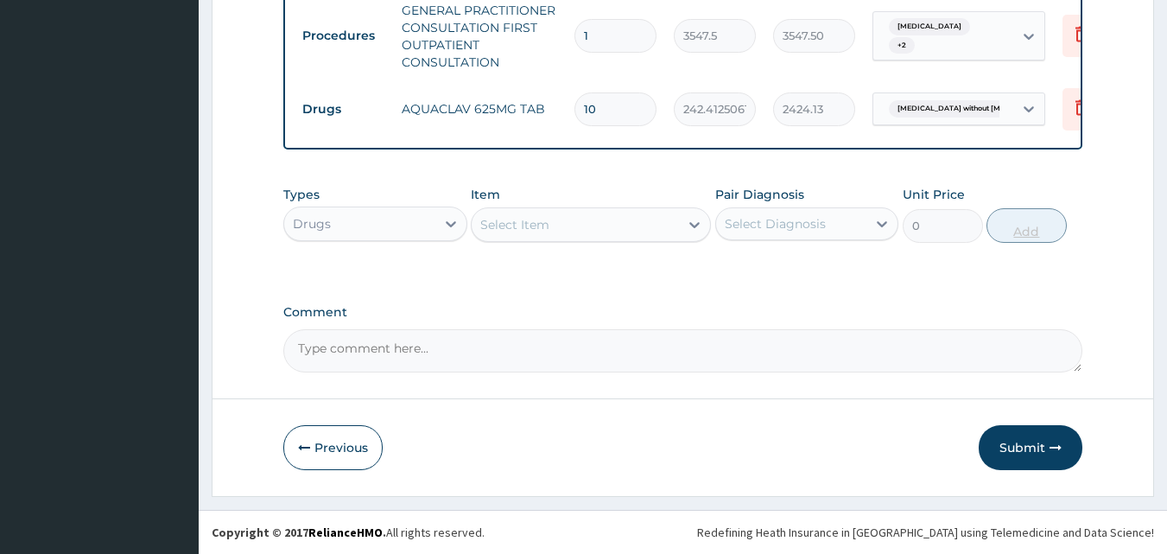
scroll to position [709, 0]
type input "10"
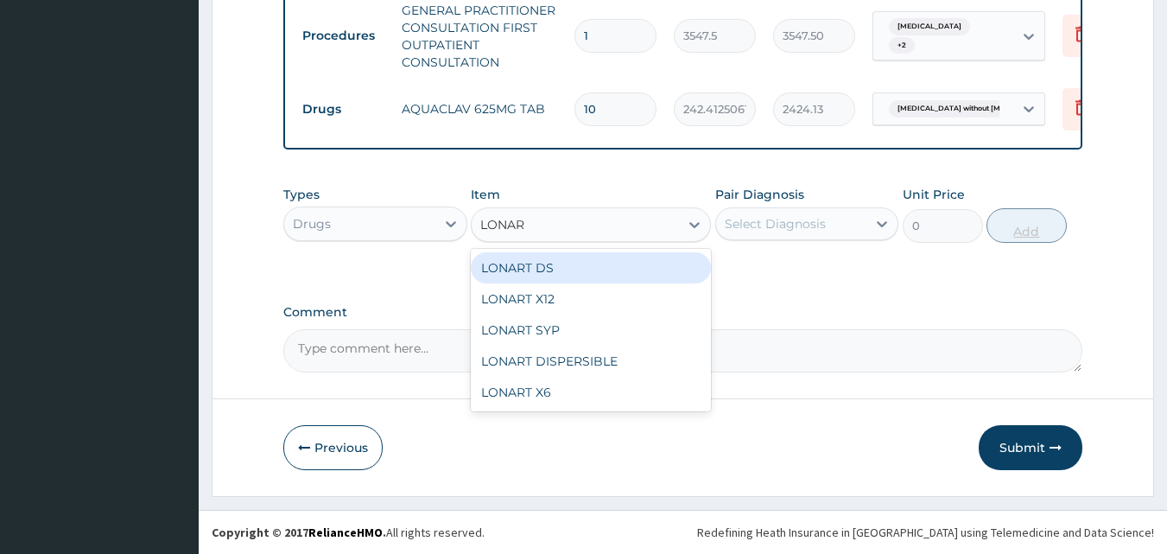
type input "LONART"
click at [627, 254] on div "LONART DS" at bounding box center [591, 267] width 240 height 31
type input "473"
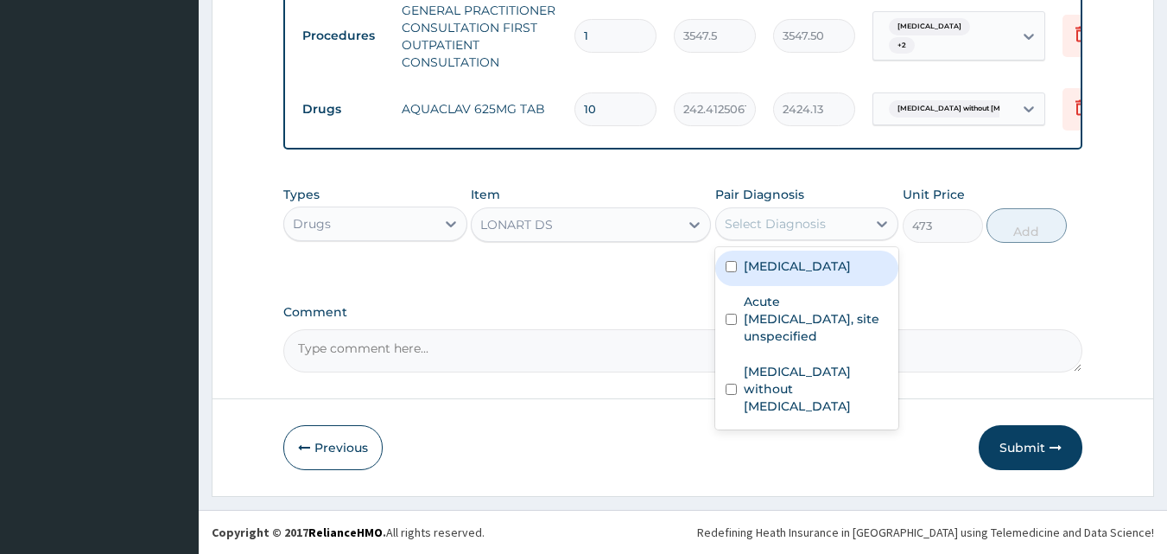
click at [807, 273] on label "Malaria, unspecified" at bounding box center [797, 265] width 107 height 17
checkbox input "true"
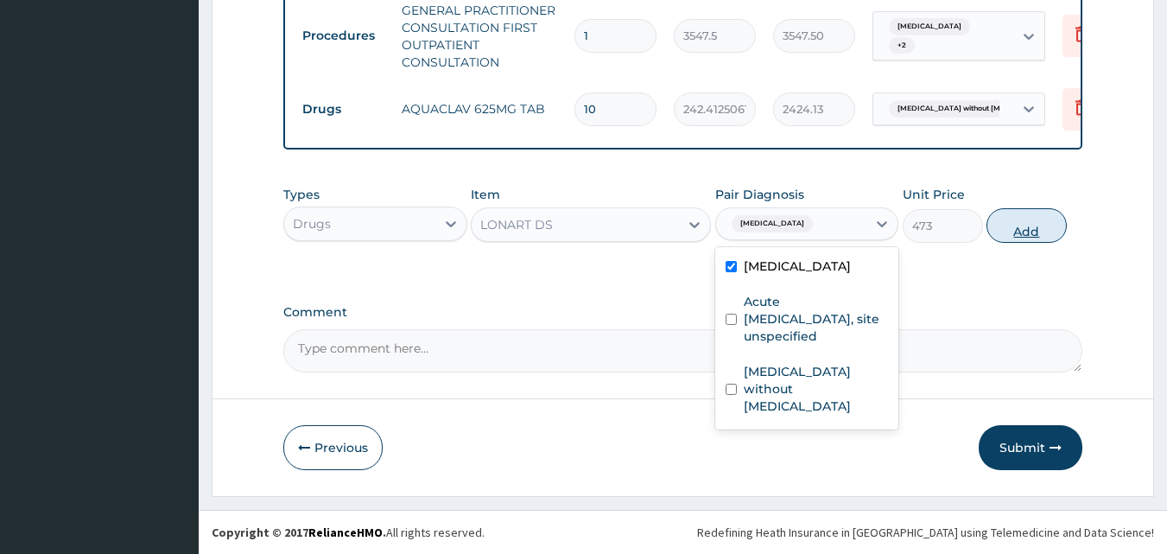
click at [1027, 231] on button "Add" at bounding box center [1027, 225] width 80 height 35
type input "0"
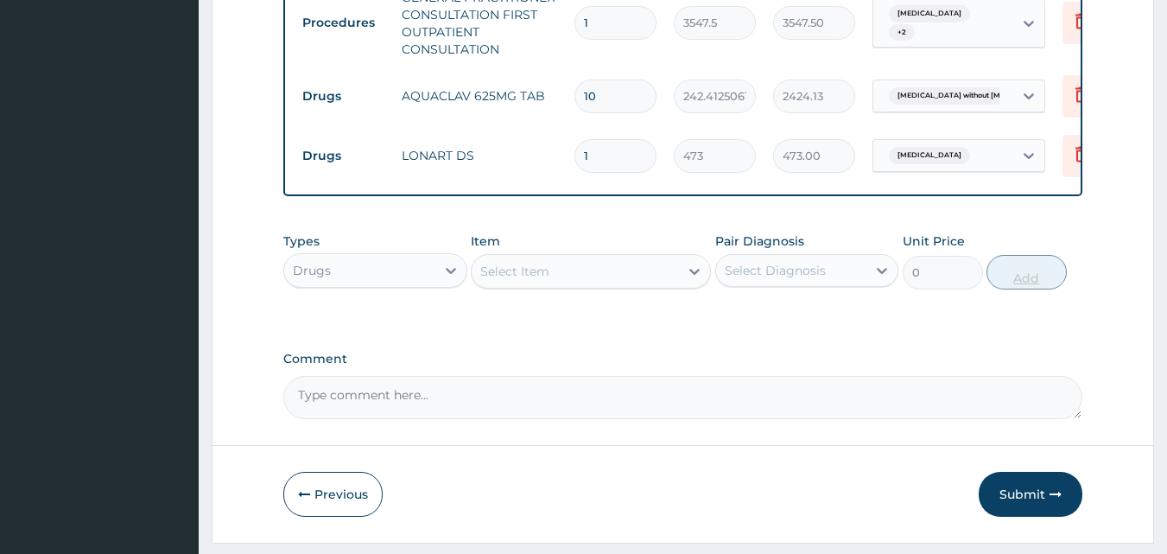
type input "0.00"
type input "6"
type input "2838.00"
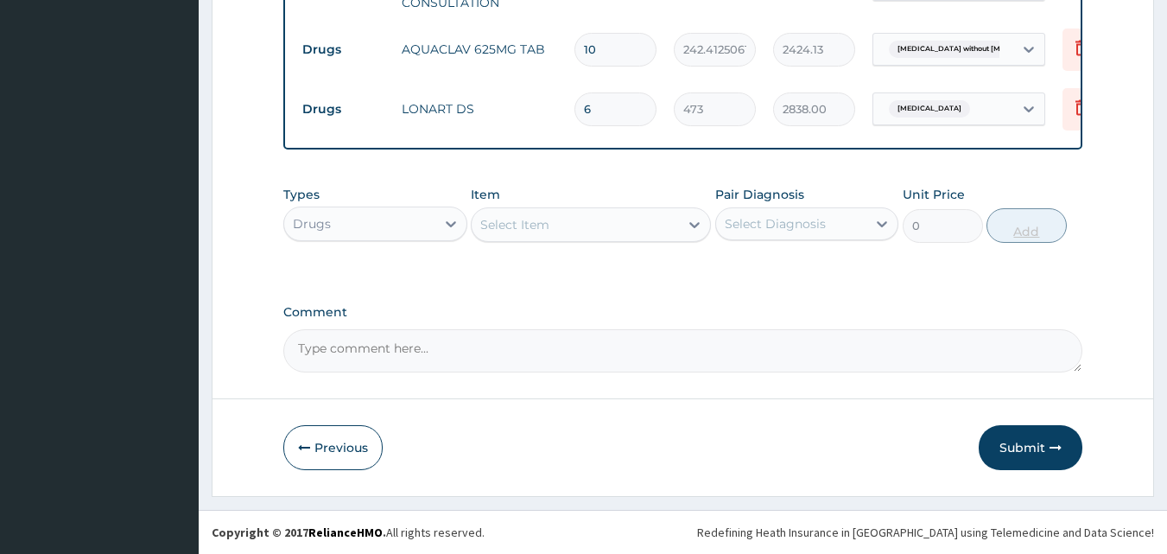
type input "6"
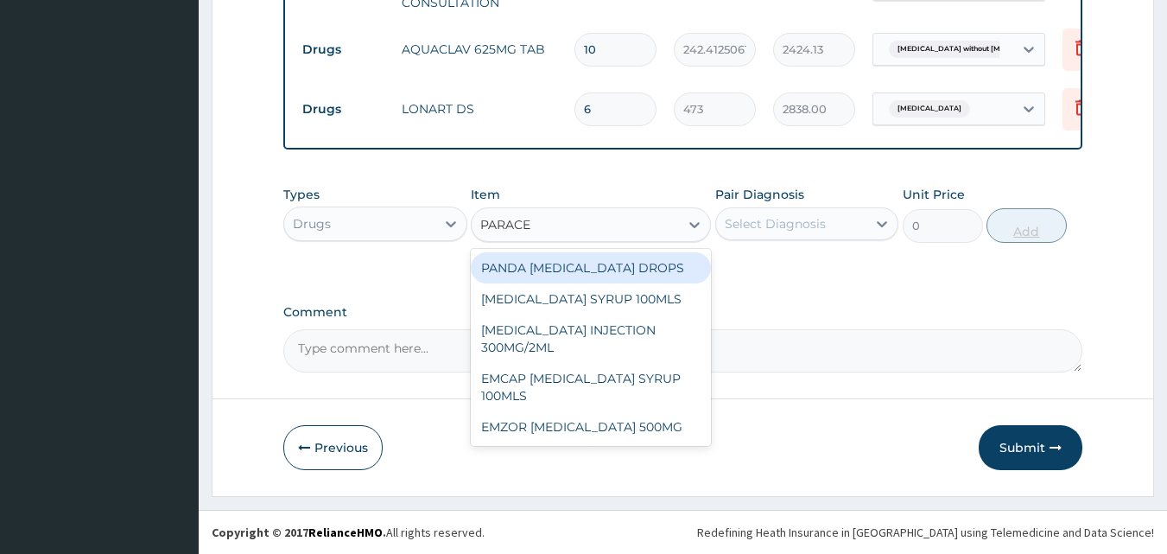
type input "PARACET"
click at [616, 419] on div "EMZOR PARACETAMOL 500MG" at bounding box center [591, 426] width 240 height 31
type input "23.64999961853027"
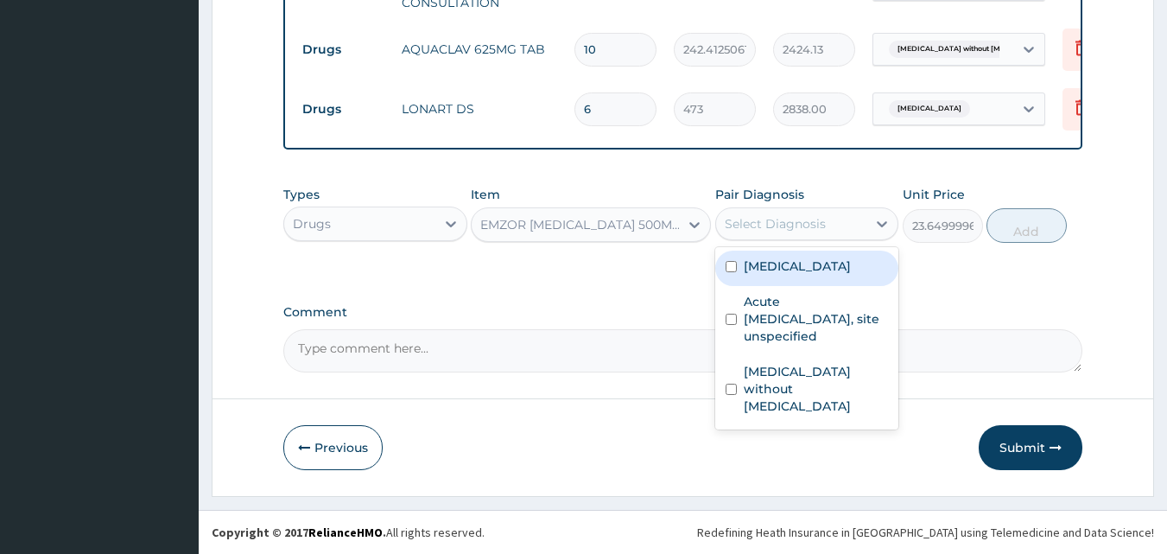
click at [836, 270] on label "Malaria, unspecified" at bounding box center [797, 265] width 107 height 17
checkbox input "true"
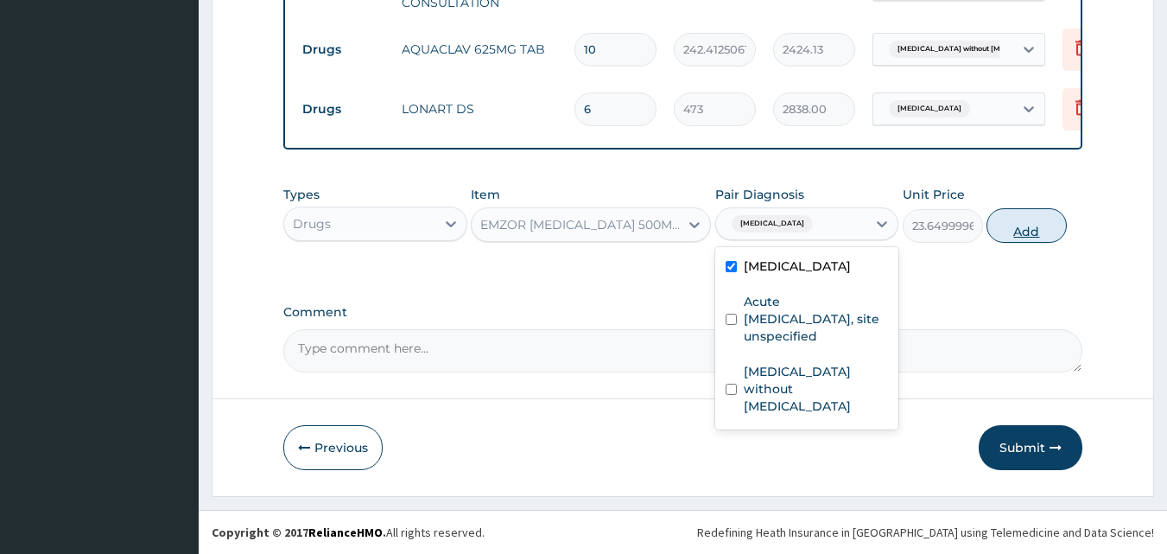
click at [1031, 227] on button "Add" at bounding box center [1027, 225] width 80 height 35
type input "0"
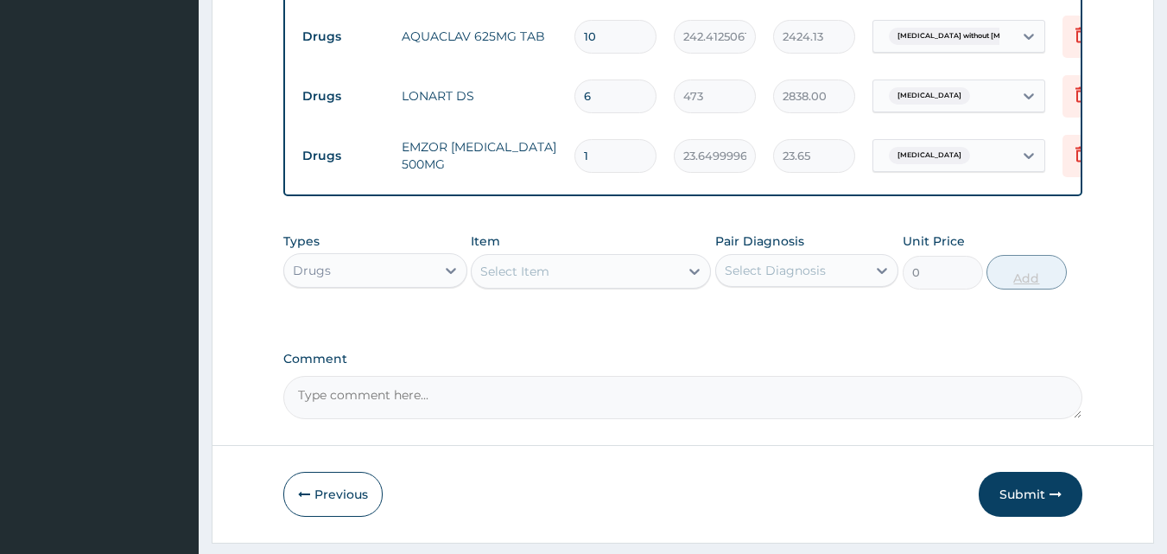
type input "18"
type input "425.70"
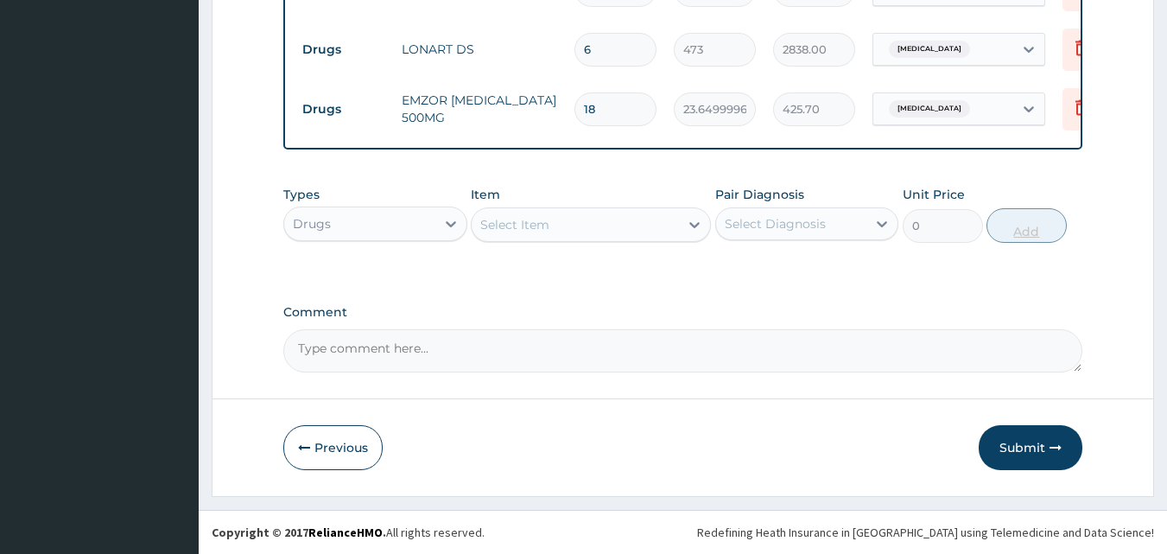
type input "18"
click at [575, 221] on div "Select Item" at bounding box center [575, 225] width 207 height 28
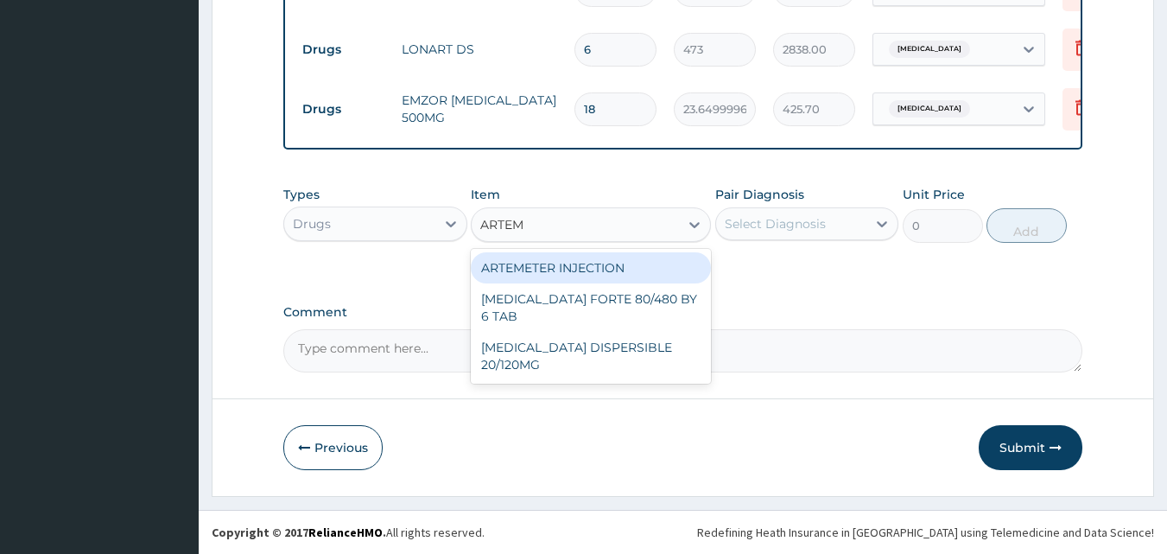
type input "ARTEME"
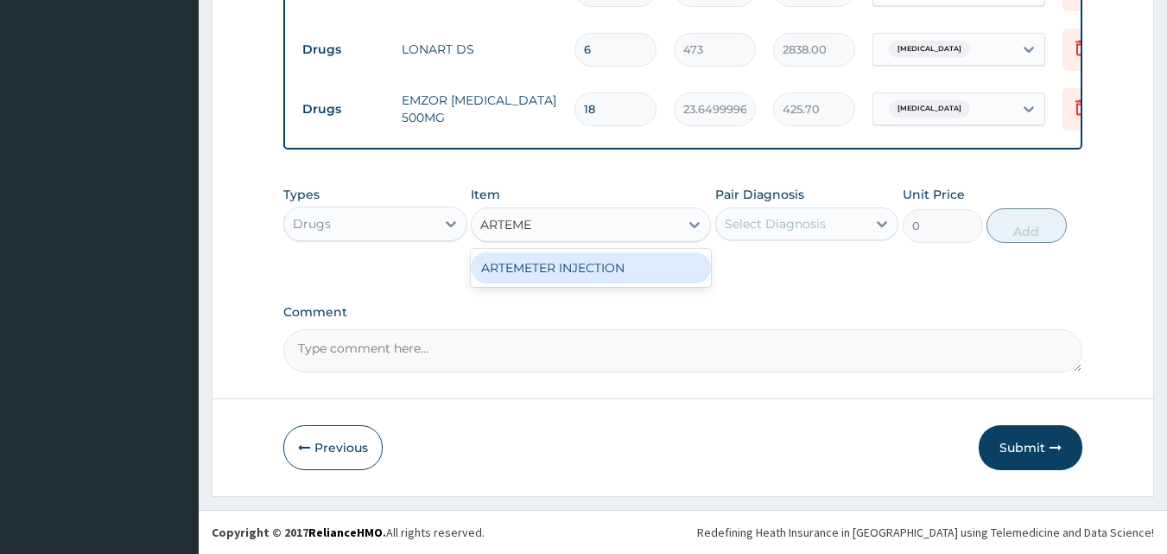
click at [577, 252] on div "ARTEMETER INJECTION" at bounding box center [591, 267] width 240 height 31
type input "946"
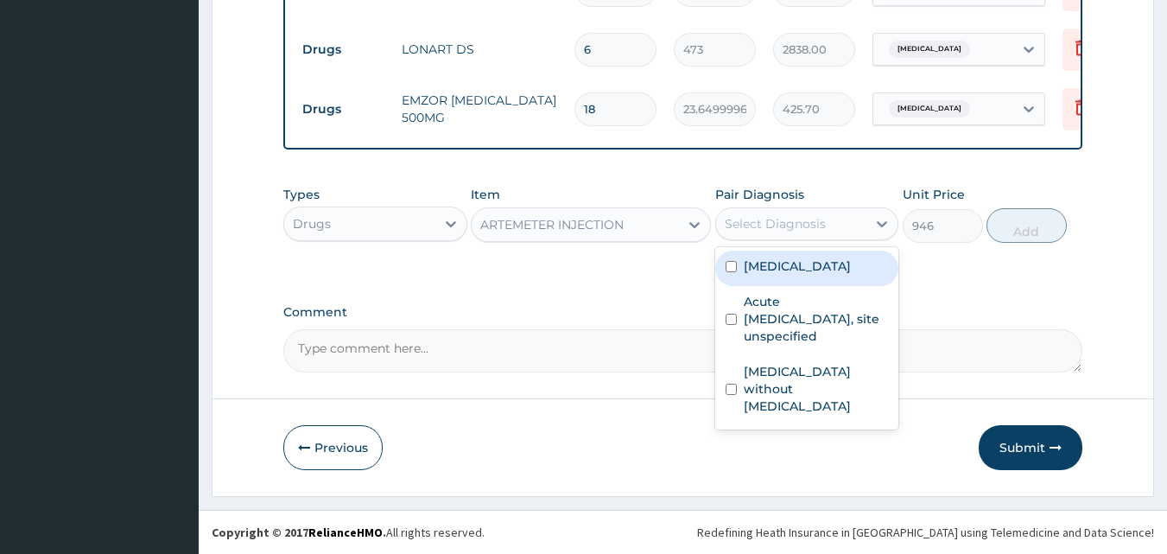
click at [792, 219] on div "Select Diagnosis" at bounding box center [775, 223] width 101 height 17
click at [796, 261] on label "Malaria, unspecified" at bounding box center [797, 265] width 107 height 17
checkbox input "true"
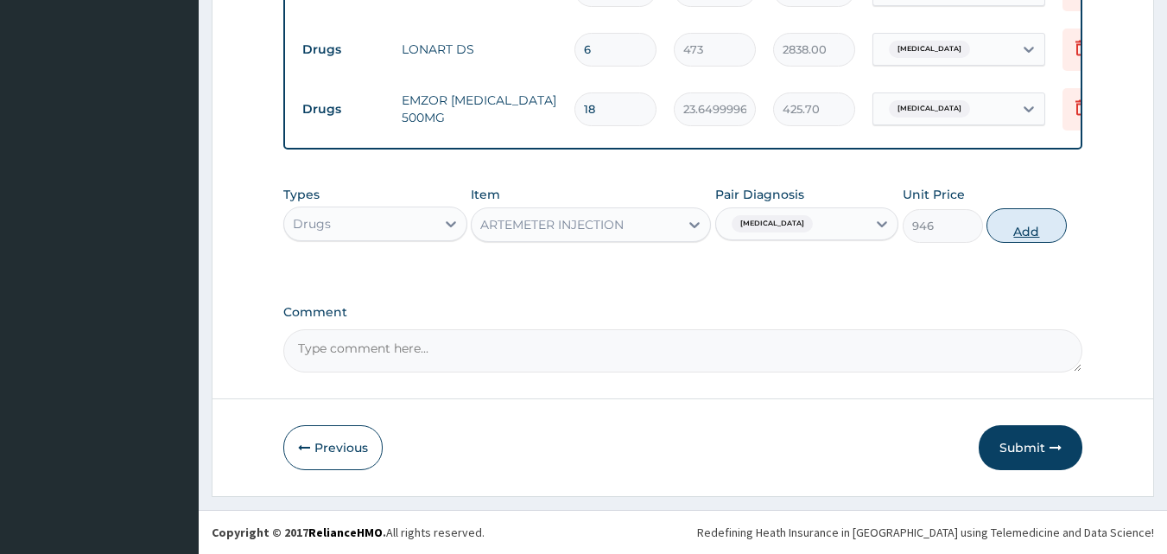
click at [1020, 223] on button "Add" at bounding box center [1027, 225] width 80 height 35
type input "0"
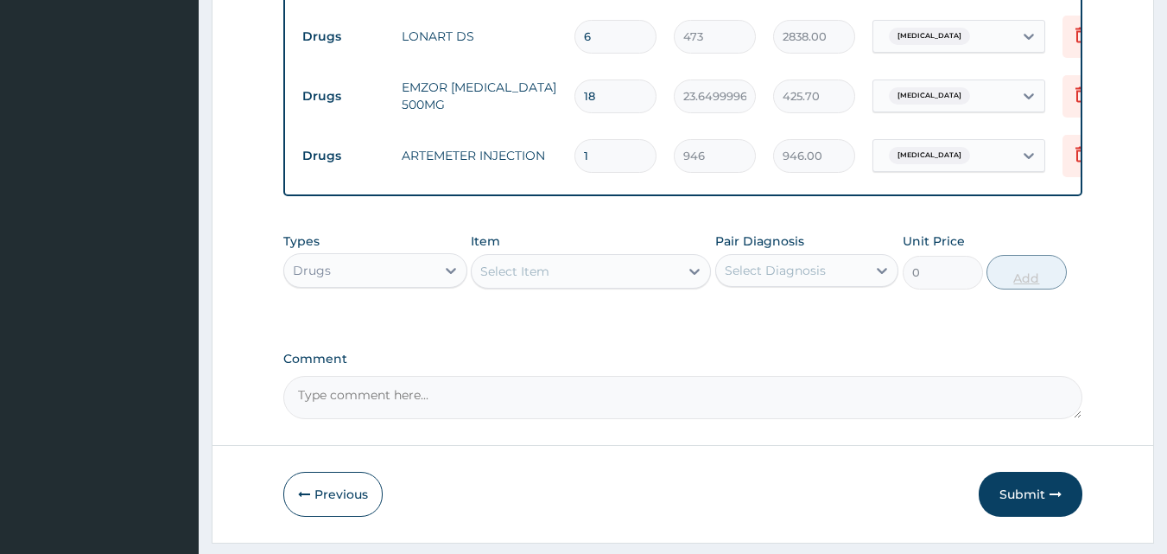
type input "0.00"
type input "6"
type input "5676.00"
type input "6"
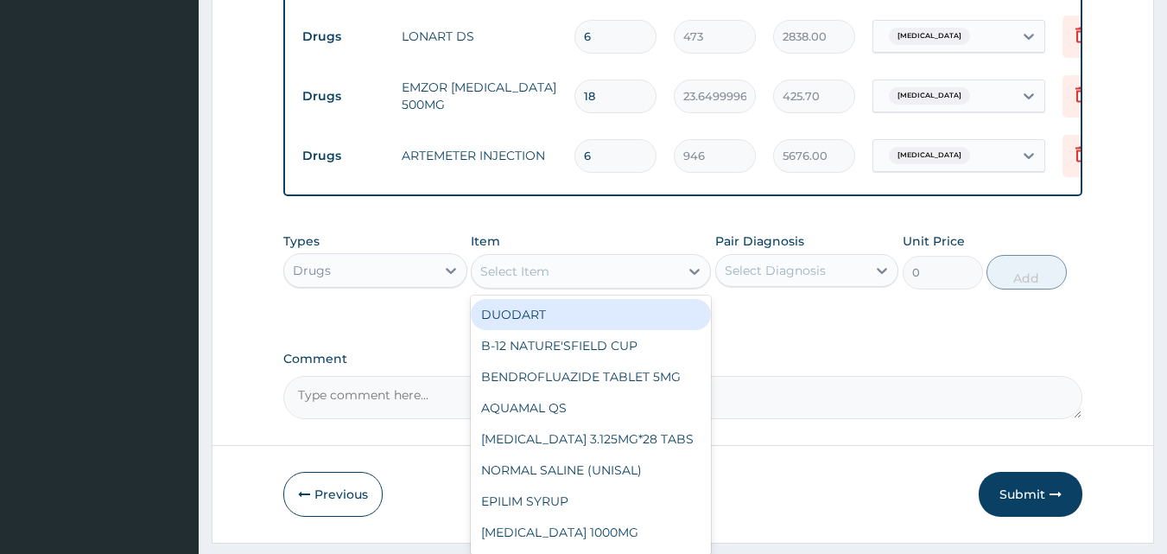
click at [608, 276] on div "Select Item" at bounding box center [575, 271] width 207 height 28
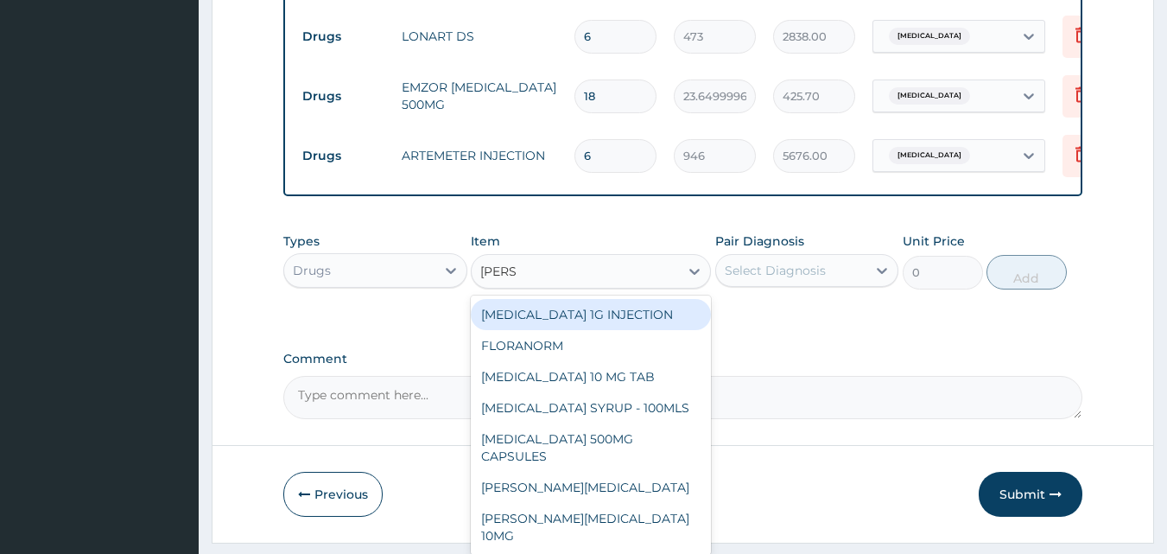
type input "LORAT"
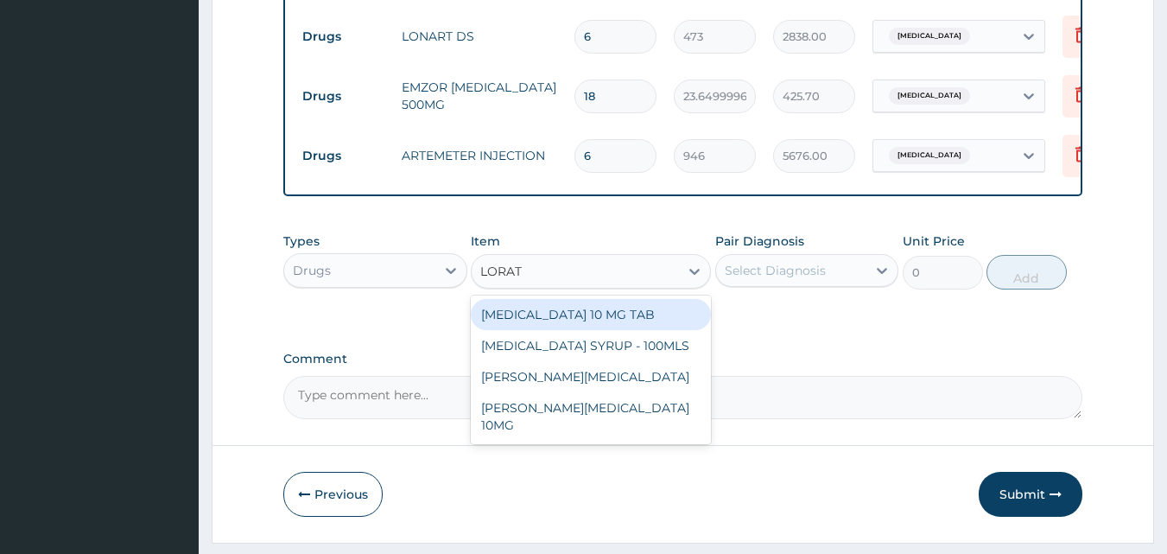
click at [603, 327] on div "LORATADINE 10 MG TAB" at bounding box center [591, 314] width 240 height 31
type input "59.125"
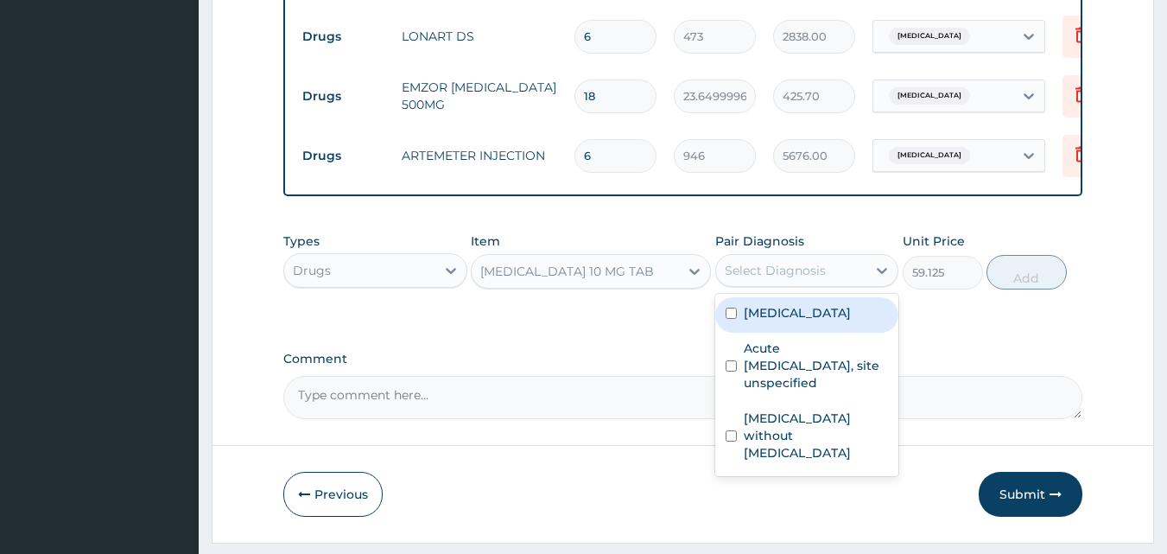
click at [789, 279] on div "Select Diagnosis" at bounding box center [775, 270] width 101 height 17
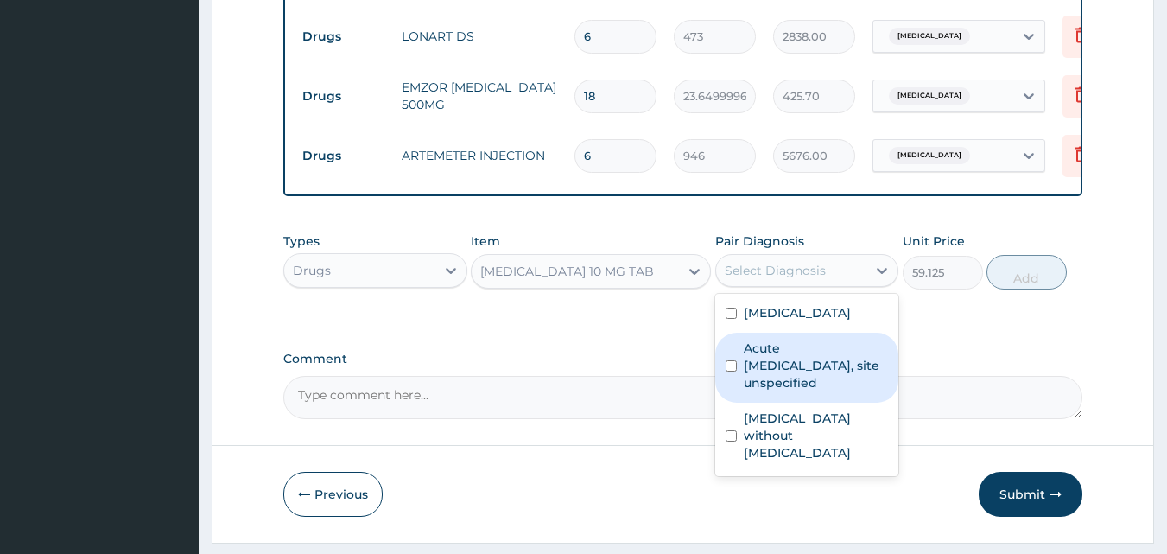
click at [780, 389] on label "Acute upper respiratory infection, site unspecified" at bounding box center [816, 366] width 145 height 52
checkbox input "true"
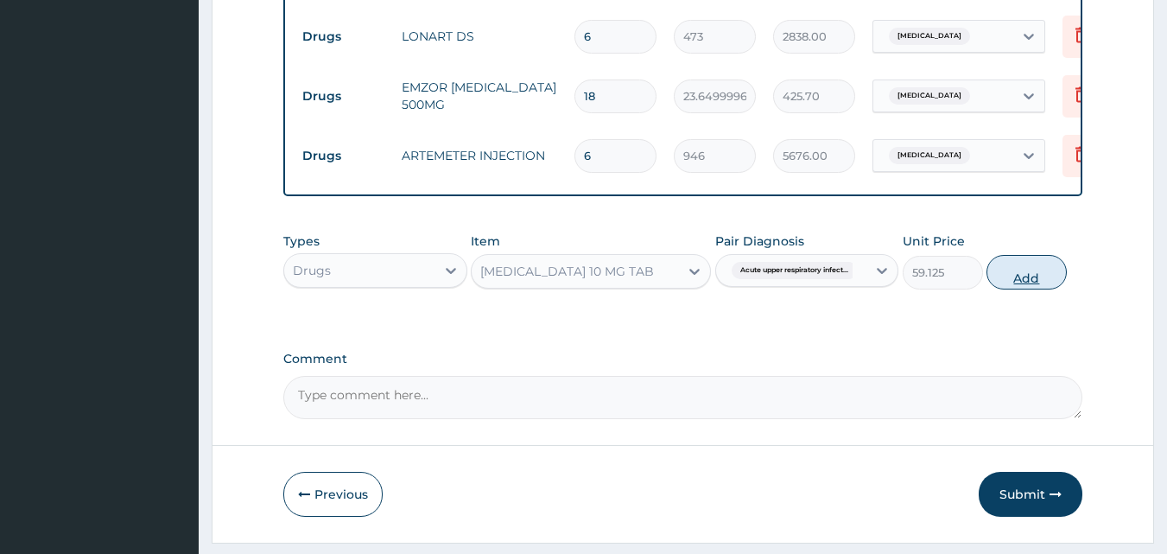
click at [1022, 289] on button "Add" at bounding box center [1027, 272] width 80 height 35
type input "0"
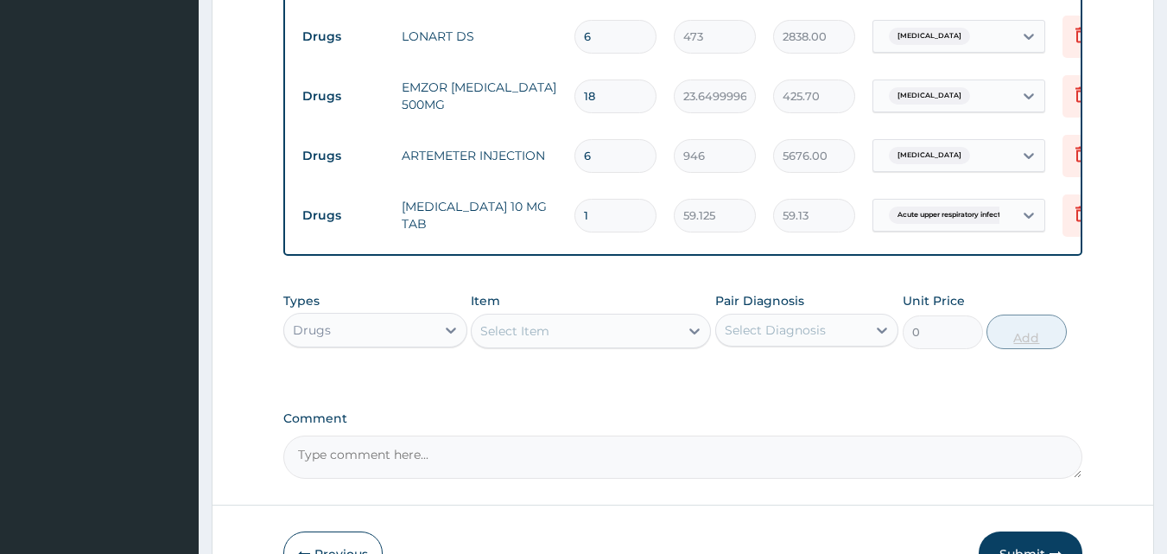
type input "10"
type input "591.25"
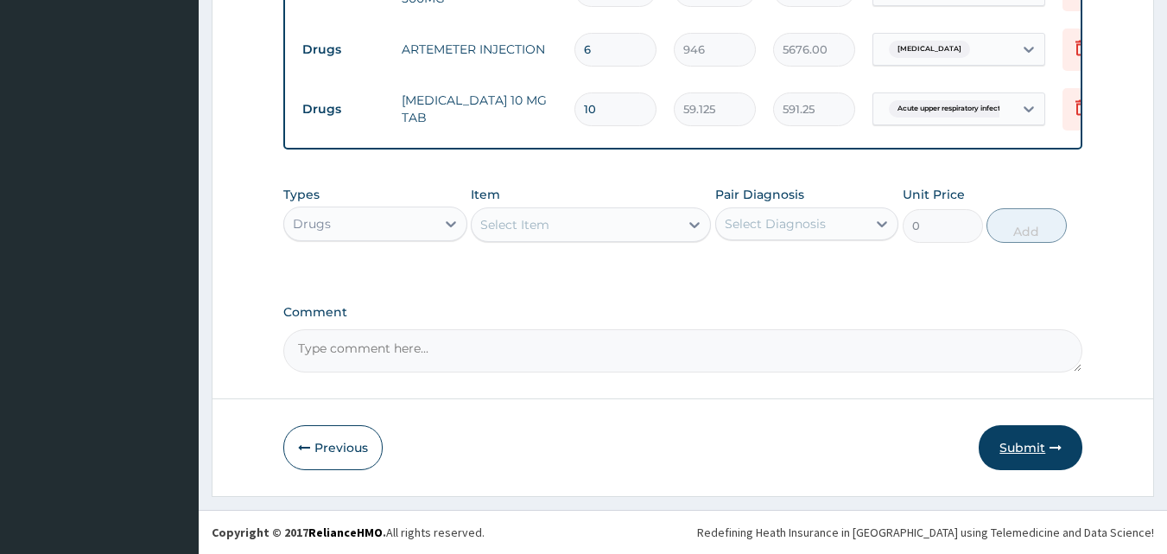
click at [1020, 448] on button "Submit" at bounding box center [1031, 447] width 104 height 45
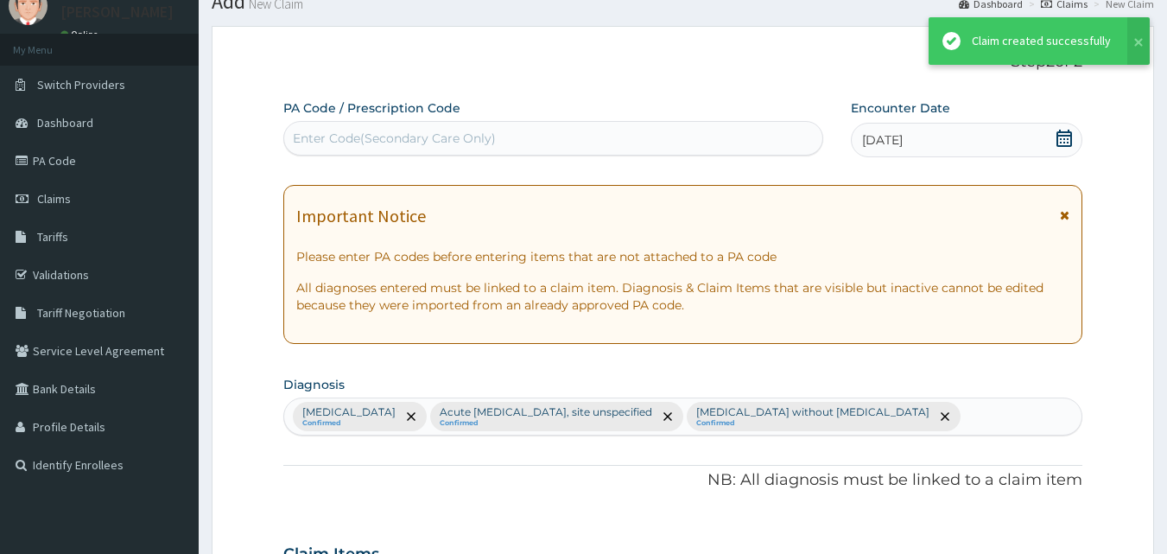
scroll to position [948, 0]
